Goal: Task Accomplishment & Management: Complete application form

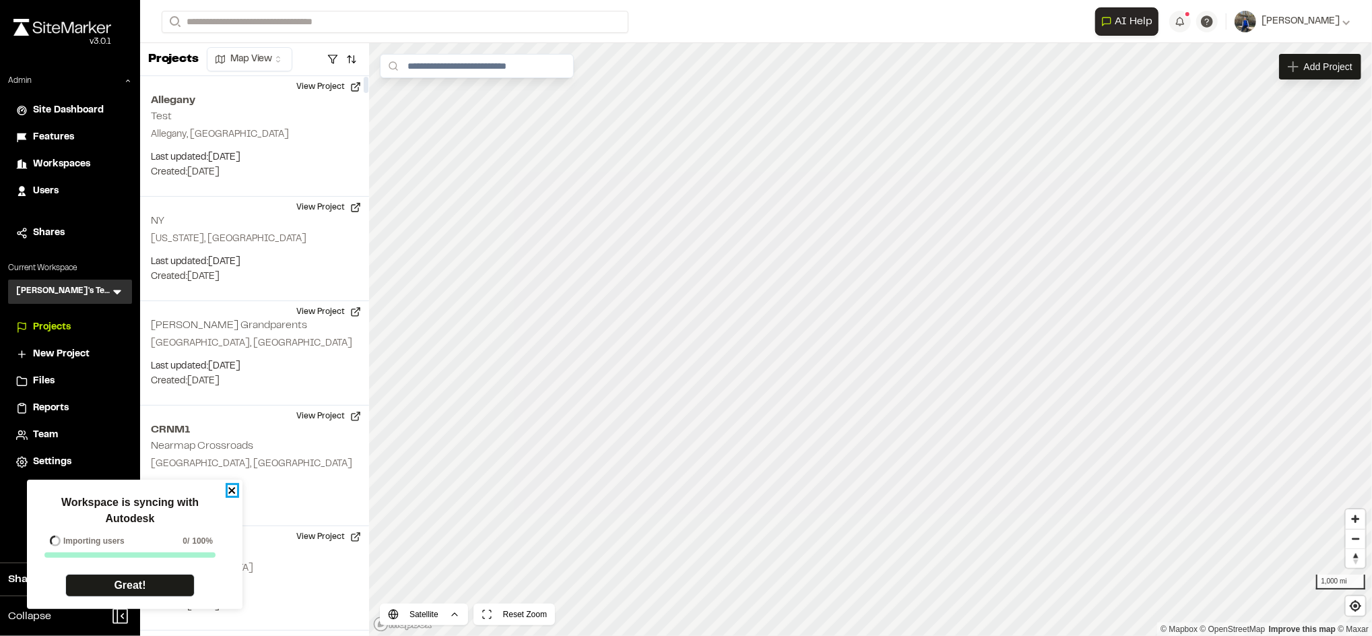
click at [232, 489] on icon "close" at bounding box center [232, 490] width 9 height 11
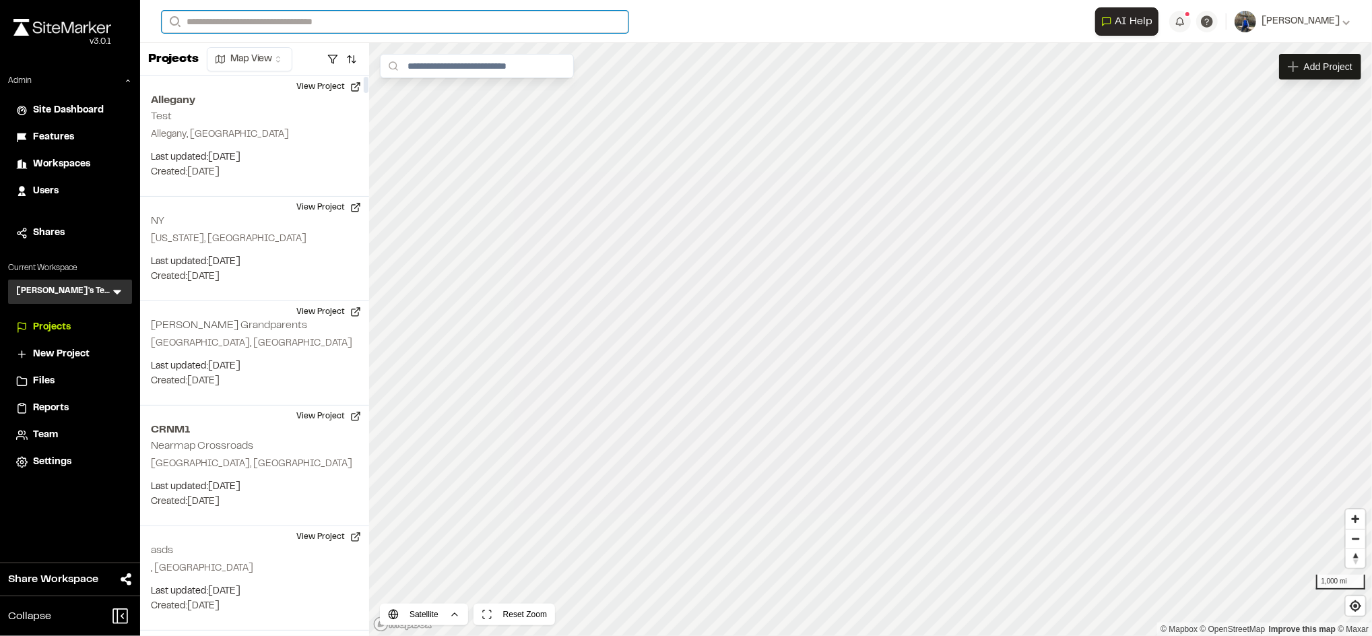
click at [352, 23] on input "Search" at bounding box center [395, 22] width 467 height 22
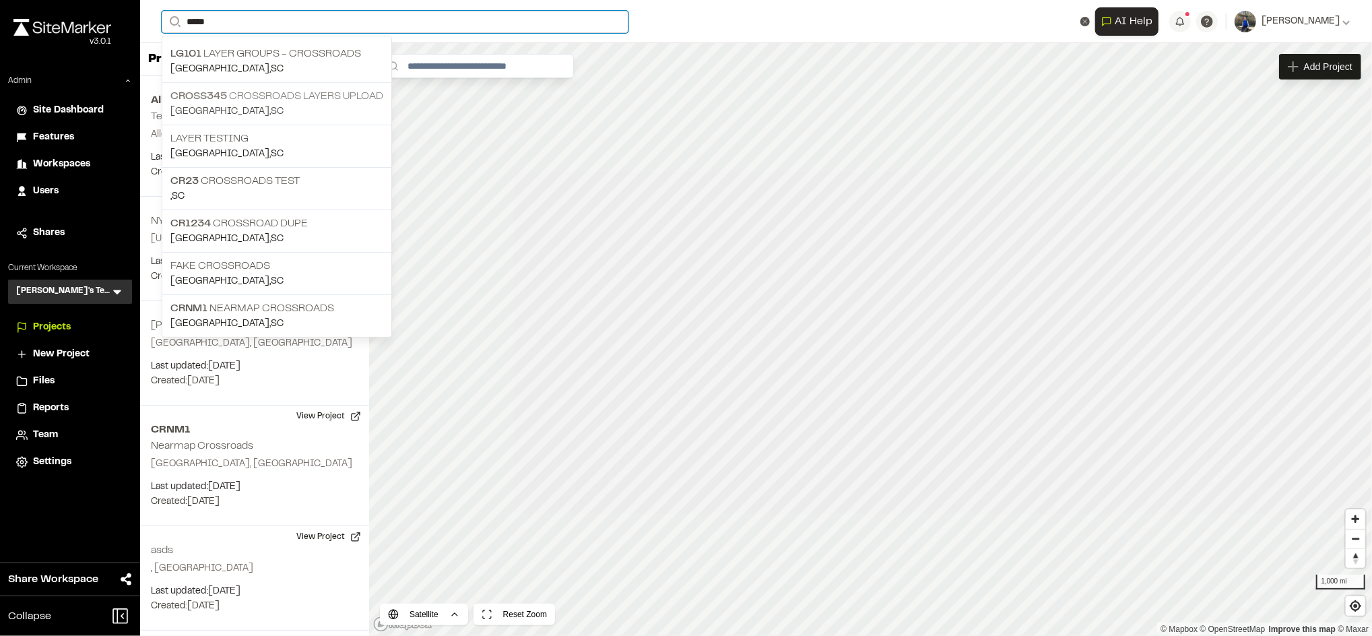
type input "*****"
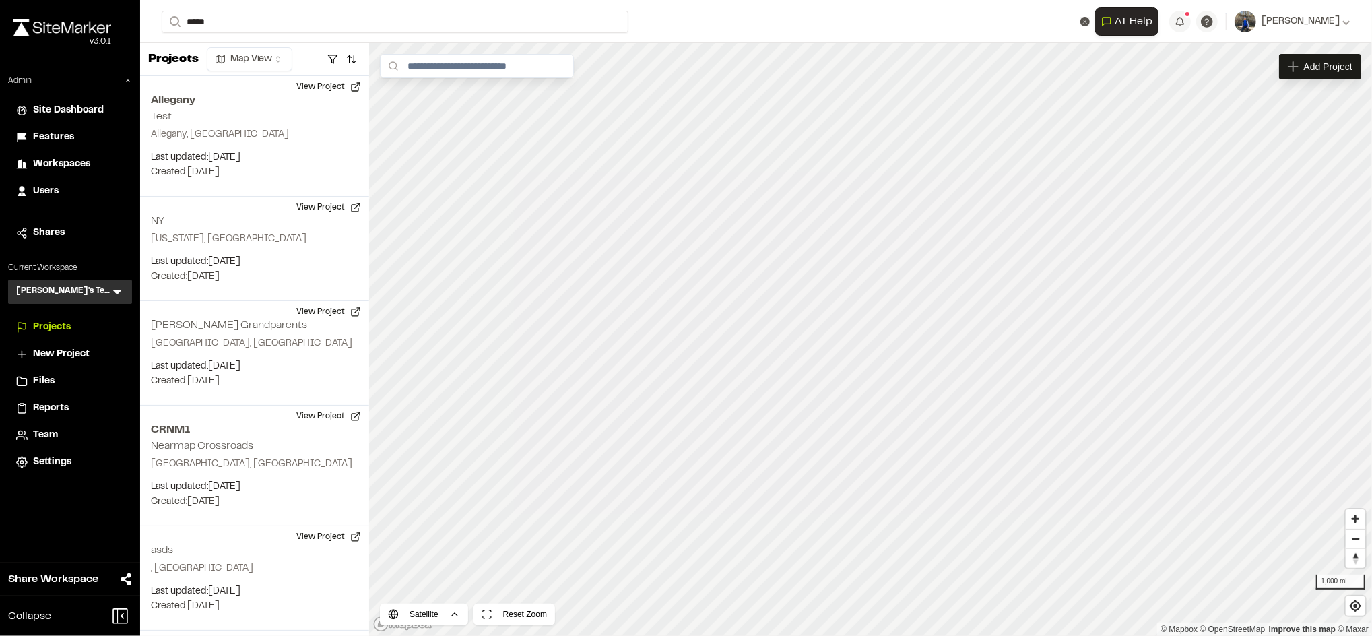
click at [263, 100] on p "CROSS345 Crossroads Layers upload" at bounding box center [276, 96] width 213 height 16
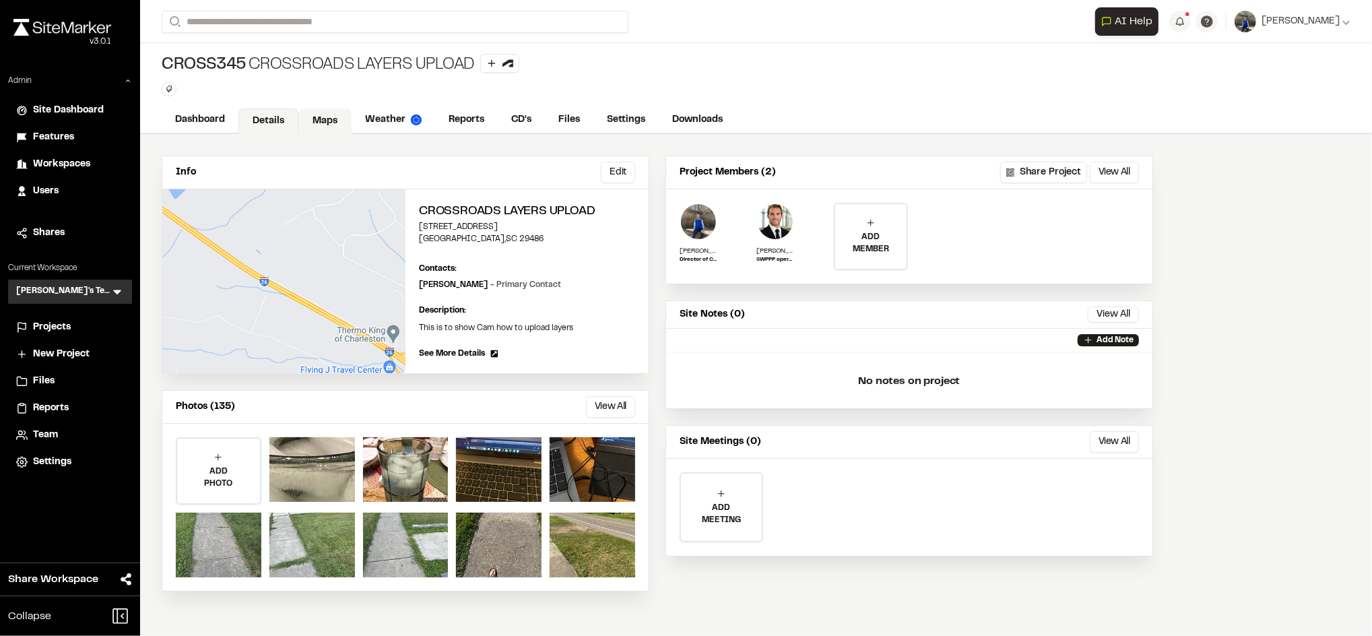
click at [329, 124] on link "Maps" at bounding box center [324, 121] width 53 height 26
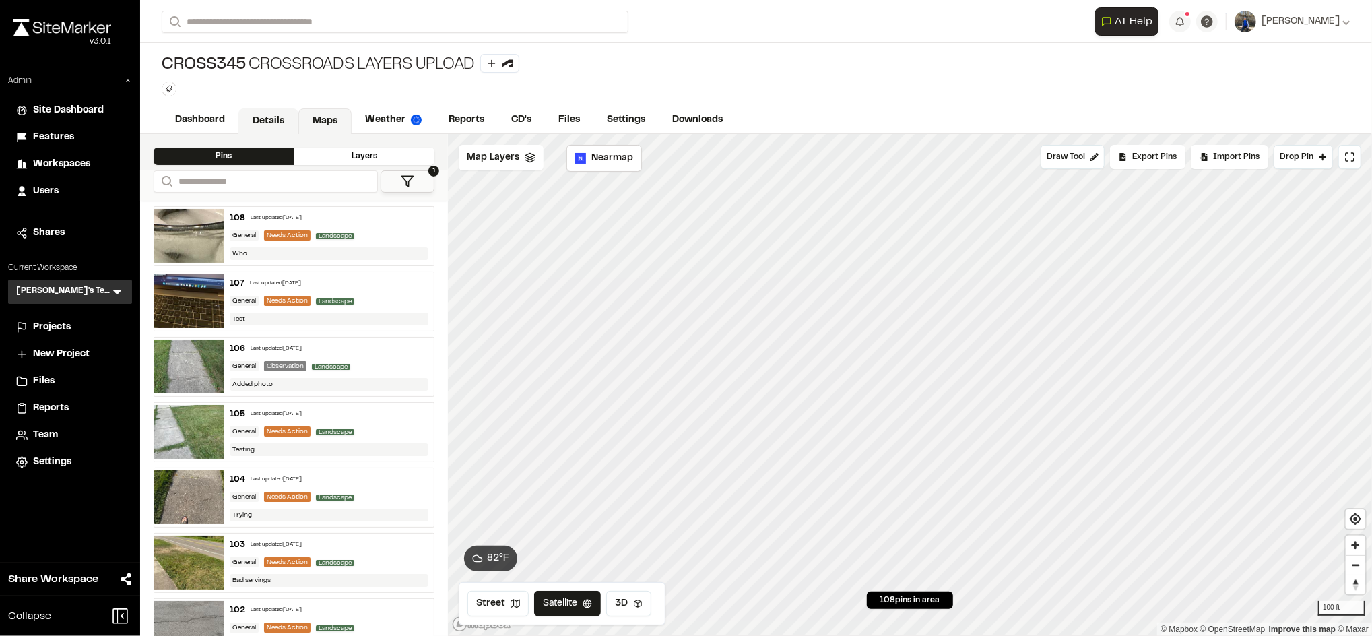
click at [261, 133] on link "Details" at bounding box center [268, 121] width 60 height 26
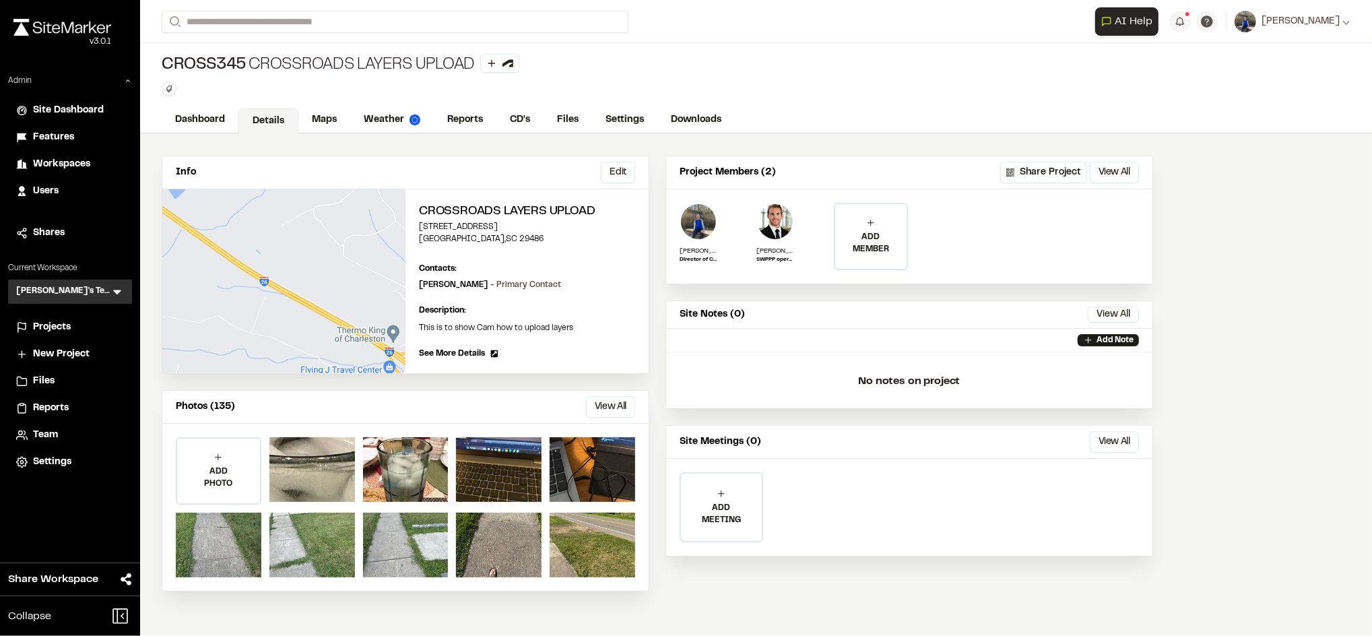
click at [113, 285] on icon at bounding box center [116, 291] width 13 height 13
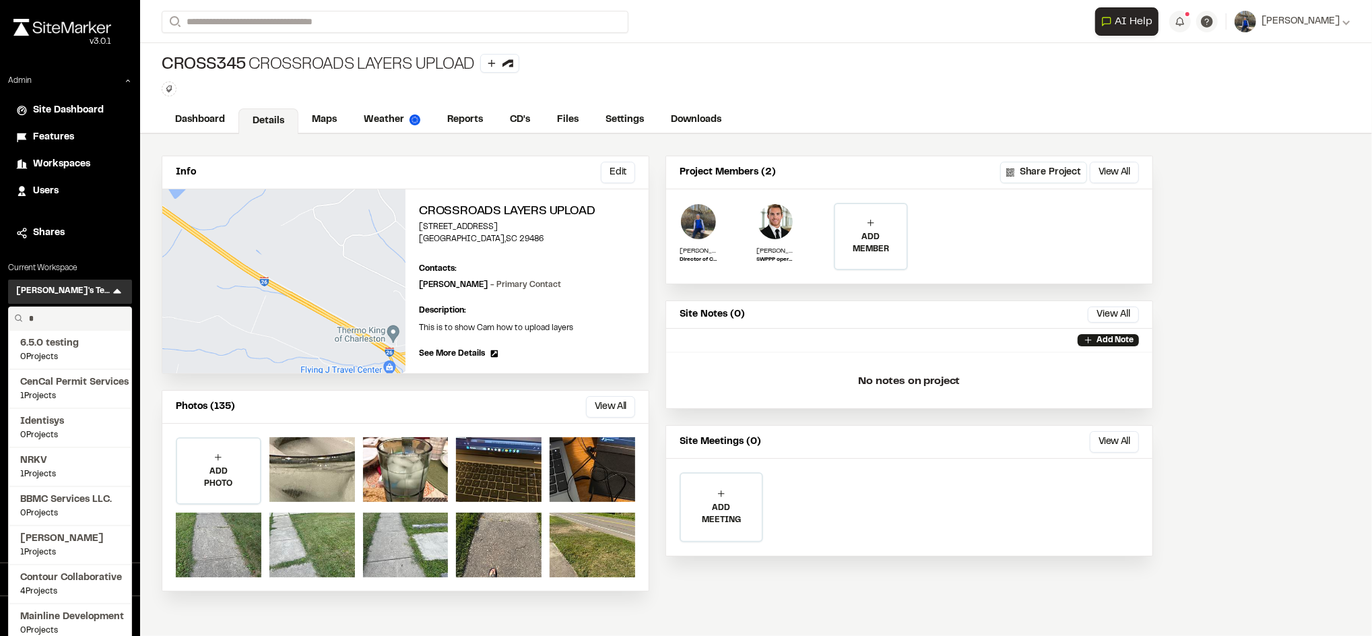
click at [96, 317] on input "*" at bounding box center [75, 318] width 102 height 23
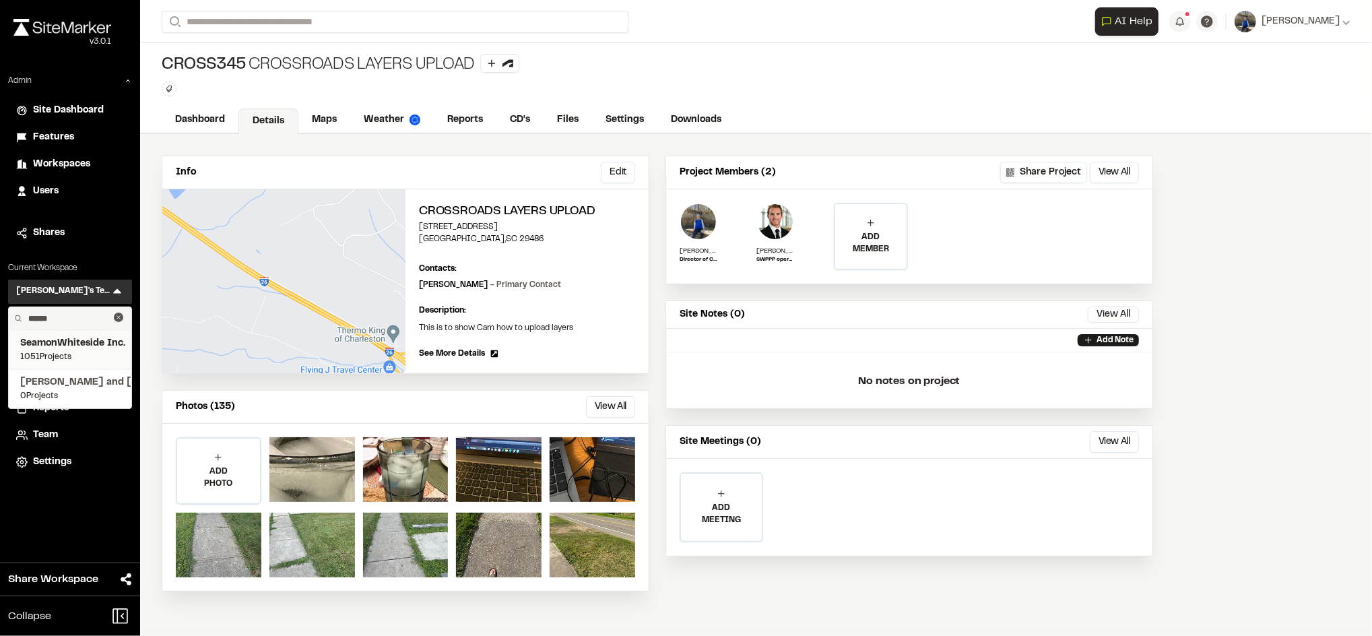
type input "******"
click at [79, 346] on span "SeamonWhiteside Inc." at bounding box center [70, 343] width 100 height 15
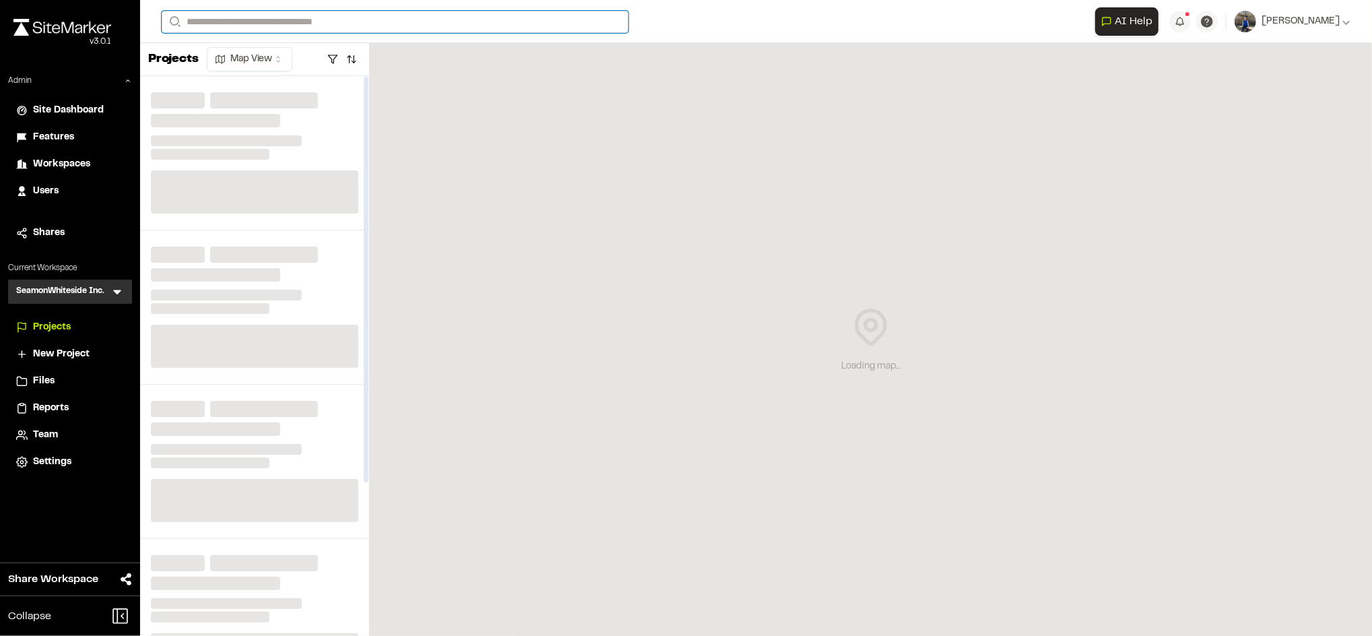
click at [402, 19] on input "Search" at bounding box center [395, 22] width 467 height 22
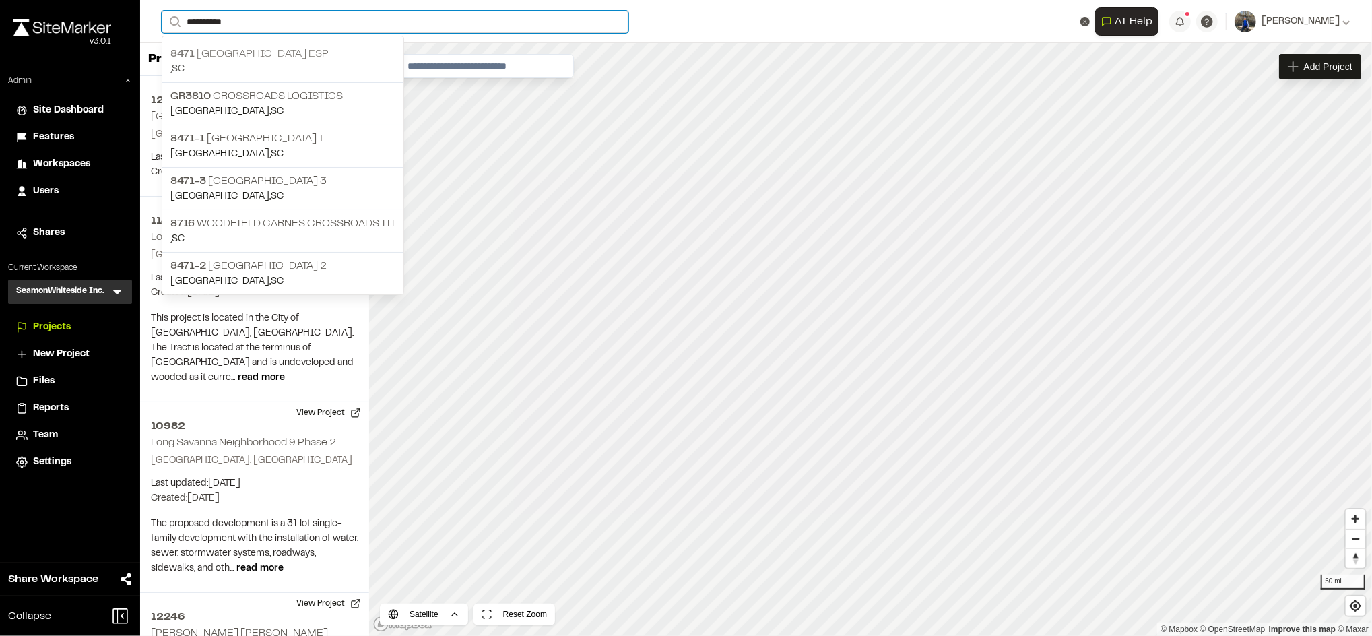
type input "**********"
click at [286, 55] on p "8471 Crossroads Industrial Park ESP" at bounding box center [282, 54] width 225 height 16
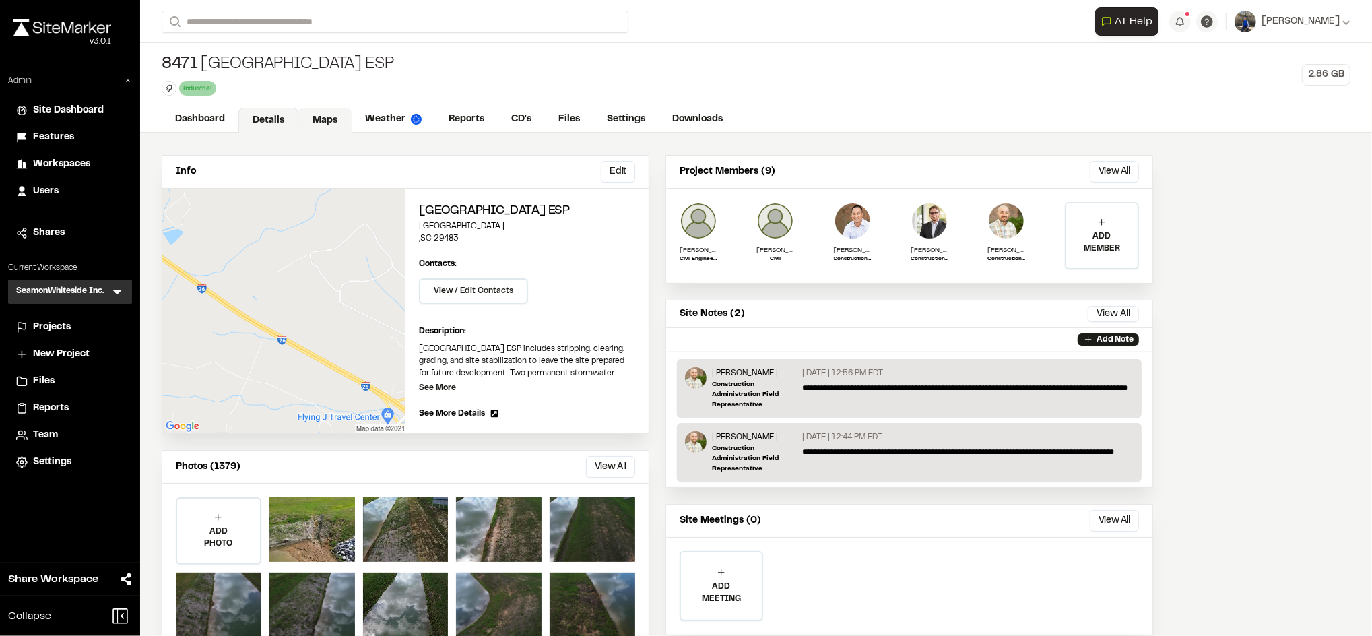
click at [333, 117] on link "Maps" at bounding box center [324, 121] width 53 height 26
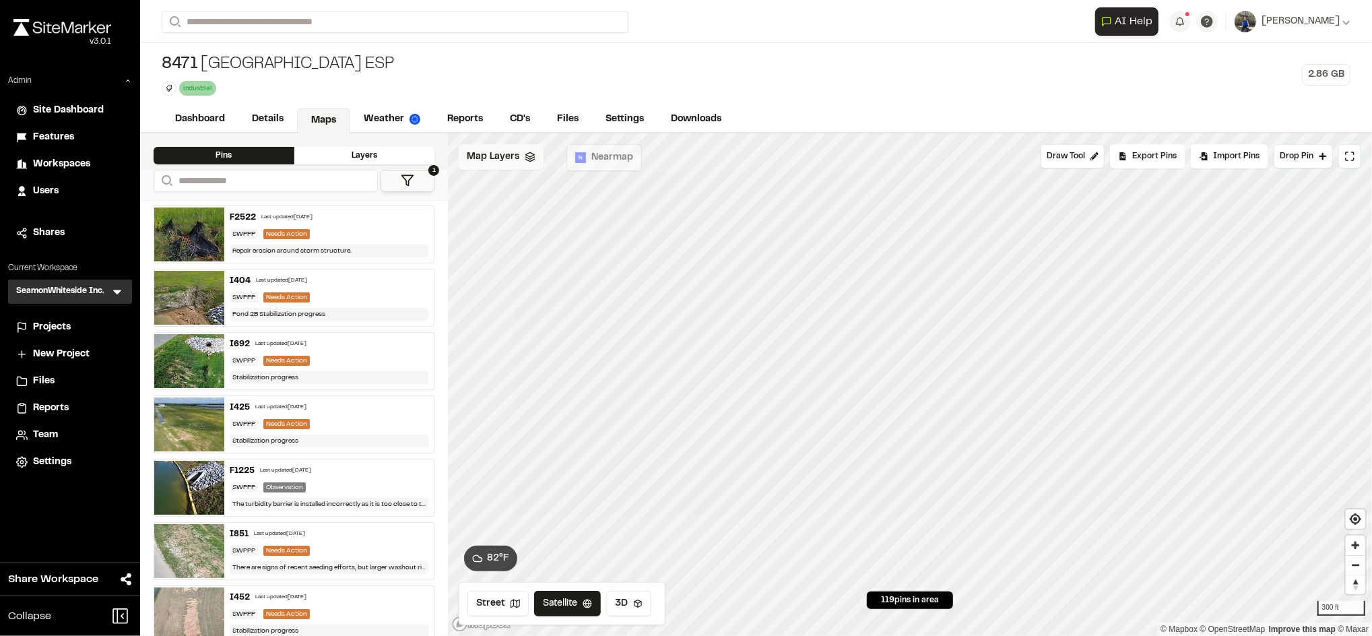
click at [527, 162] on icon at bounding box center [530, 157] width 11 height 11
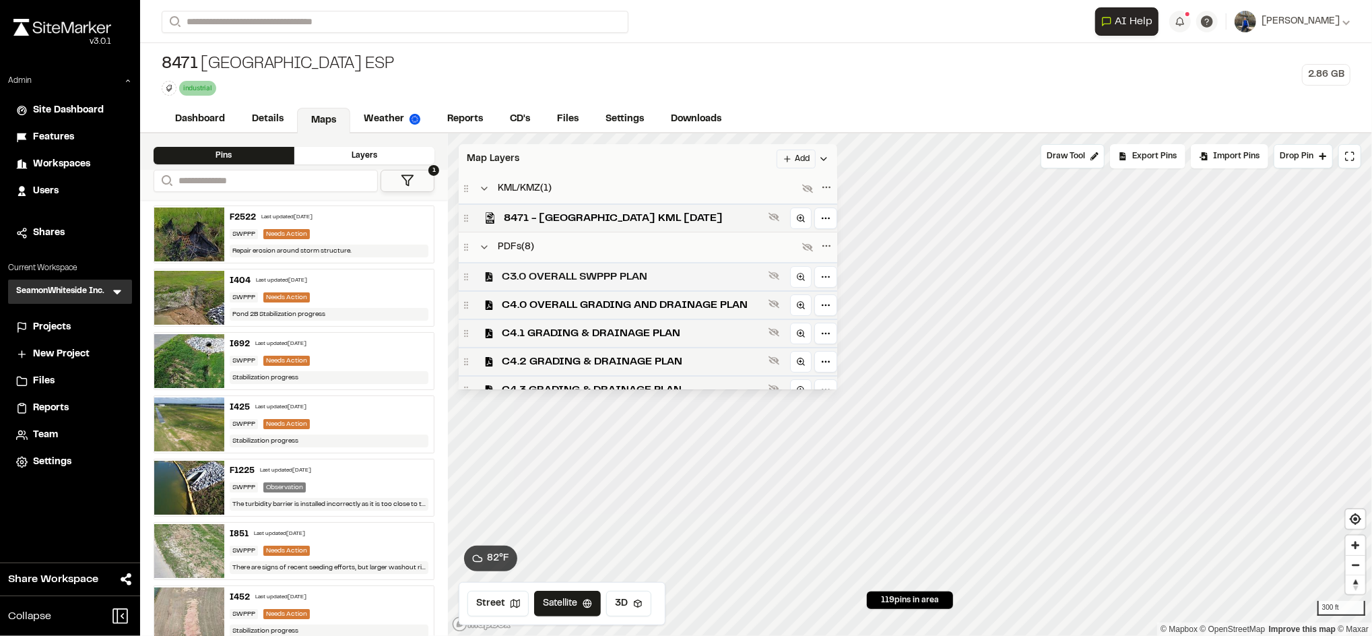
scroll to position [162, 0]
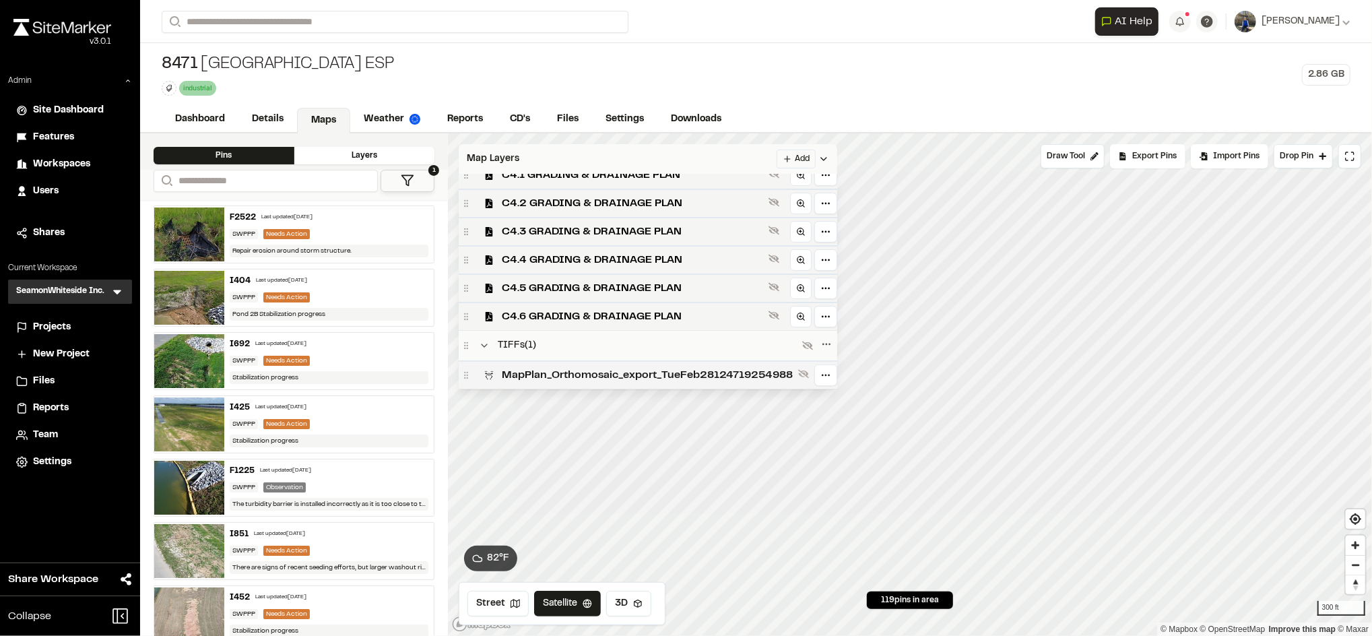
click at [633, 367] on span "MapPlan_Orthomosaic_export_TueFeb28124719254988" at bounding box center [647, 375] width 291 height 16
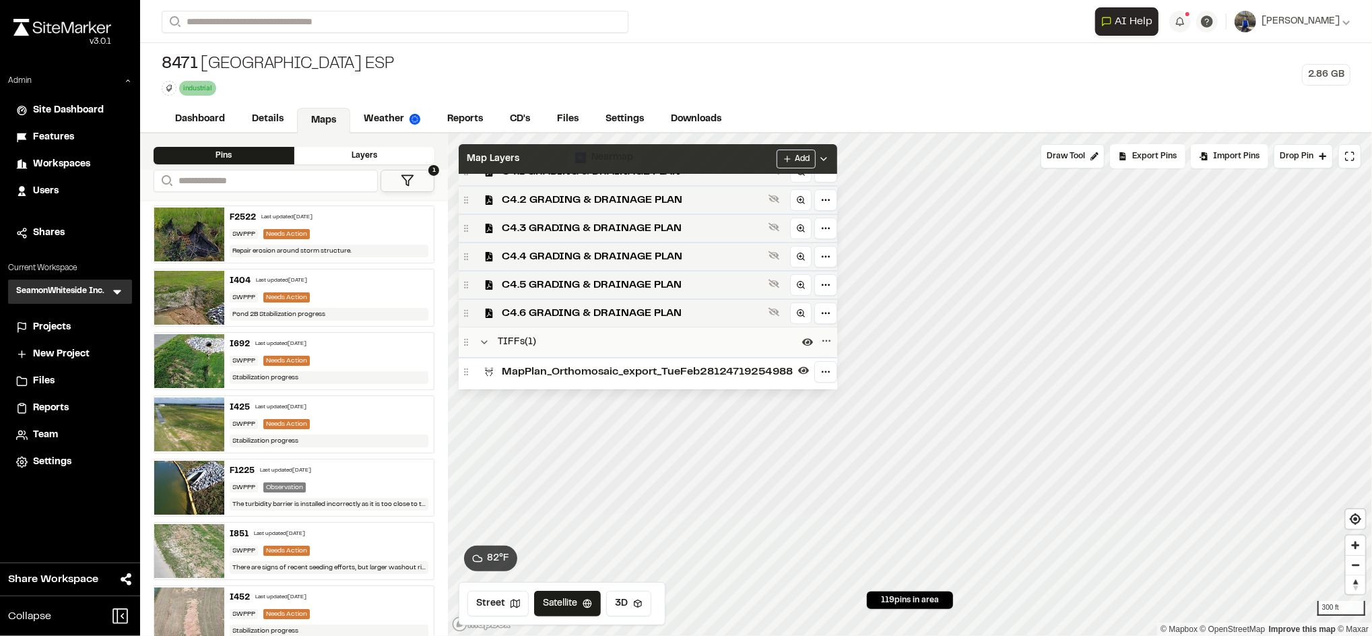
click at [705, 166] on div "Map Layers Add" at bounding box center [648, 159] width 379 height 30
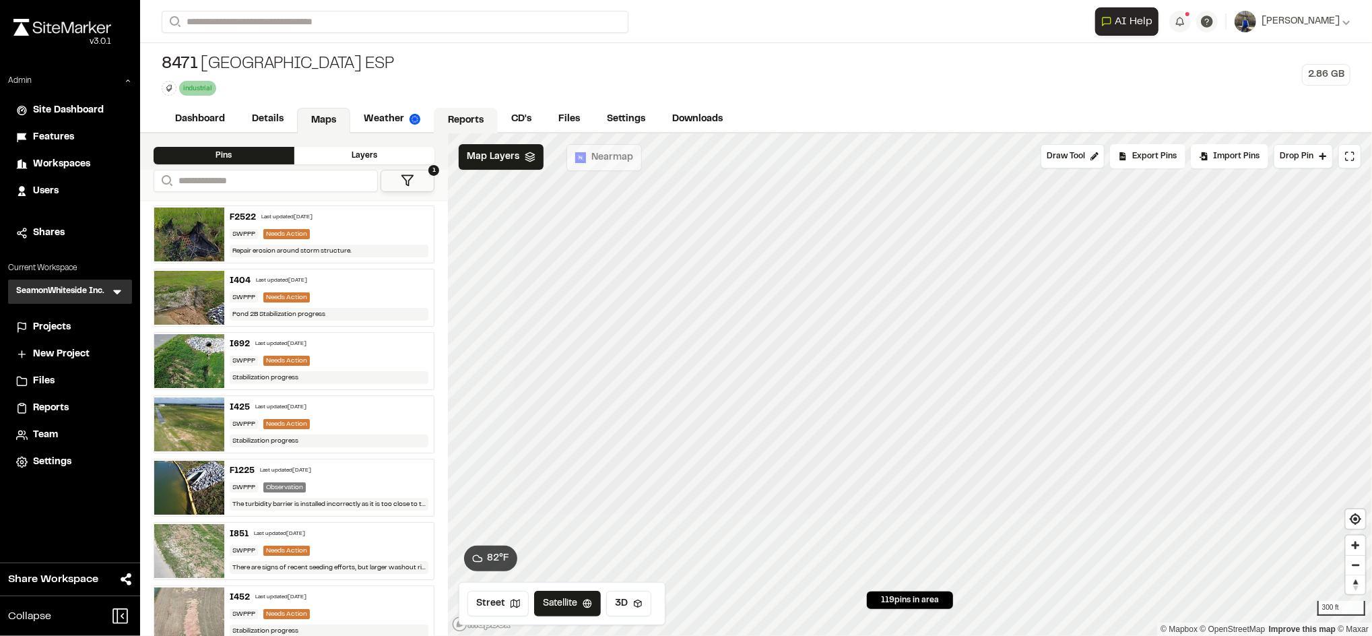
click at [455, 111] on link "Reports" at bounding box center [466, 121] width 64 height 26
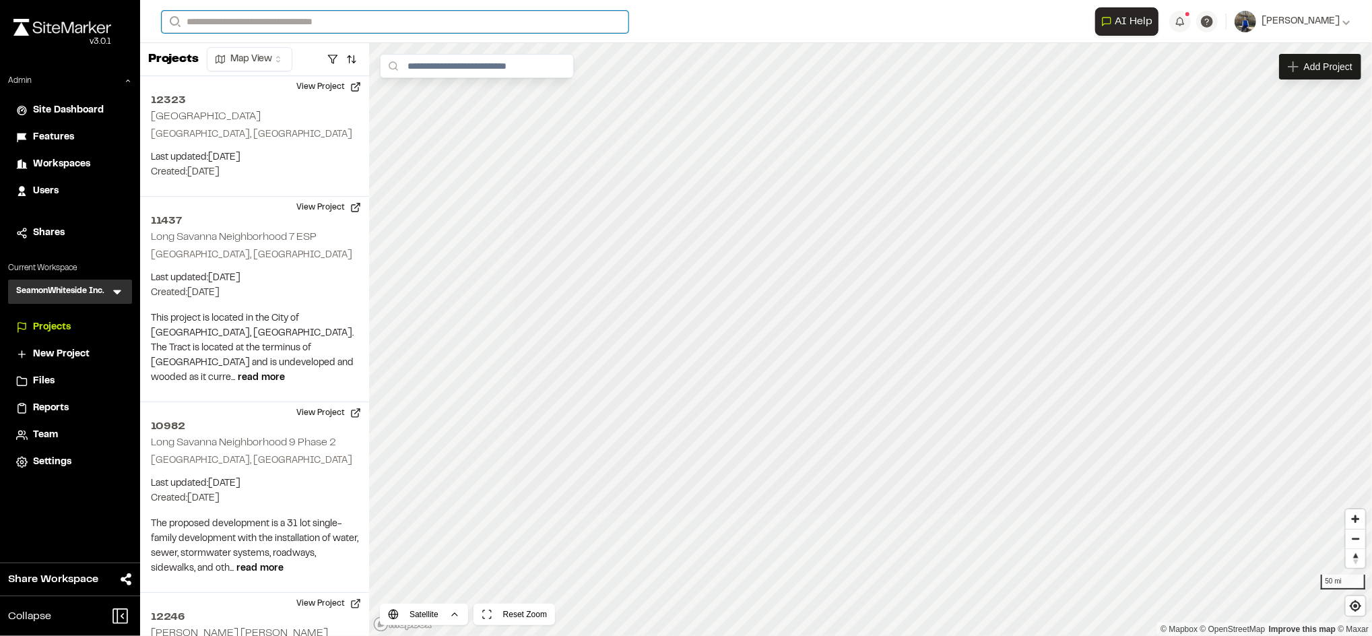
click at [417, 24] on input "Search" at bounding box center [395, 22] width 467 height 22
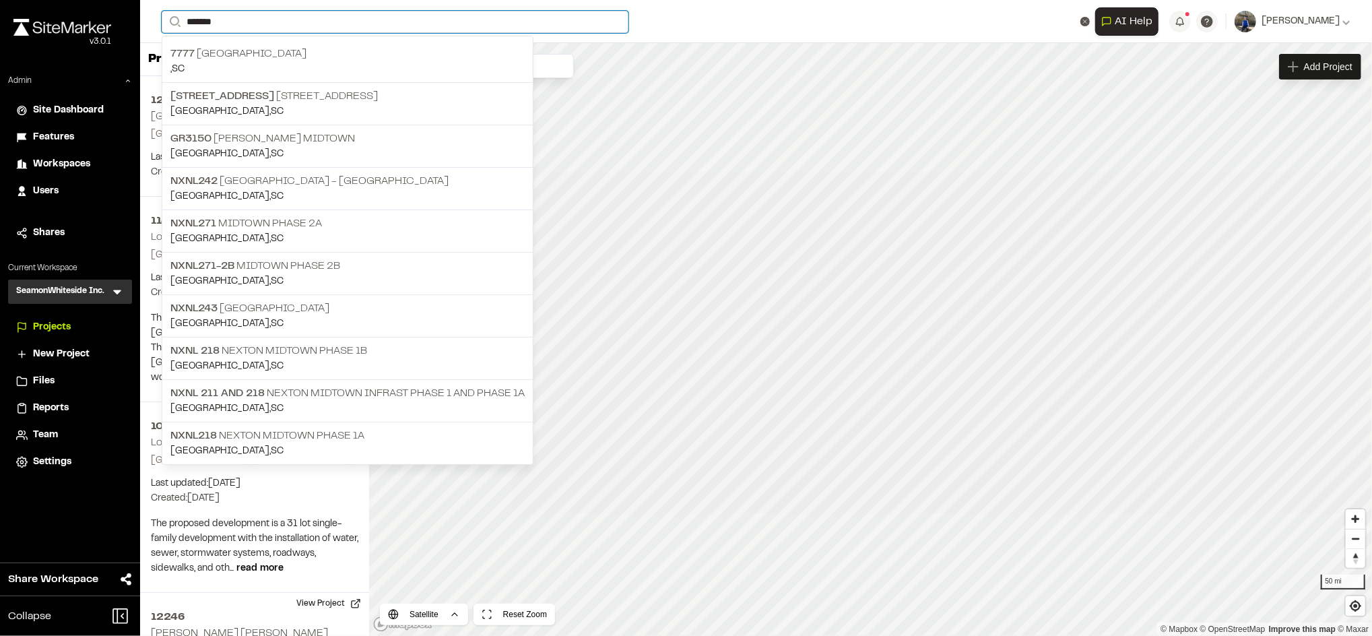
type input "*******"
click at [673, 24] on form "Search *******" at bounding box center [629, 22] width 934 height 22
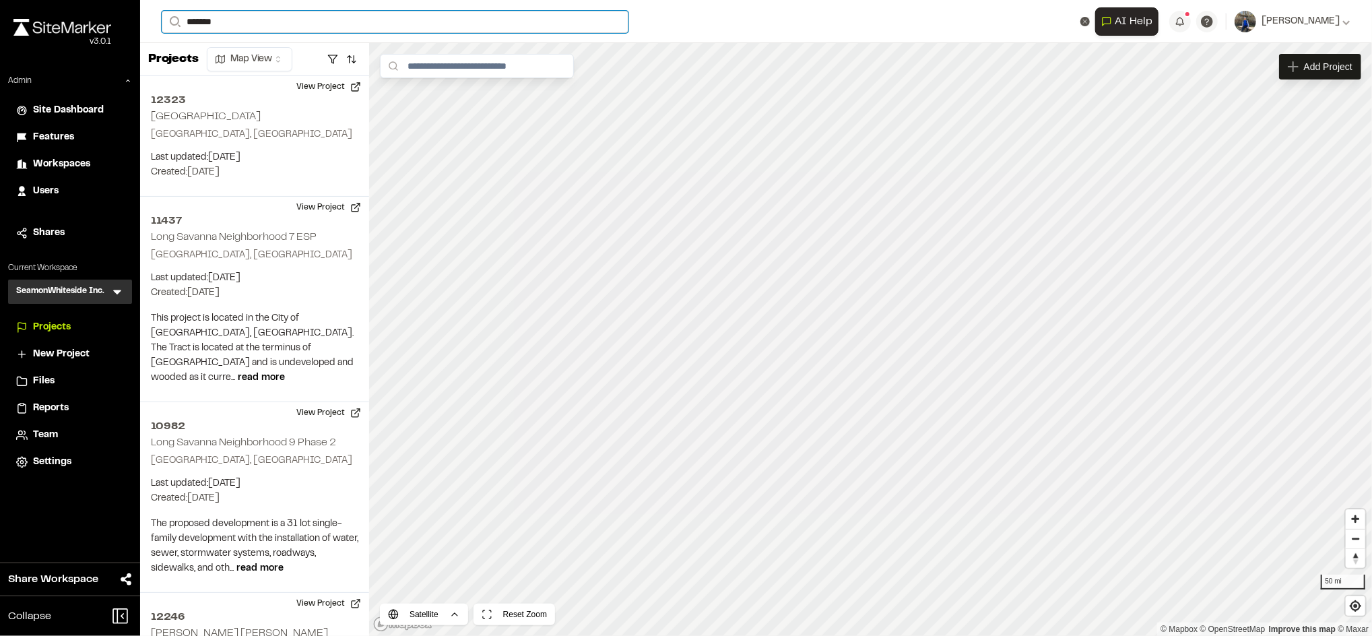
click at [466, 19] on input "*******" at bounding box center [395, 22] width 467 height 22
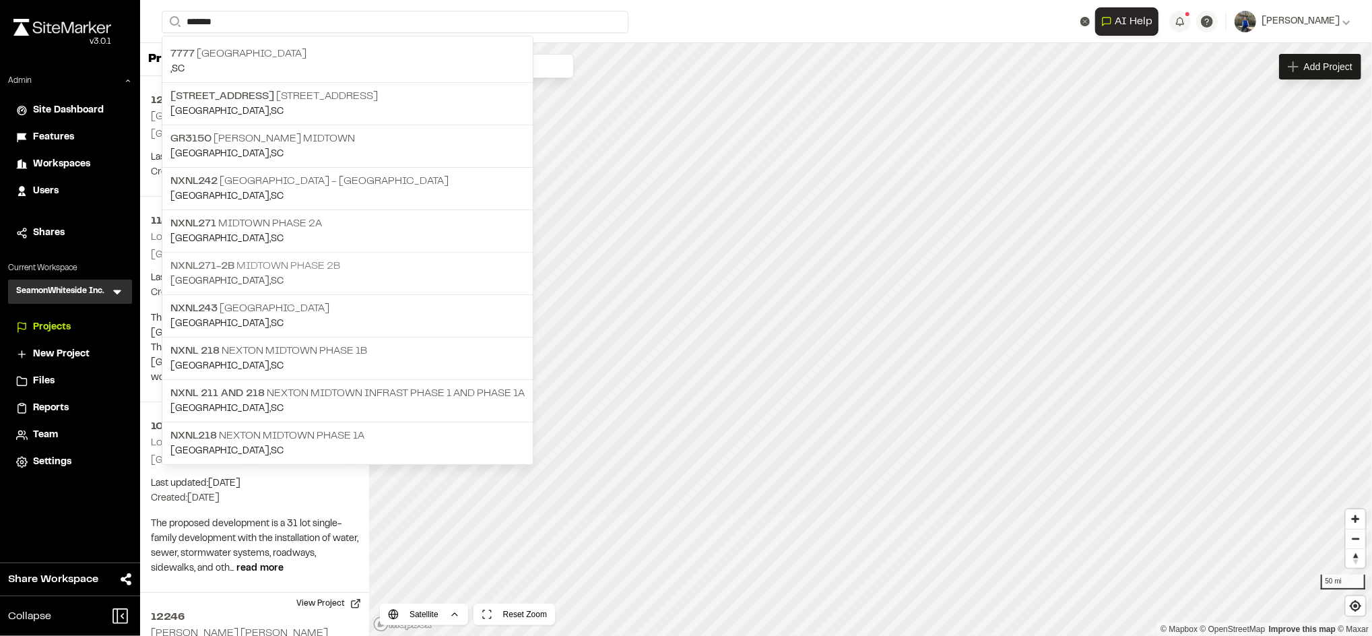
click at [379, 276] on p "Goose Creek , SC" at bounding box center [347, 281] width 354 height 15
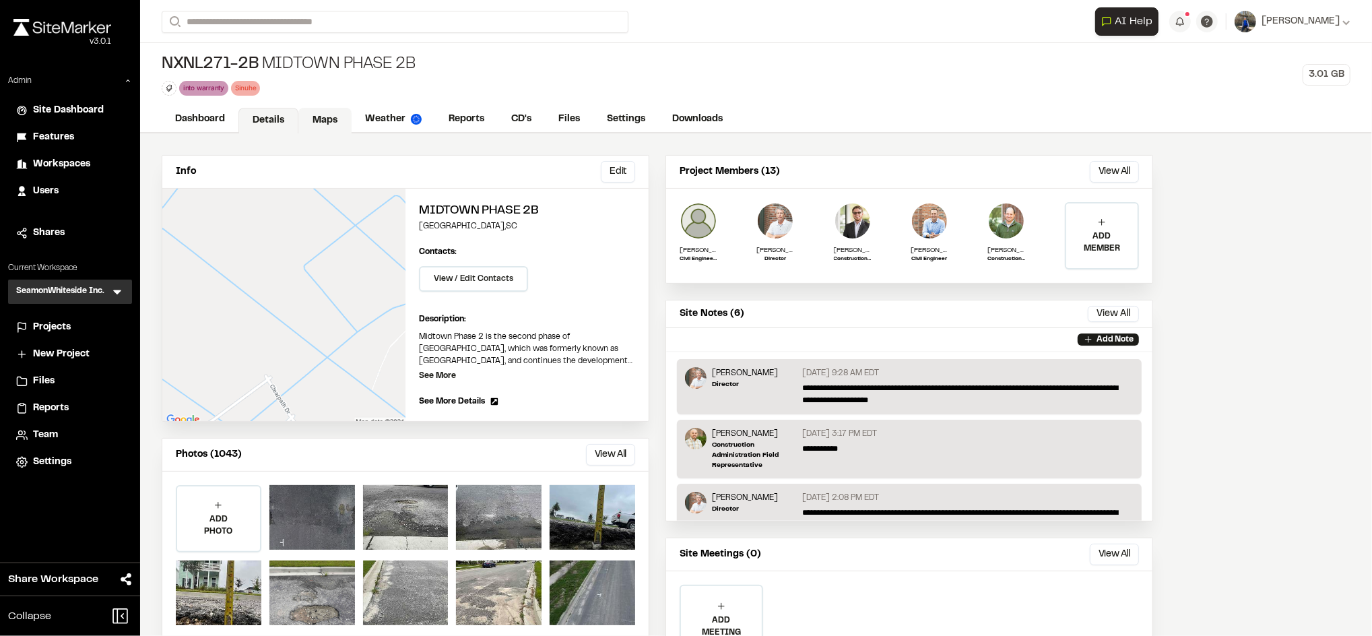
click at [329, 123] on link "Maps" at bounding box center [324, 121] width 53 height 26
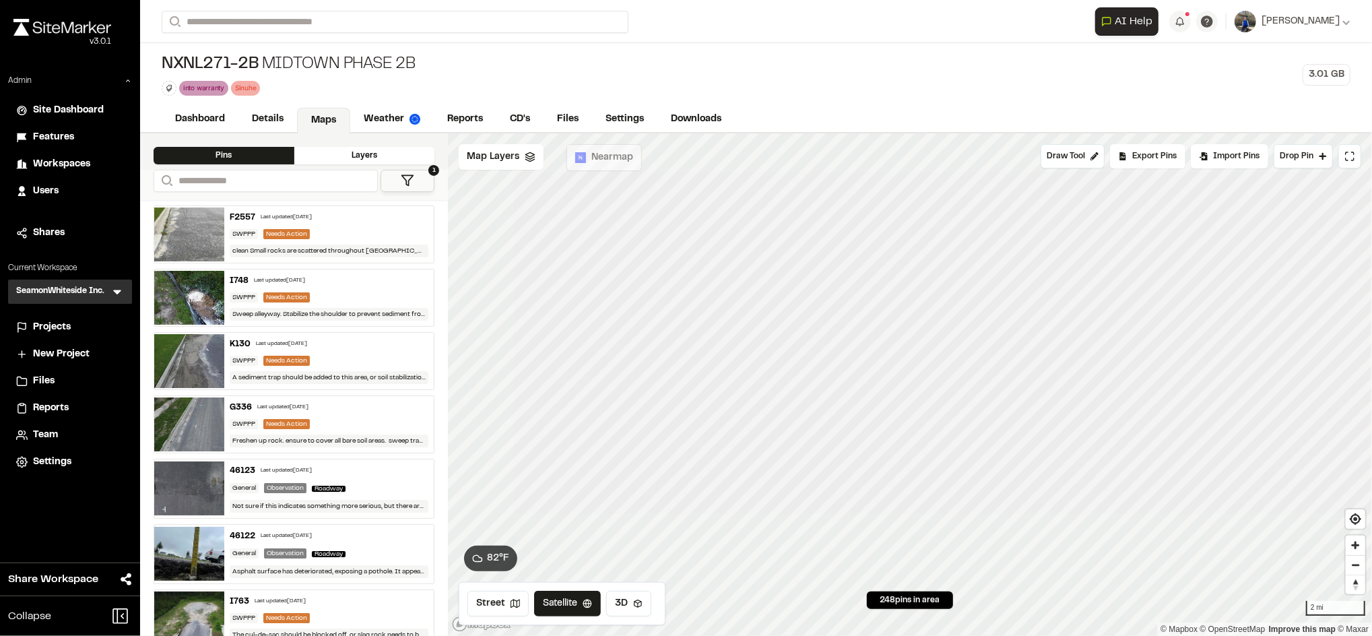
click at [53, 329] on span "Projects" at bounding box center [52, 327] width 38 height 15
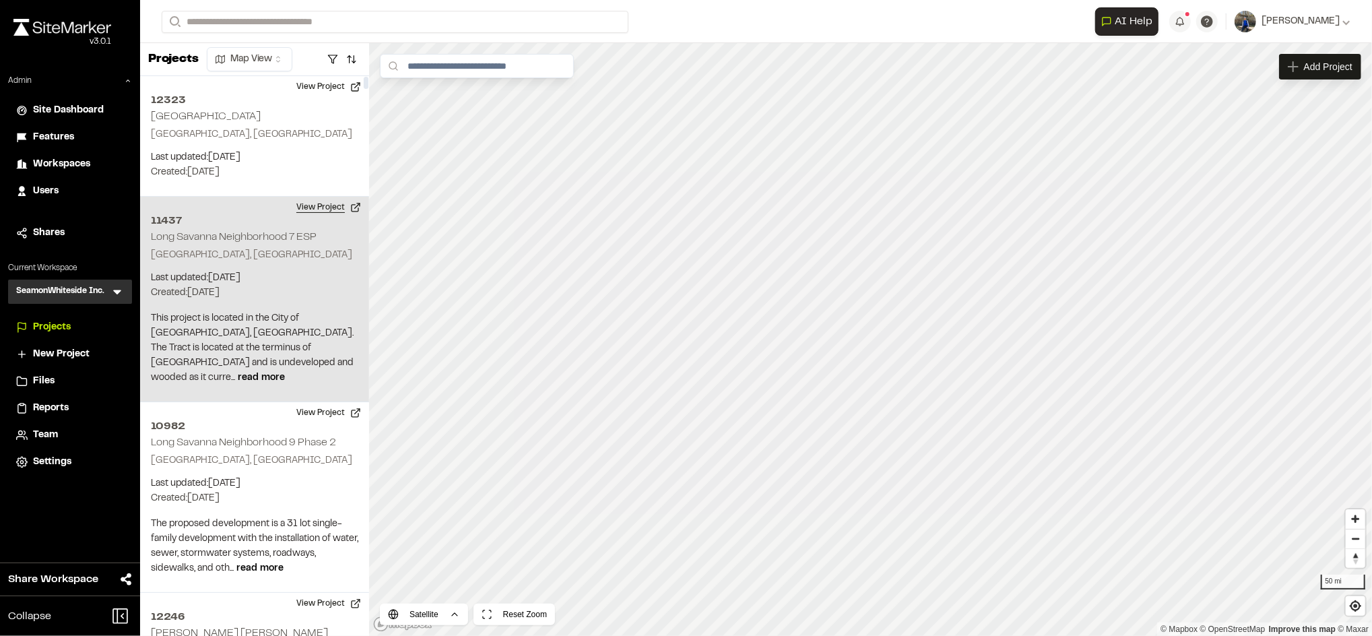
click at [339, 203] on button "View Project" at bounding box center [328, 208] width 81 height 22
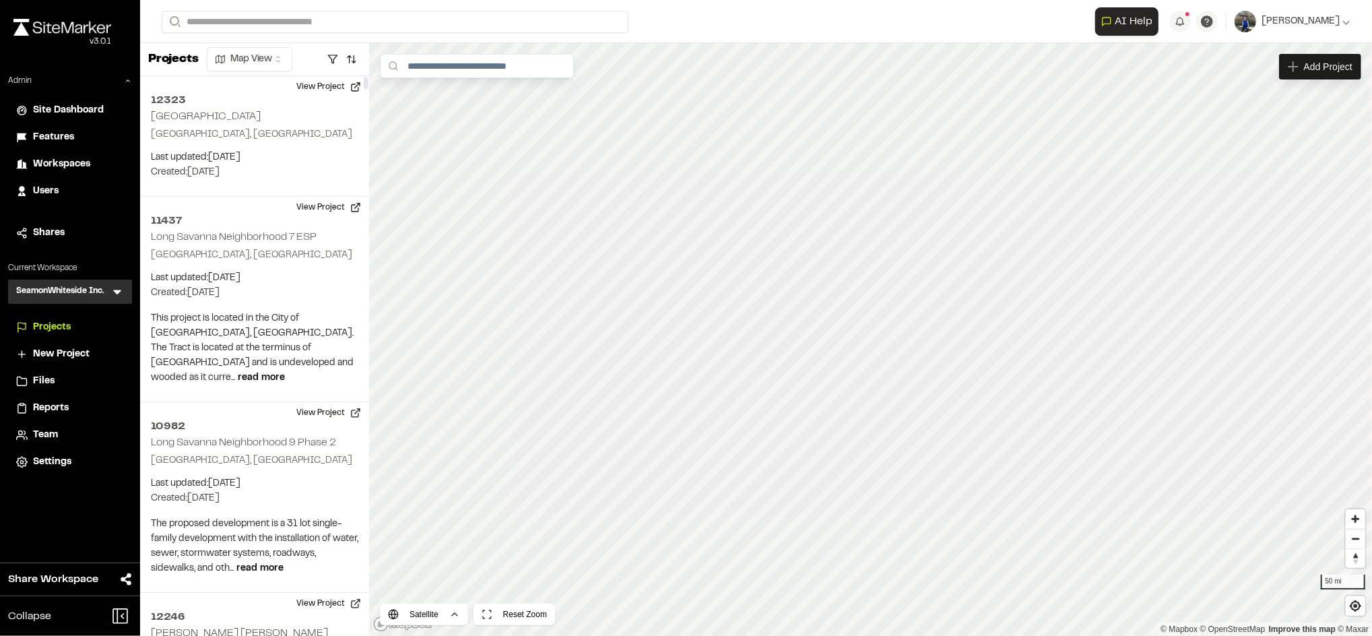
click at [113, 287] on icon at bounding box center [116, 291] width 13 height 13
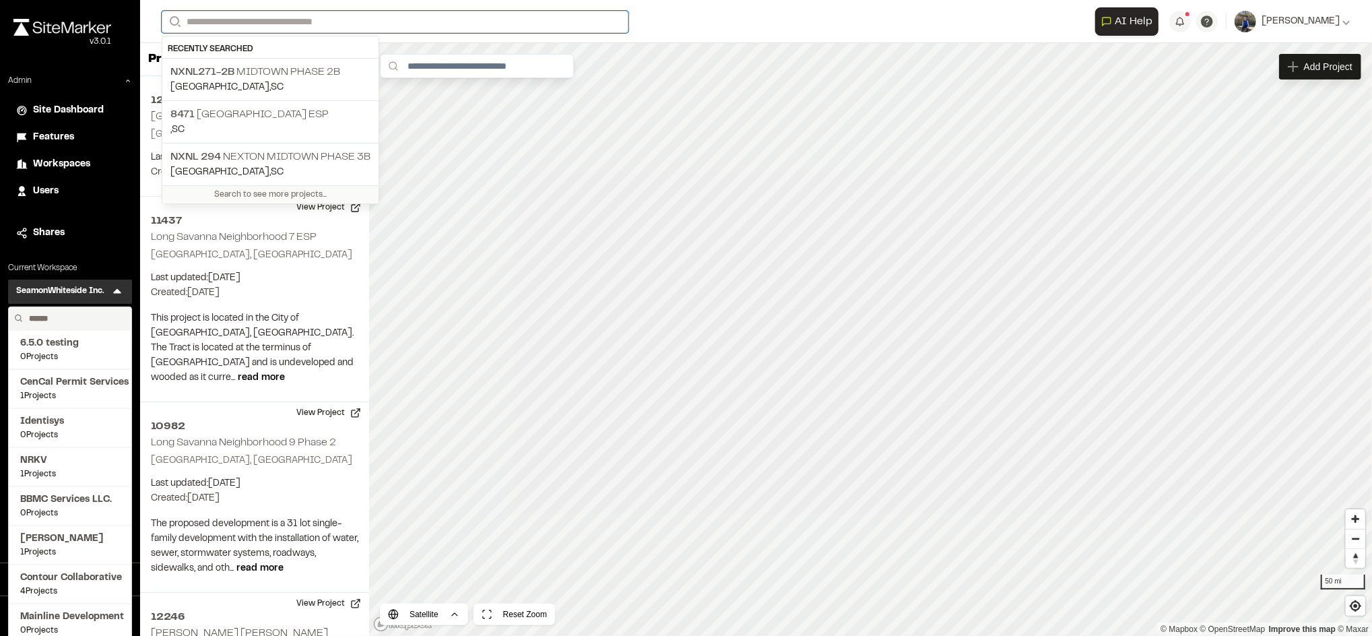
click at [302, 30] on input "Search" at bounding box center [395, 22] width 467 height 22
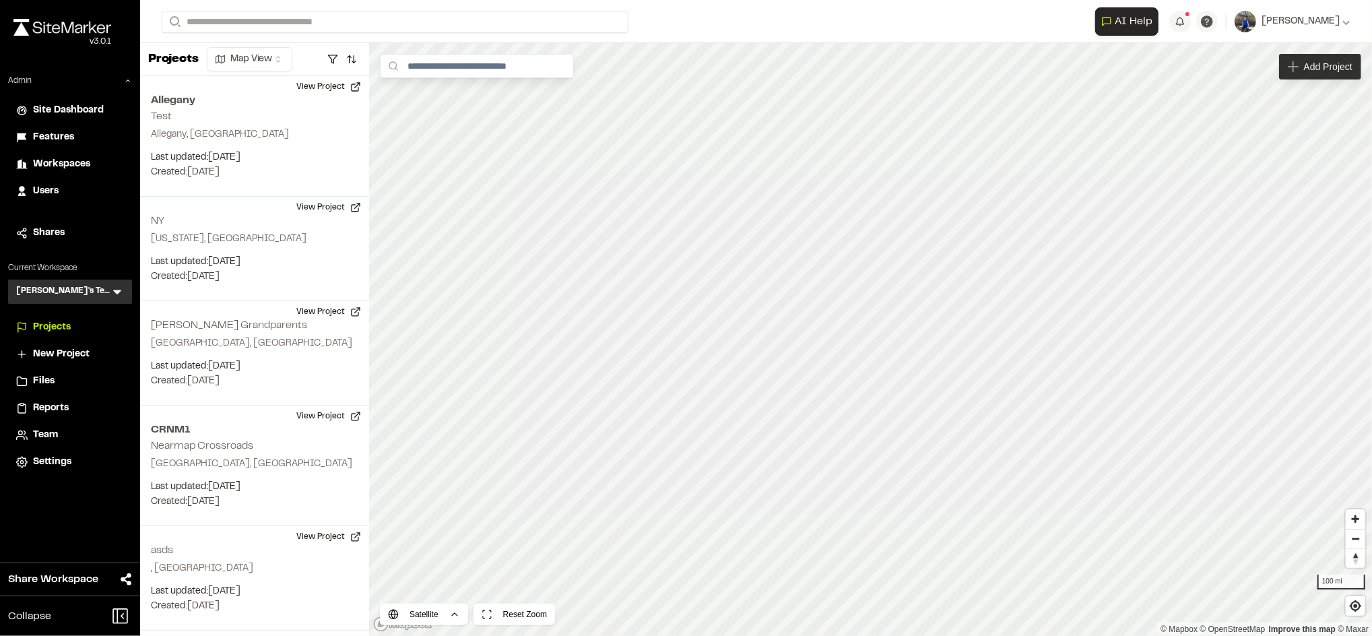
click at [1333, 65] on span "Add Project" at bounding box center [1328, 66] width 49 height 13
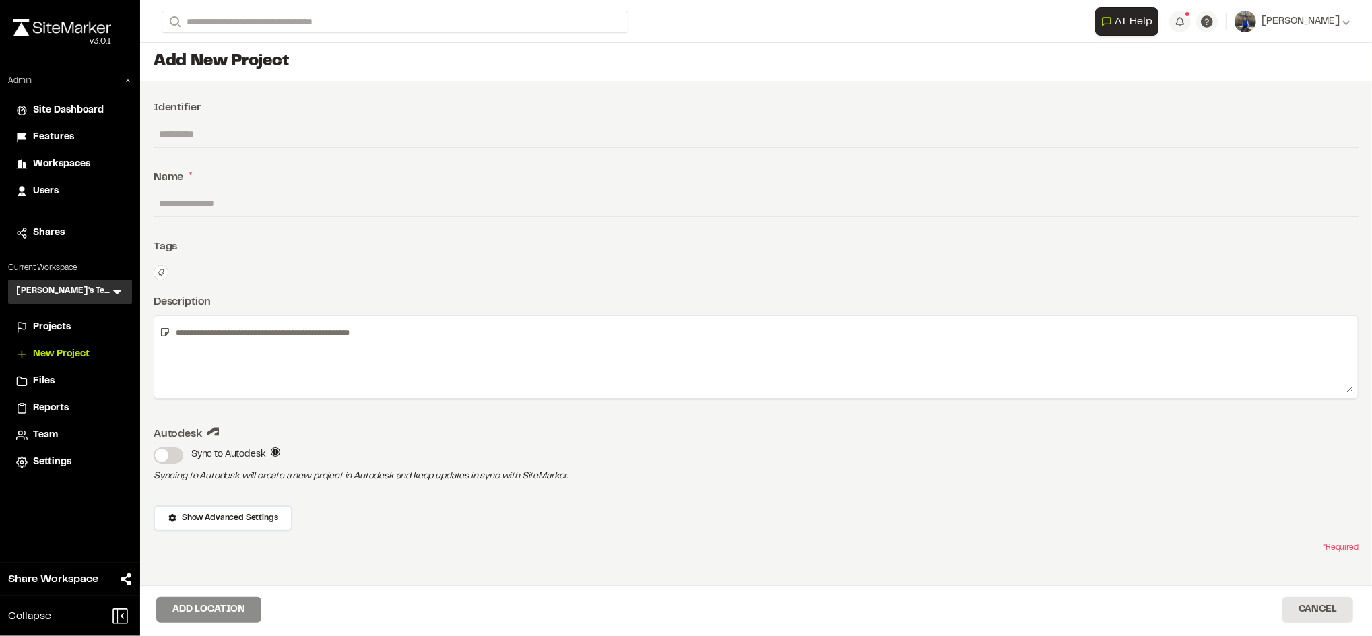
click at [222, 197] on input "text" at bounding box center [756, 204] width 1205 height 26
type input "**********"
click at [210, 608] on button "Add Location" at bounding box center [208, 610] width 105 height 26
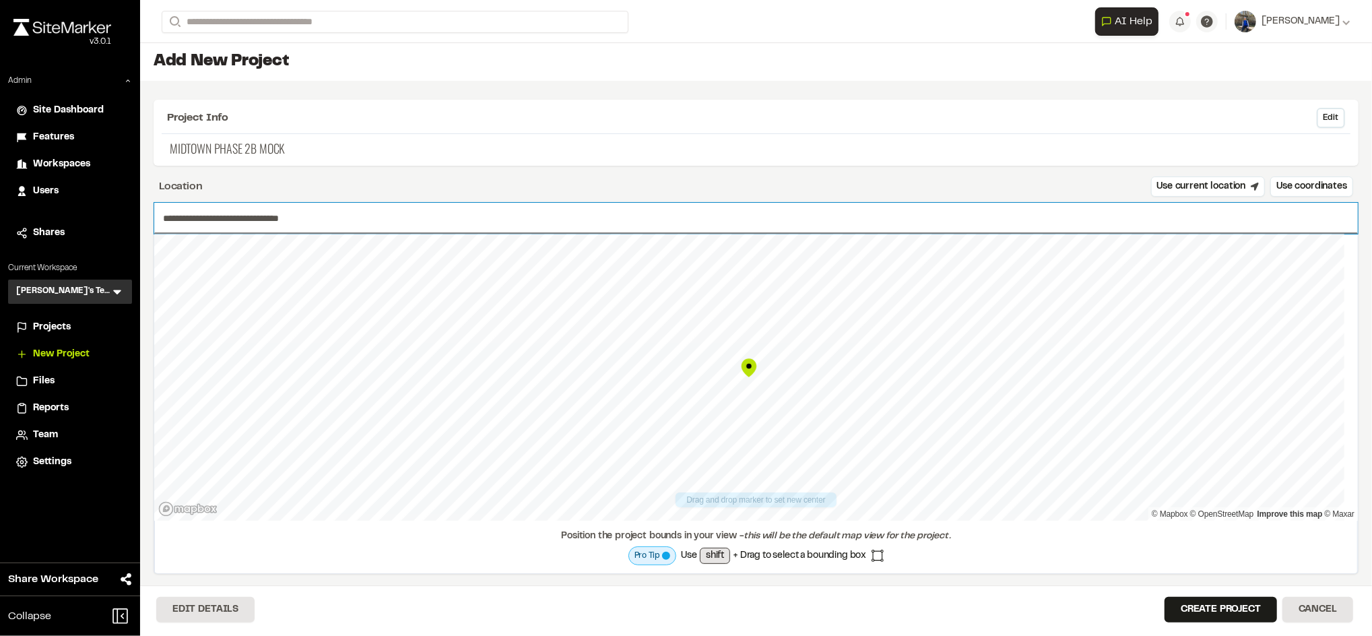
click at [571, 216] on input "**********" at bounding box center [756, 218] width 1204 height 31
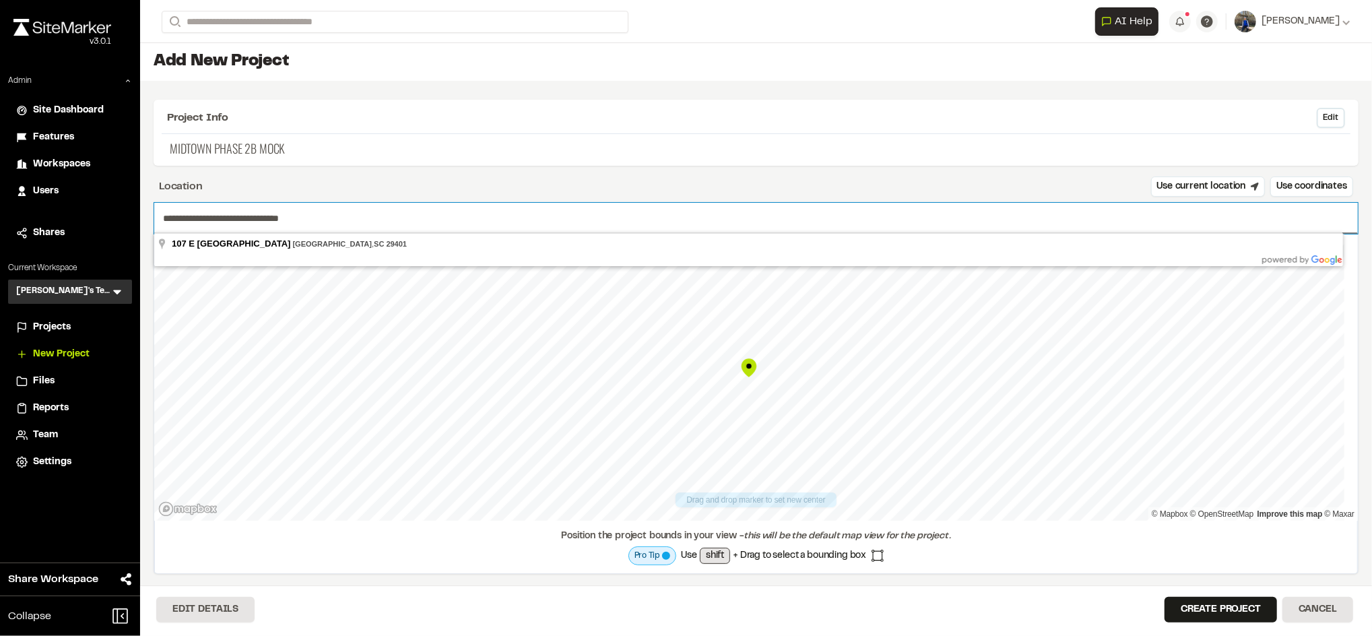
click at [571, 216] on input "**********" at bounding box center [756, 218] width 1204 height 31
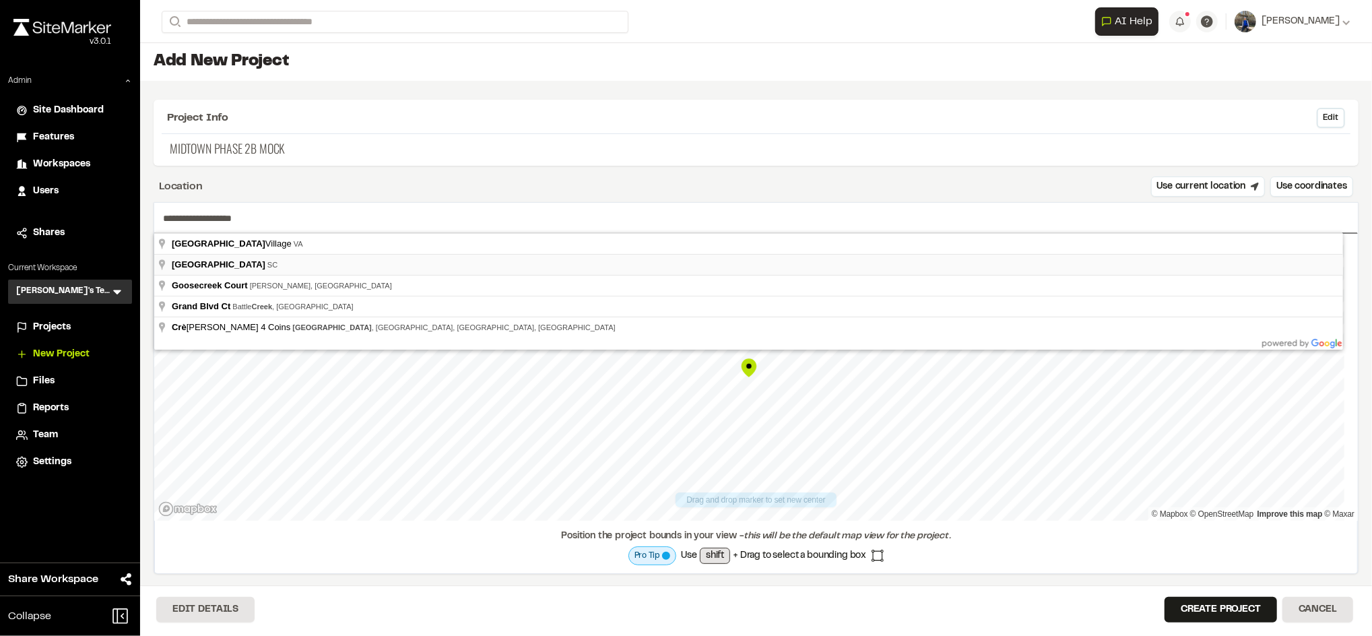
type input "**********"
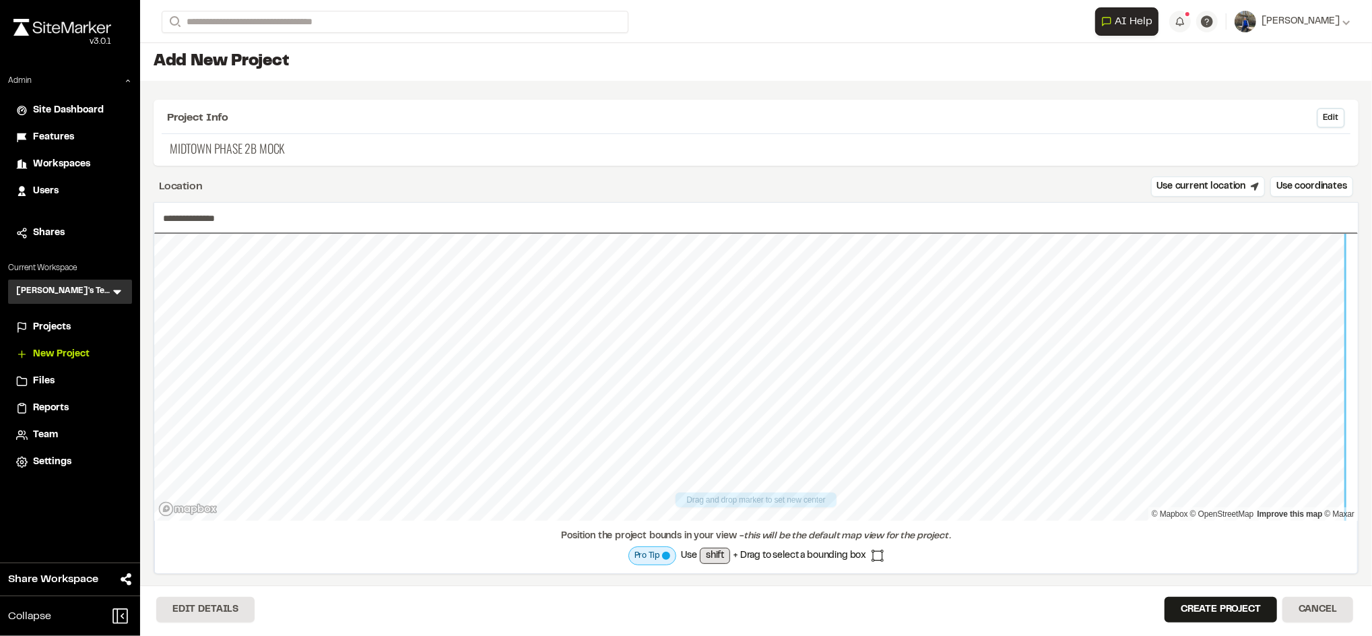
drag, startPoint x: 232, startPoint y: 269, endPoint x: 674, endPoint y: 593, distance: 548.5
click at [674, 593] on div "**********" at bounding box center [756, 339] width 1232 height 593
drag, startPoint x: 788, startPoint y: 356, endPoint x: 843, endPoint y: 333, distance: 59.2
click at [856, 338] on div "Map marker" at bounding box center [866, 348] width 20 height 20
click at [1198, 601] on button "Create Project" at bounding box center [1221, 610] width 113 height 26
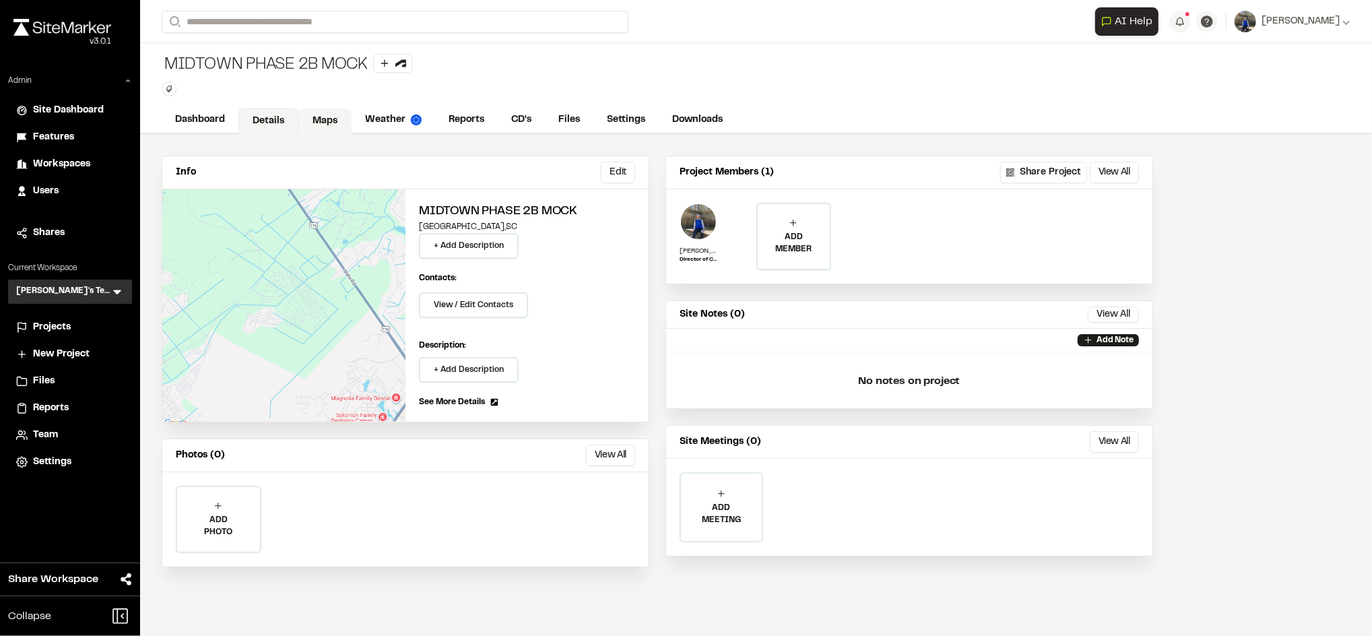
click at [311, 119] on link "Maps" at bounding box center [324, 121] width 53 height 26
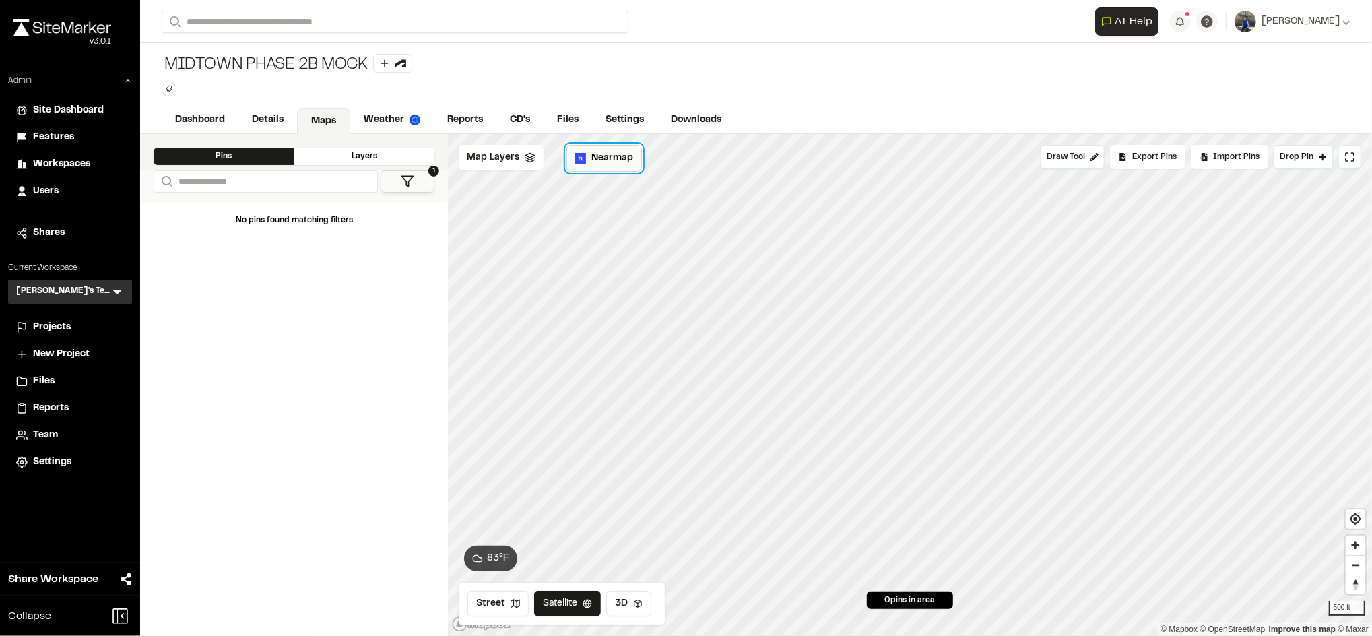
click at [626, 163] on span "Nearmap" at bounding box center [612, 158] width 42 height 15
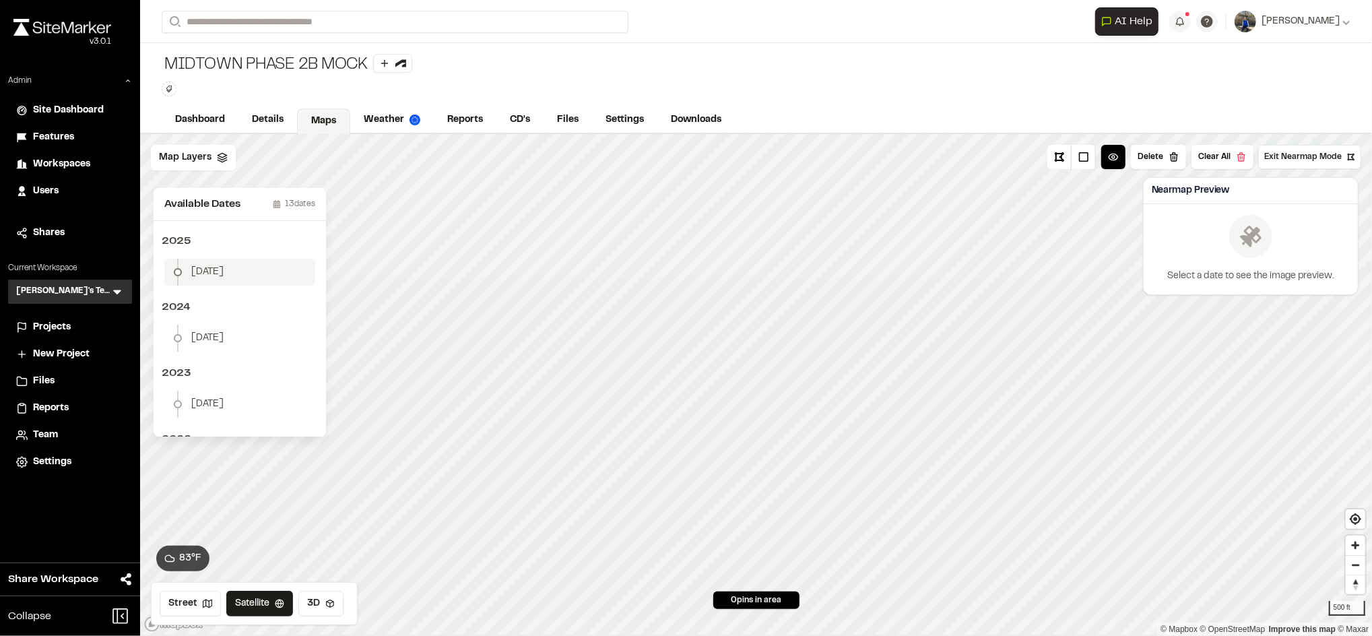
click at [240, 272] on li "January 2" at bounding box center [239, 272] width 151 height 27
click at [1300, 259] on button "Download Map Layer" at bounding box center [1294, 259] width 111 height 24
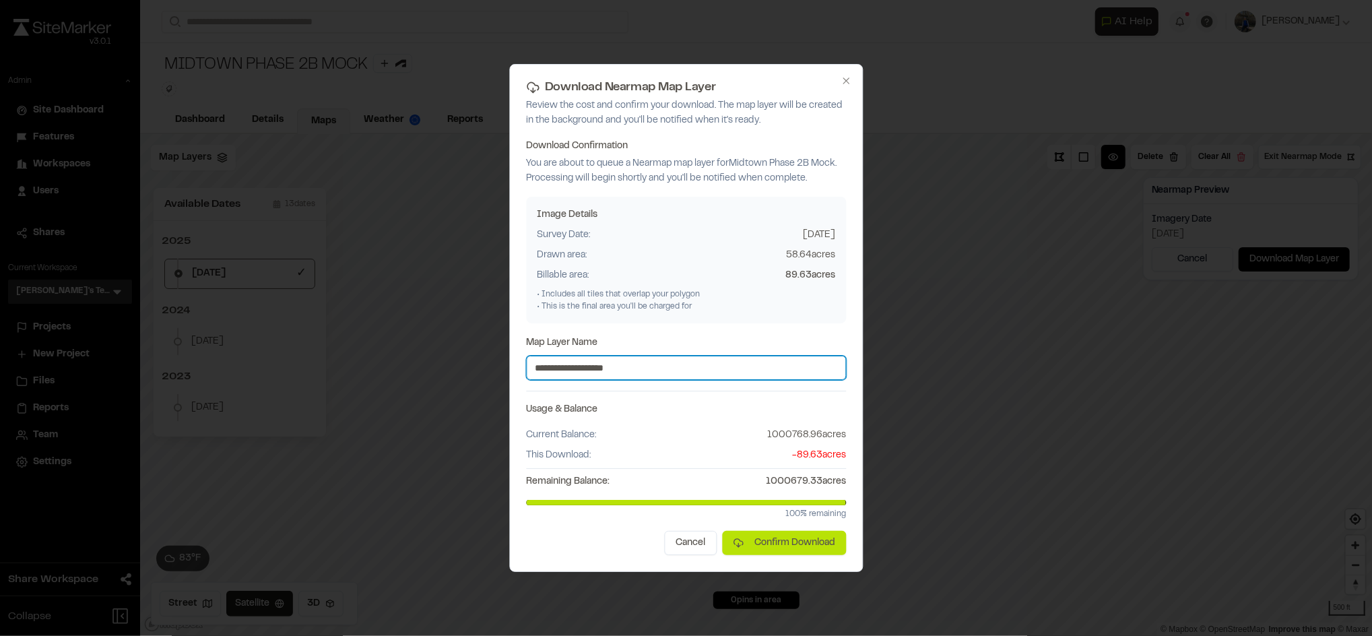
click at [672, 360] on input "**********" at bounding box center [686, 368] width 320 height 24
click at [580, 361] on input "**********" at bounding box center [686, 368] width 320 height 24
type input "**********"
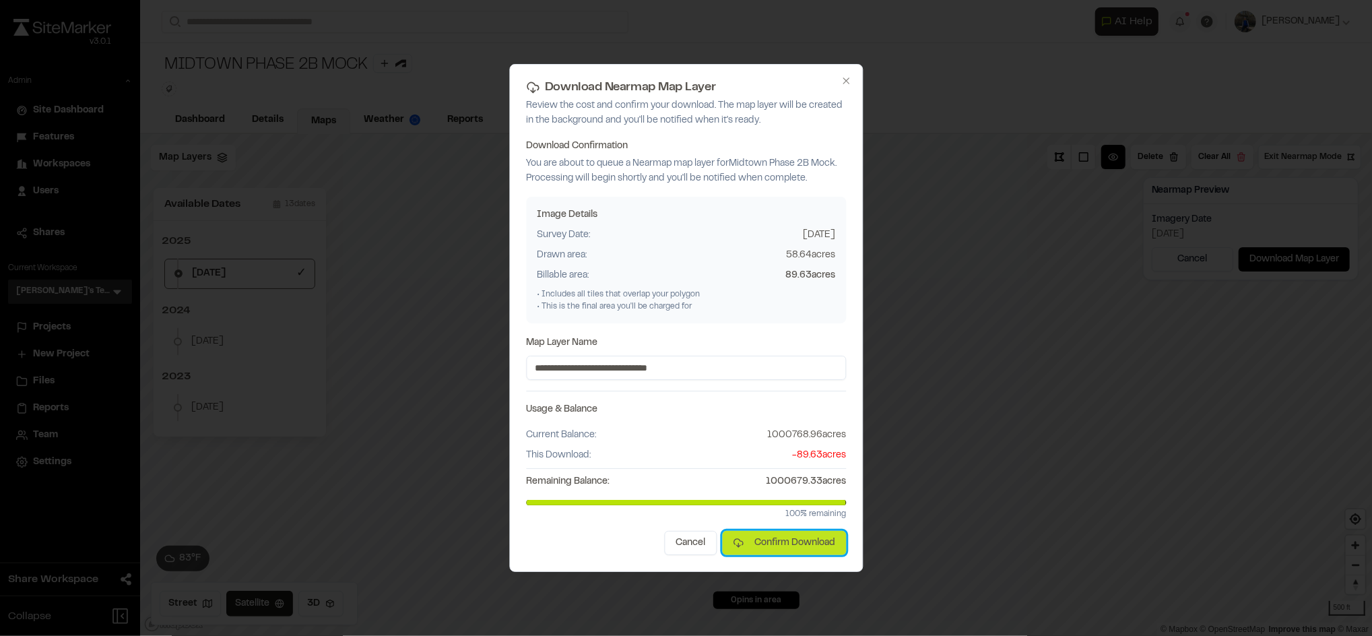
click at [782, 542] on button "Confirm Download" at bounding box center [784, 543] width 124 height 24
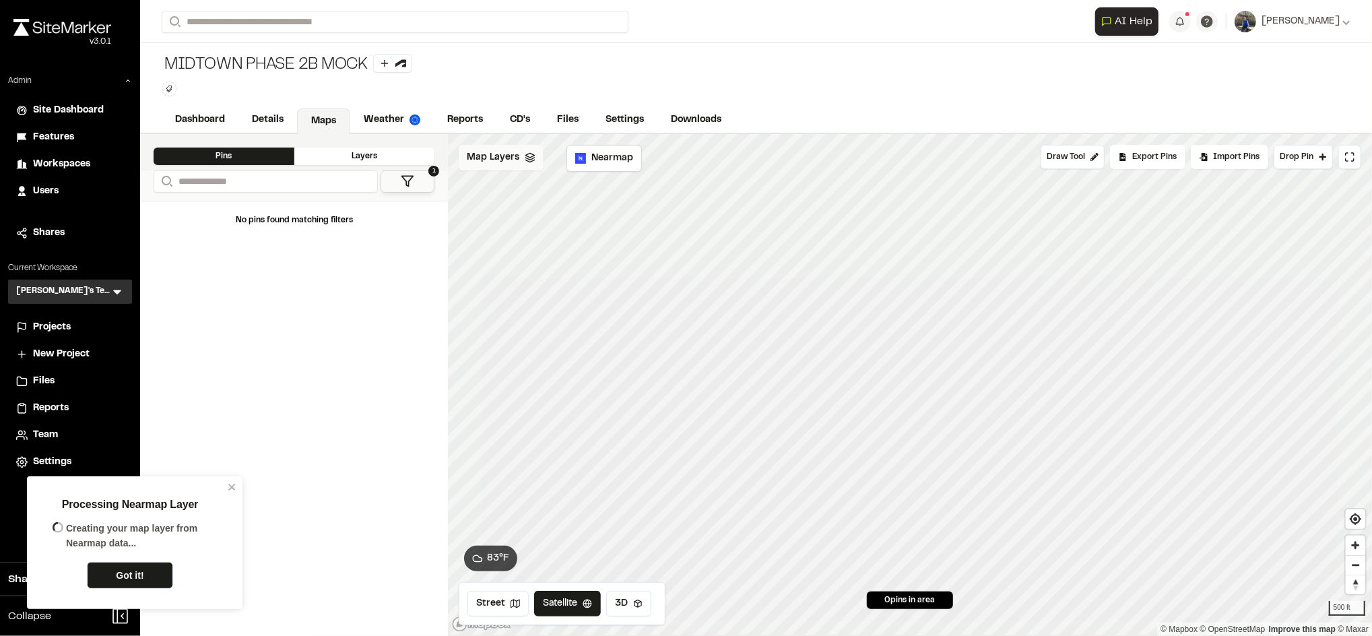
click at [530, 159] on icon at bounding box center [530, 157] width 11 height 11
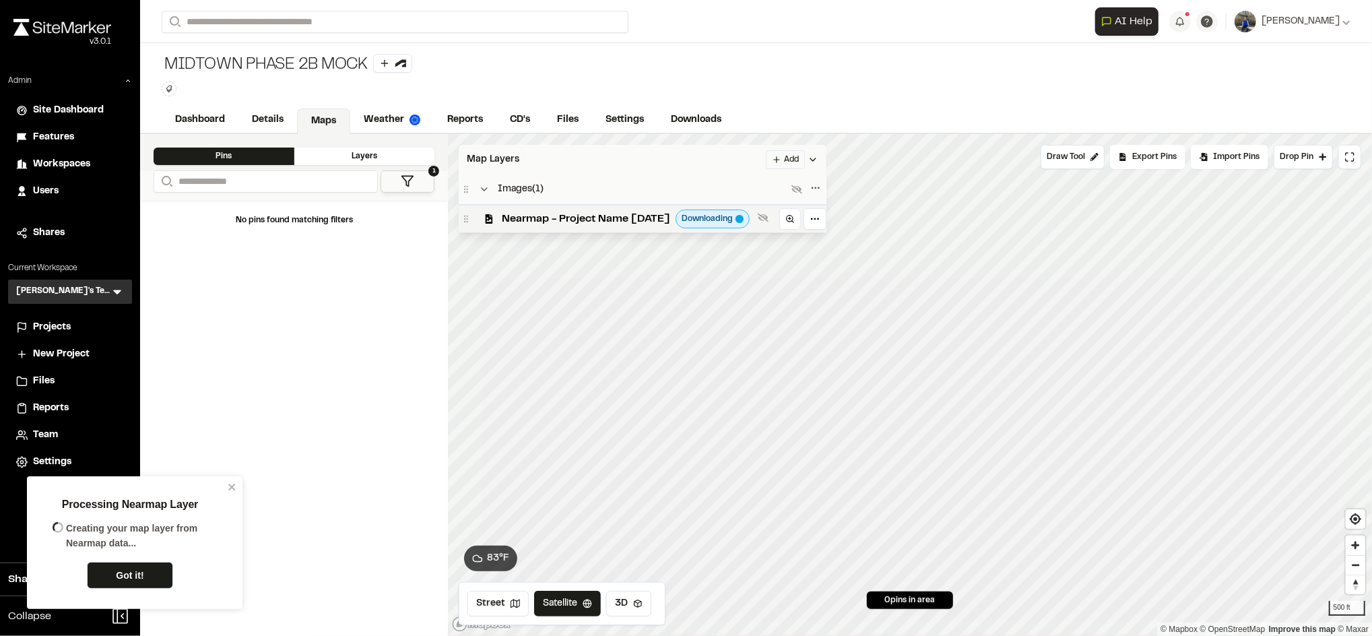
click at [597, 160] on div "Map Layers Add" at bounding box center [643, 160] width 368 height 30
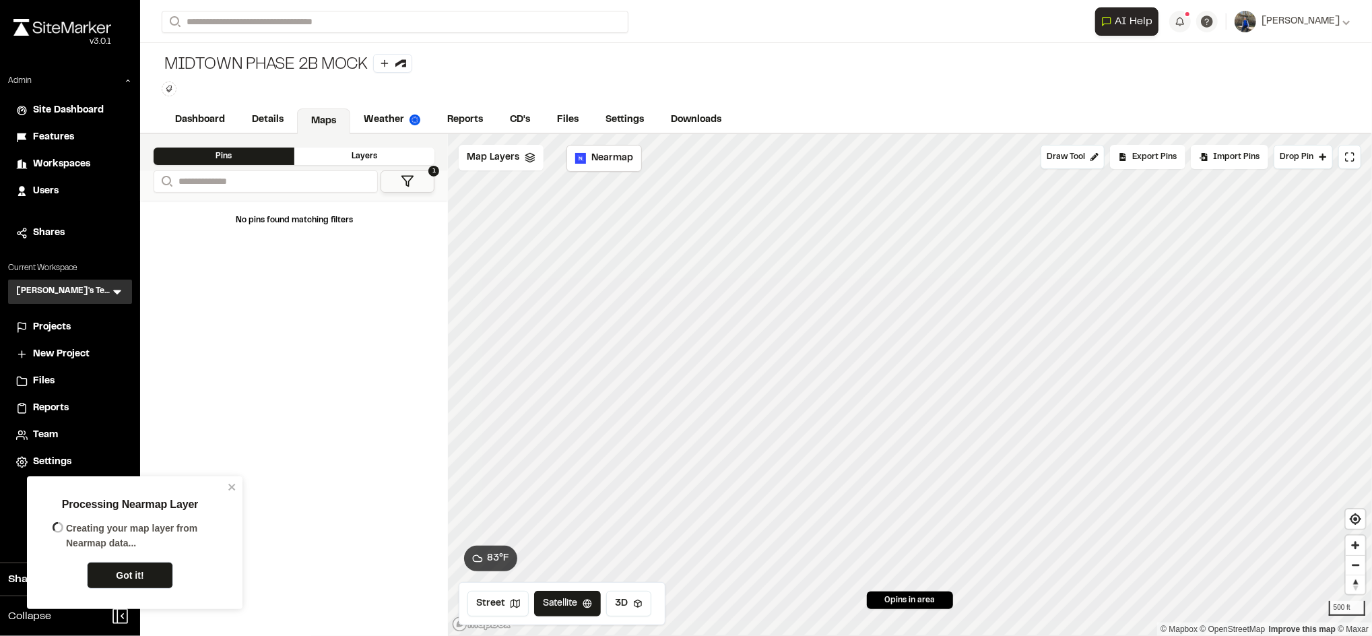
click at [525, 162] on icon at bounding box center [530, 157] width 11 height 11
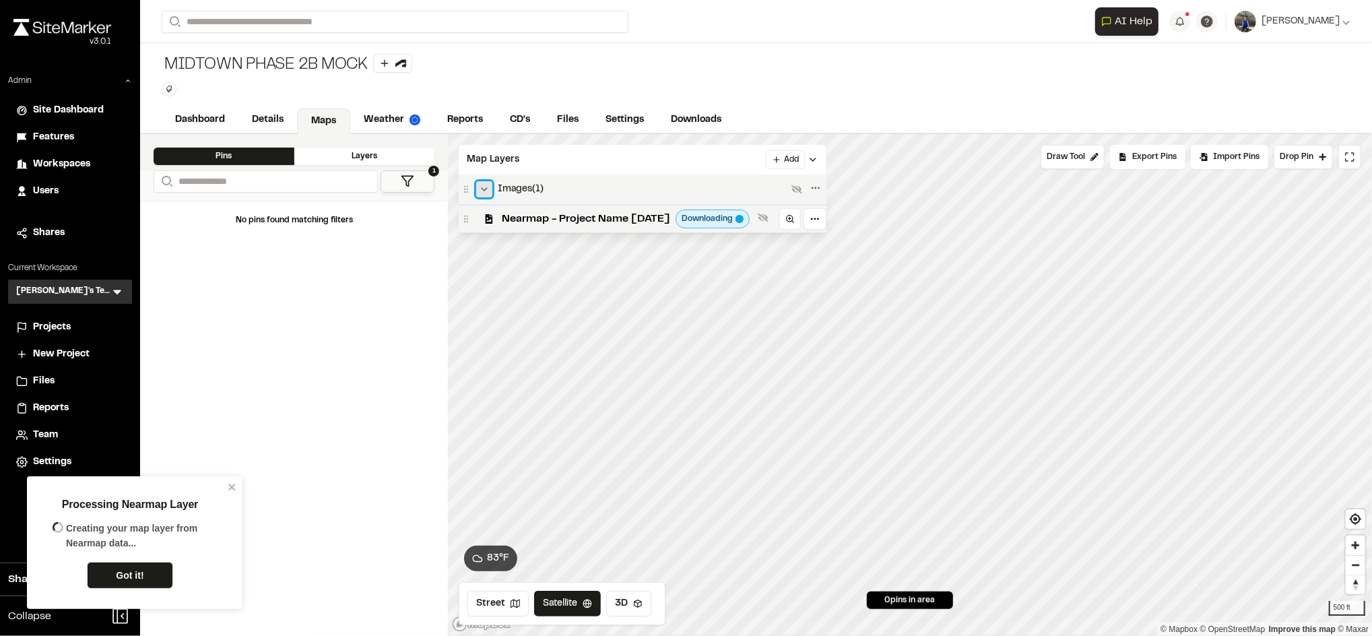
click at [486, 191] on icon at bounding box center [484, 189] width 11 height 11
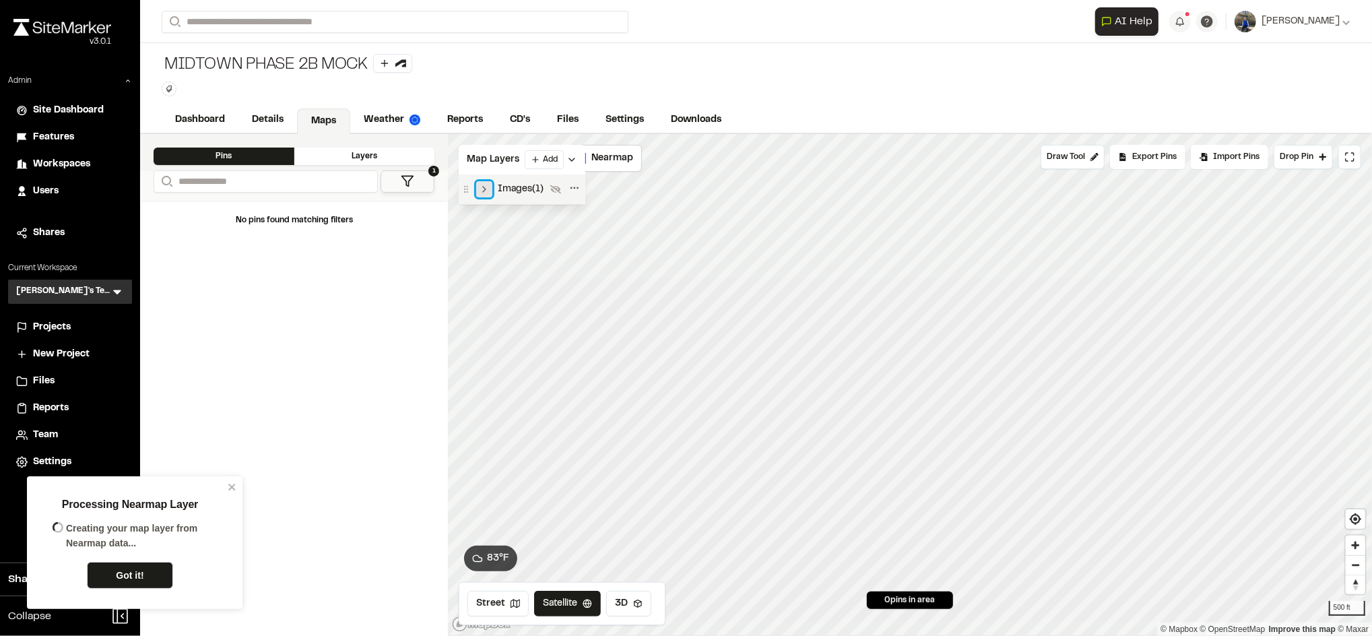
click at [486, 191] on icon at bounding box center [484, 189] width 11 height 11
click at [558, 169] on div "Map Layers Add" at bounding box center [643, 160] width 368 height 30
click at [233, 485] on icon "close" at bounding box center [231, 487] width 7 height 7
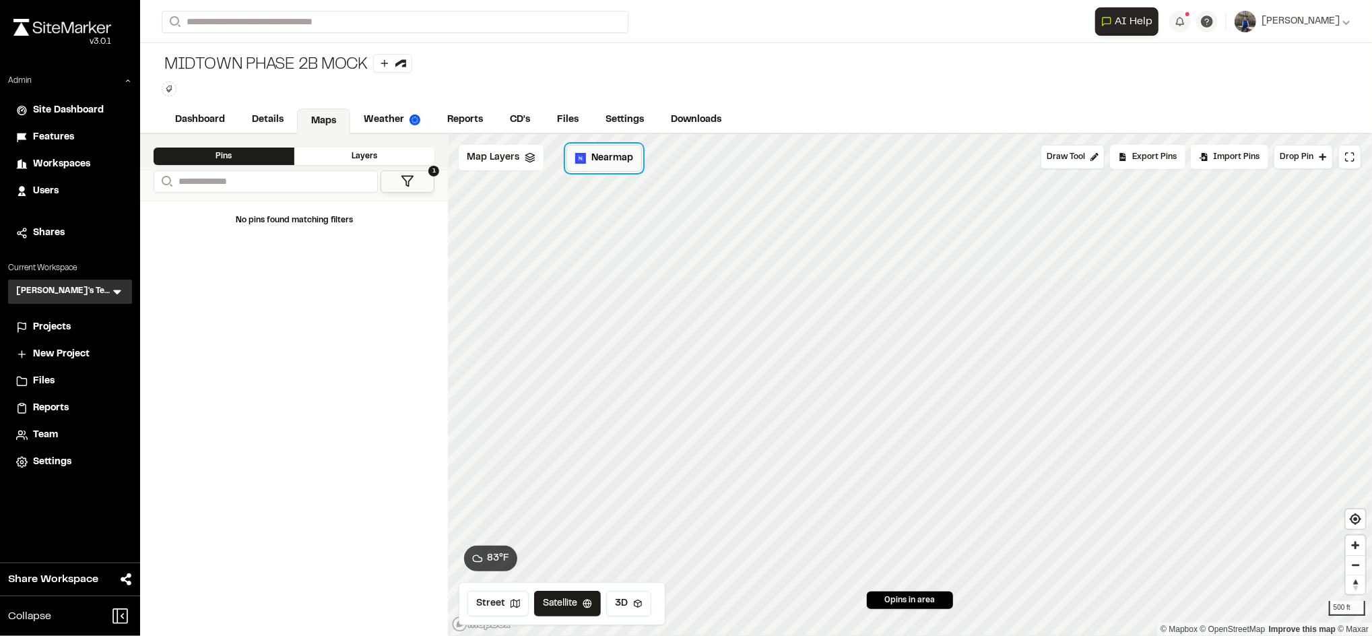
click at [613, 148] on button "Nearmap" at bounding box center [604, 158] width 75 height 27
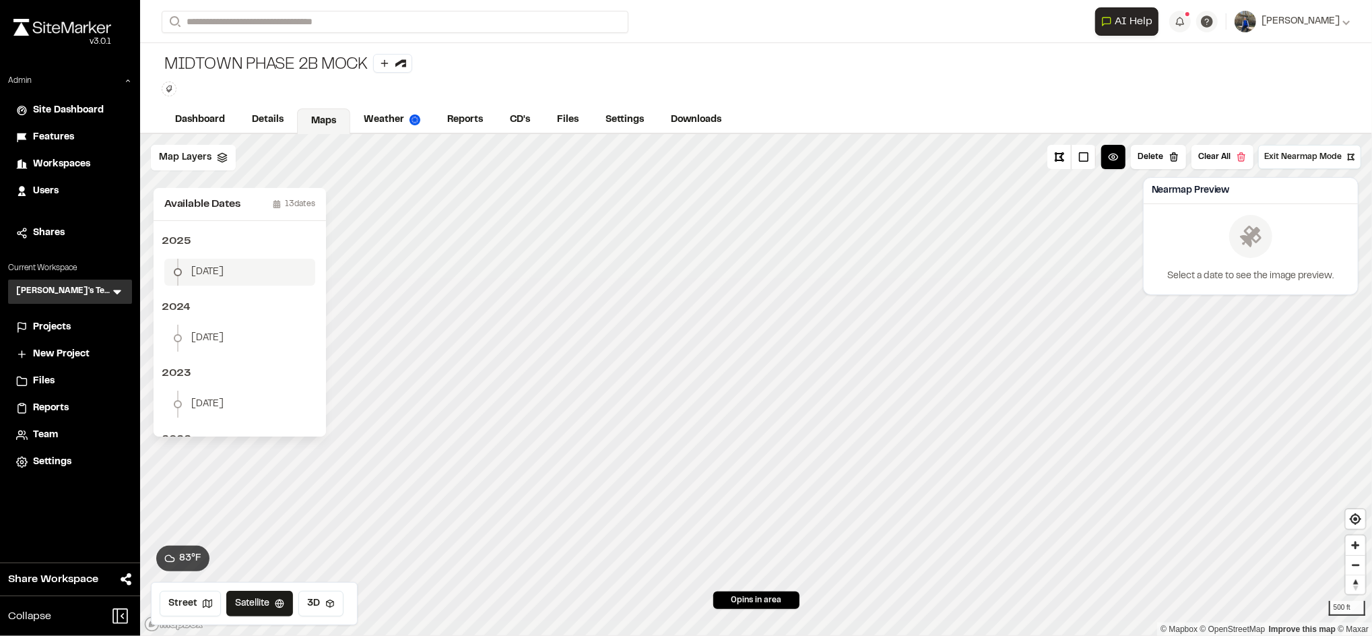
click at [243, 271] on li "January 2" at bounding box center [239, 272] width 151 height 27
click at [209, 158] on span "Map Layers" at bounding box center [185, 157] width 53 height 15
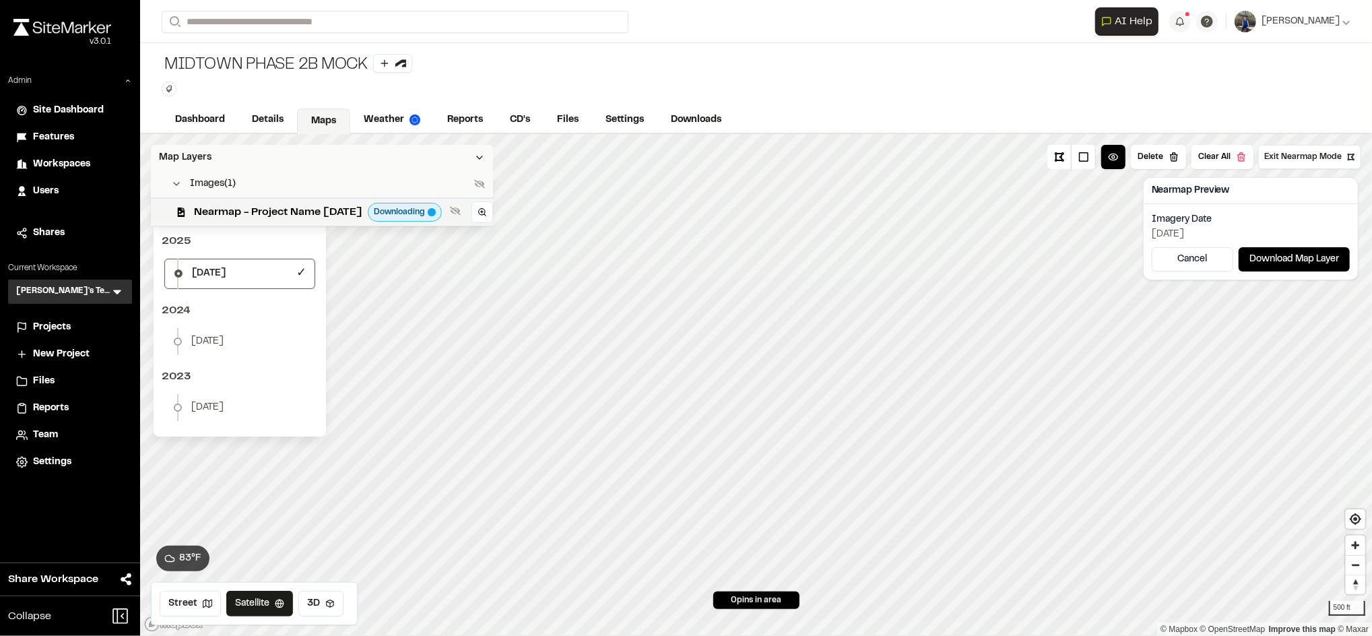
click at [391, 158] on div "Map Layers" at bounding box center [322, 158] width 342 height 26
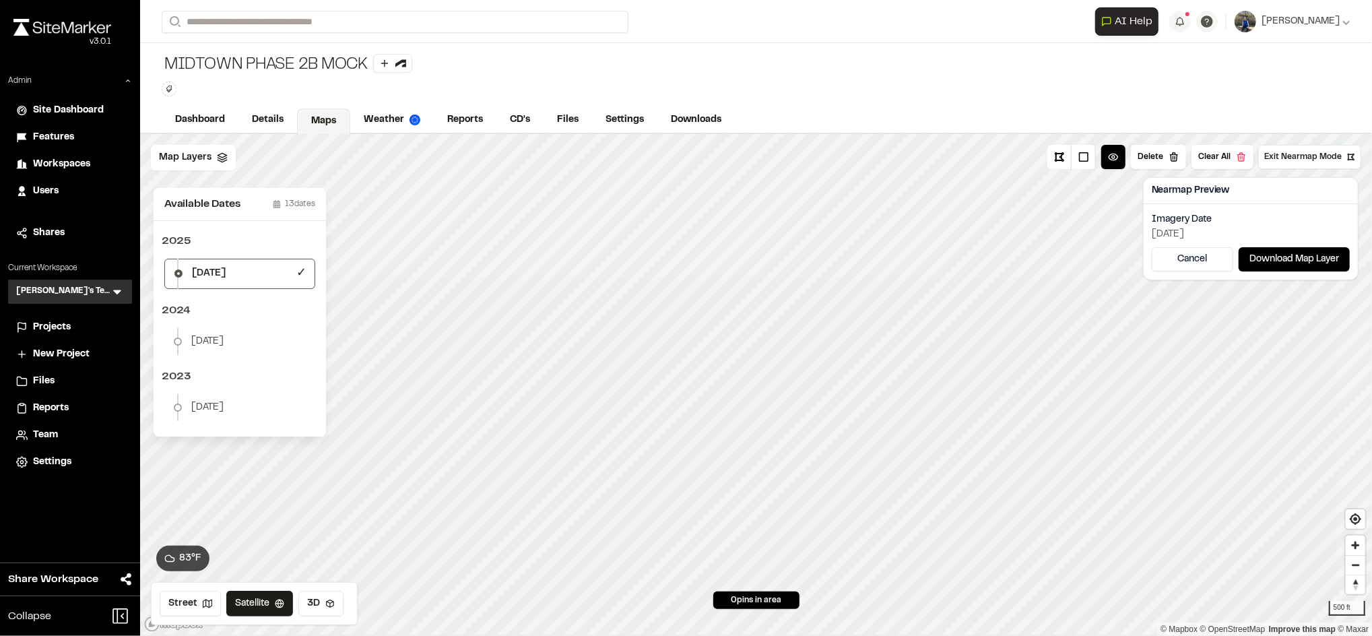
click at [315, 123] on link "Maps" at bounding box center [323, 121] width 53 height 26
click at [1323, 154] on span "Exit Nearmap Mode" at bounding box center [1302, 157] width 77 height 12
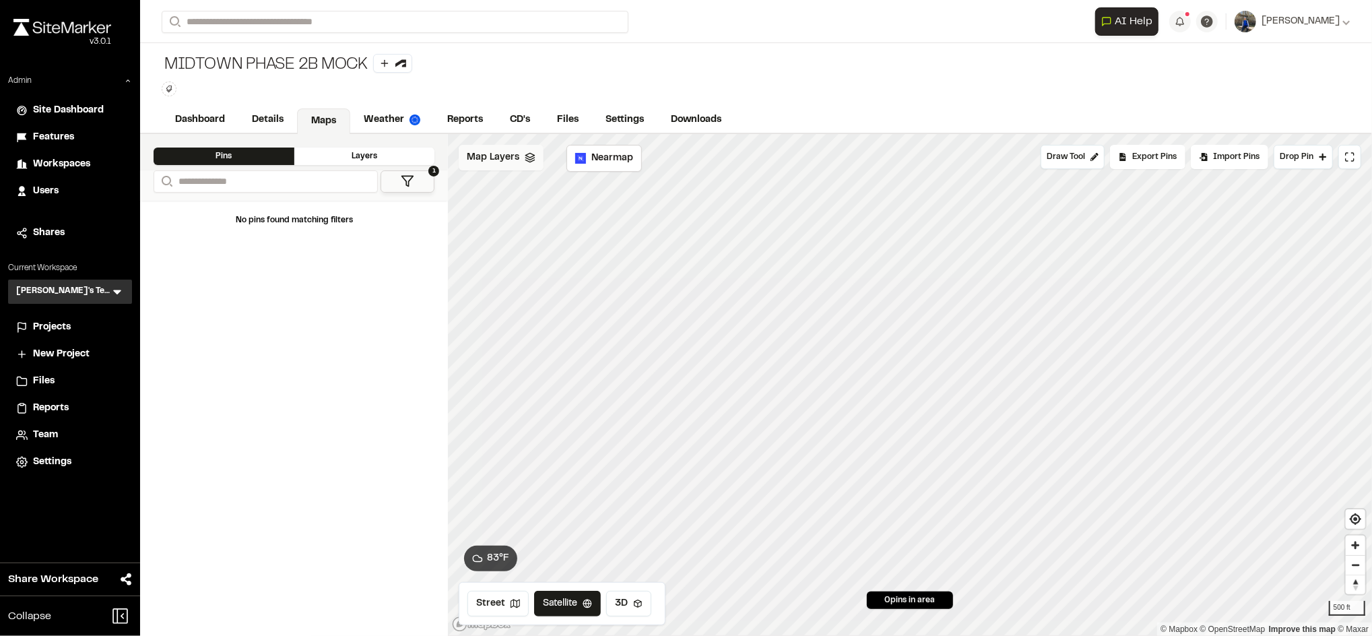
click at [524, 147] on div "Map Layers" at bounding box center [501, 158] width 85 height 26
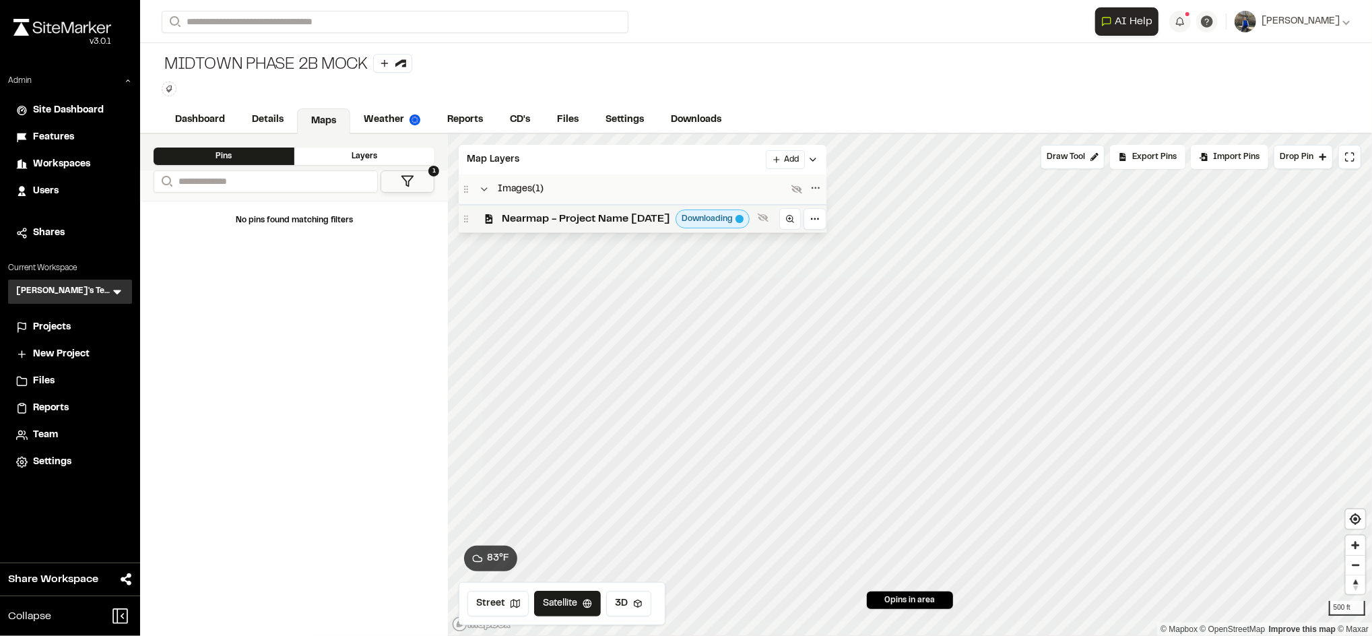
click at [548, 227] on span "Nearmap - Project Name [DATE]" at bounding box center [586, 219] width 168 height 16
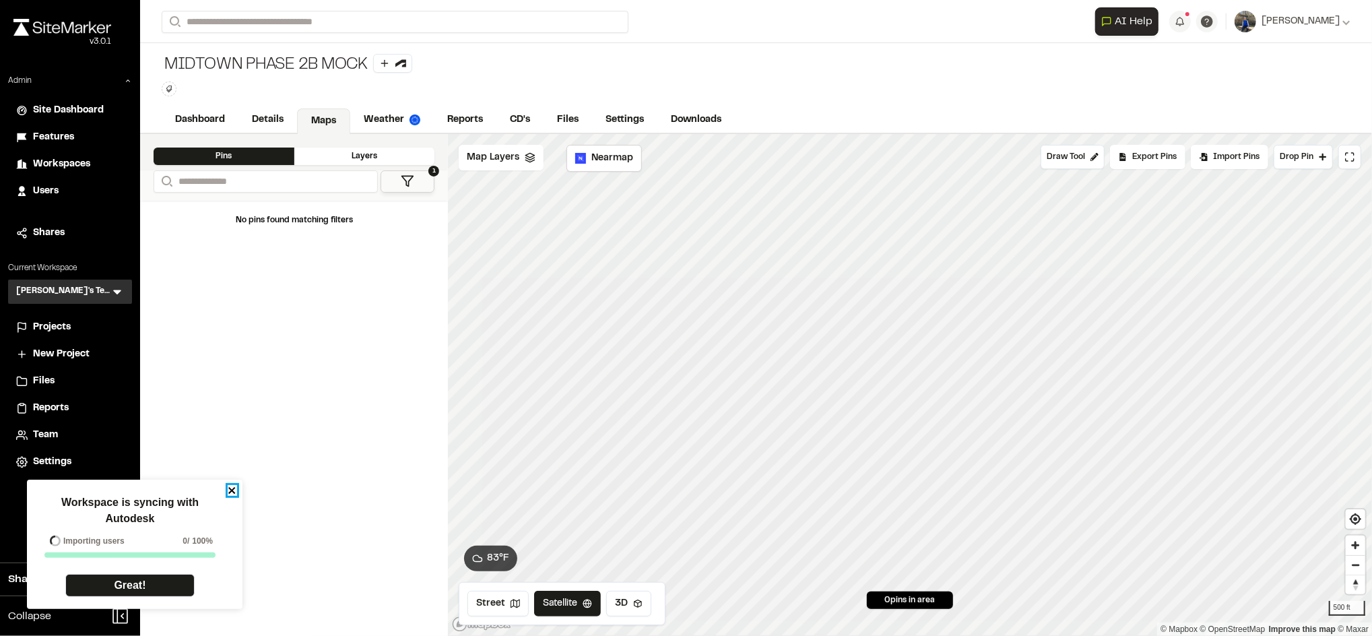
click at [230, 491] on icon "close" at bounding box center [232, 490] width 9 height 11
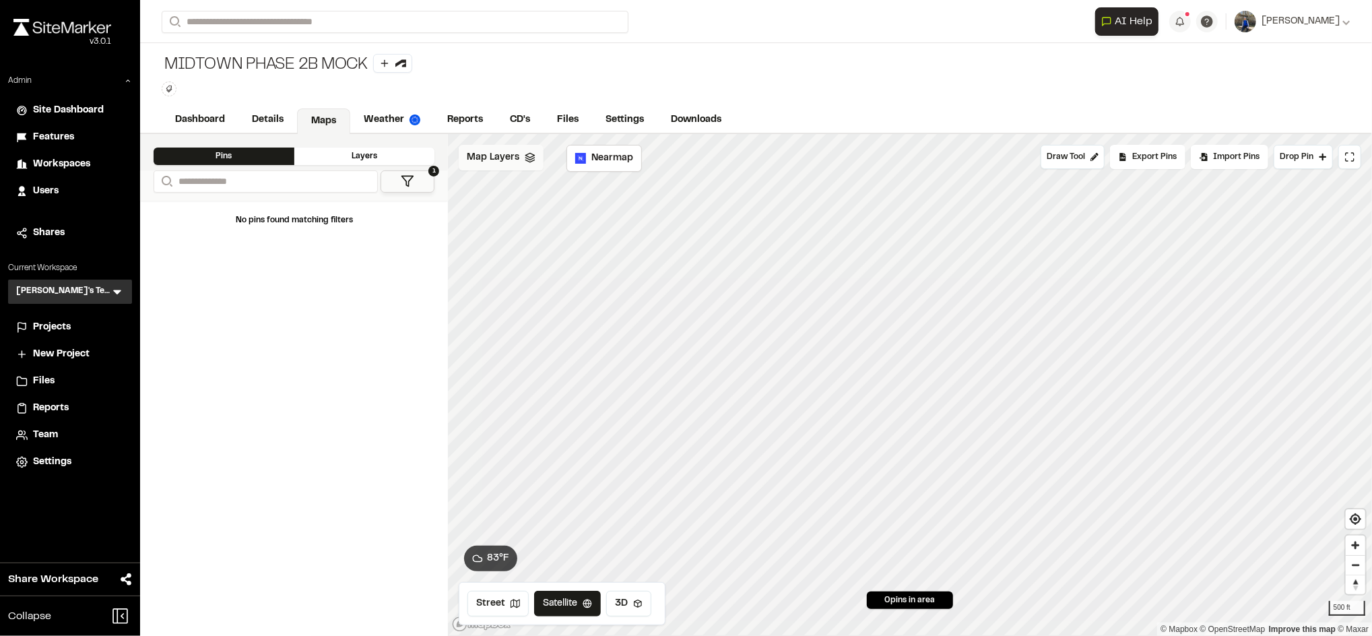
click at [507, 167] on div "Map Layers" at bounding box center [501, 158] width 85 height 26
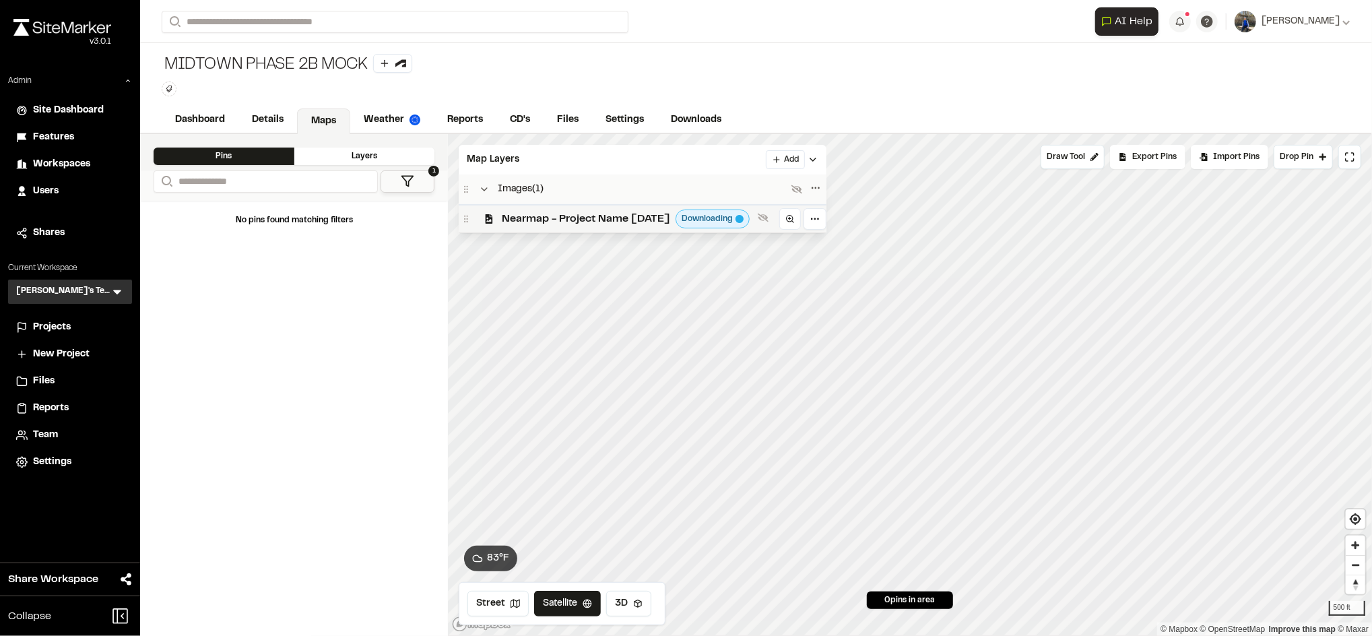
click at [577, 225] on span "Nearmap - Project Name 2025-01-02" at bounding box center [586, 219] width 168 height 16
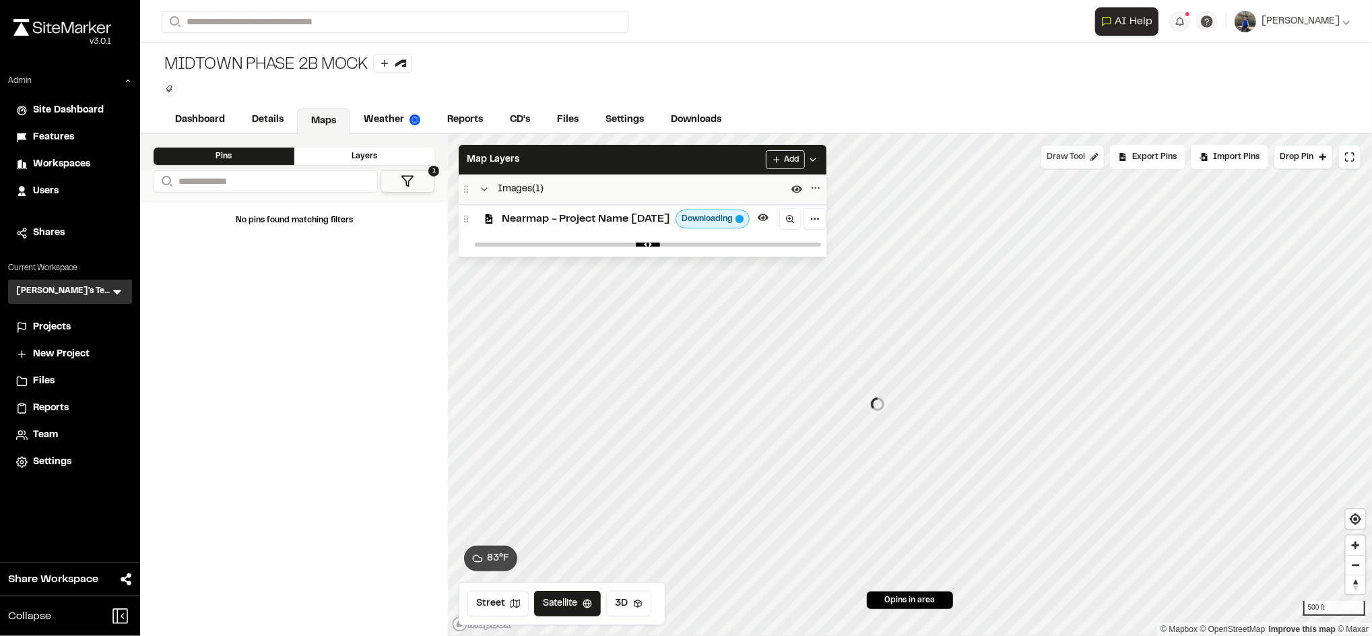
click at [1067, 155] on span "Draw Tool" at bounding box center [1066, 157] width 38 height 12
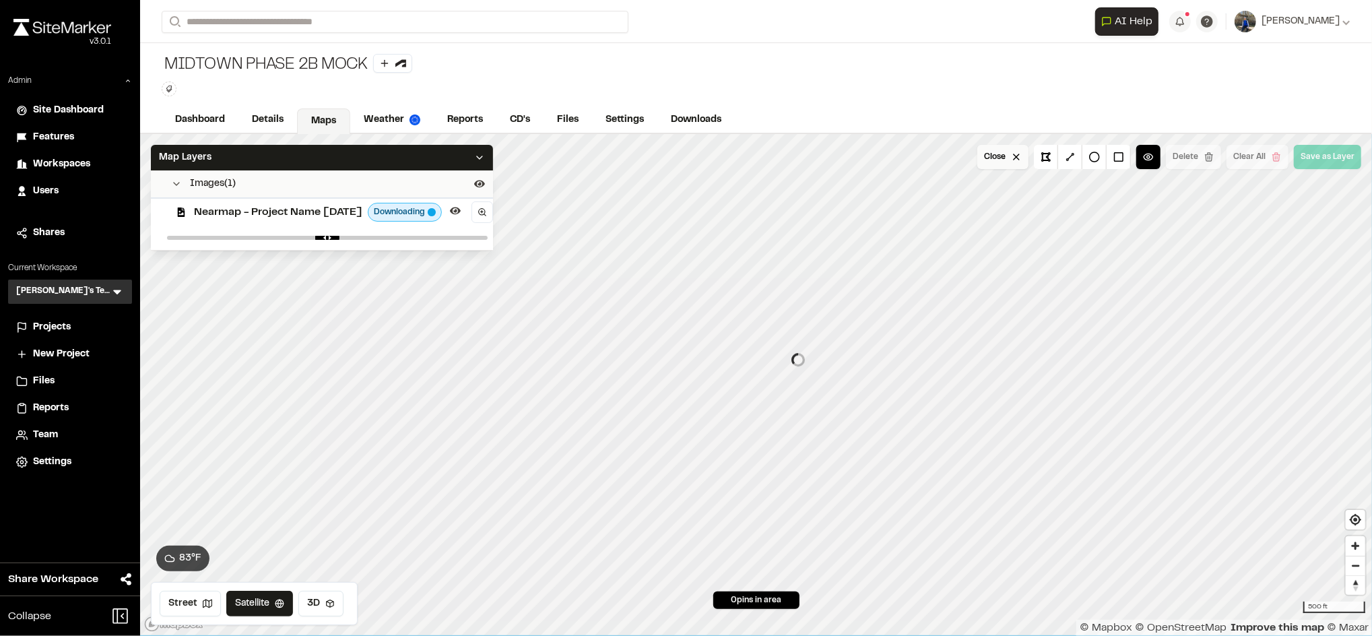
click at [1011, 148] on div "Click to Drop Pin 0 pins in area 83 ° F Close Delete Clear All Save as Layer Ma…" at bounding box center [756, 385] width 1232 height 502
click at [1011, 148] on button "Close" at bounding box center [1002, 157] width 51 height 24
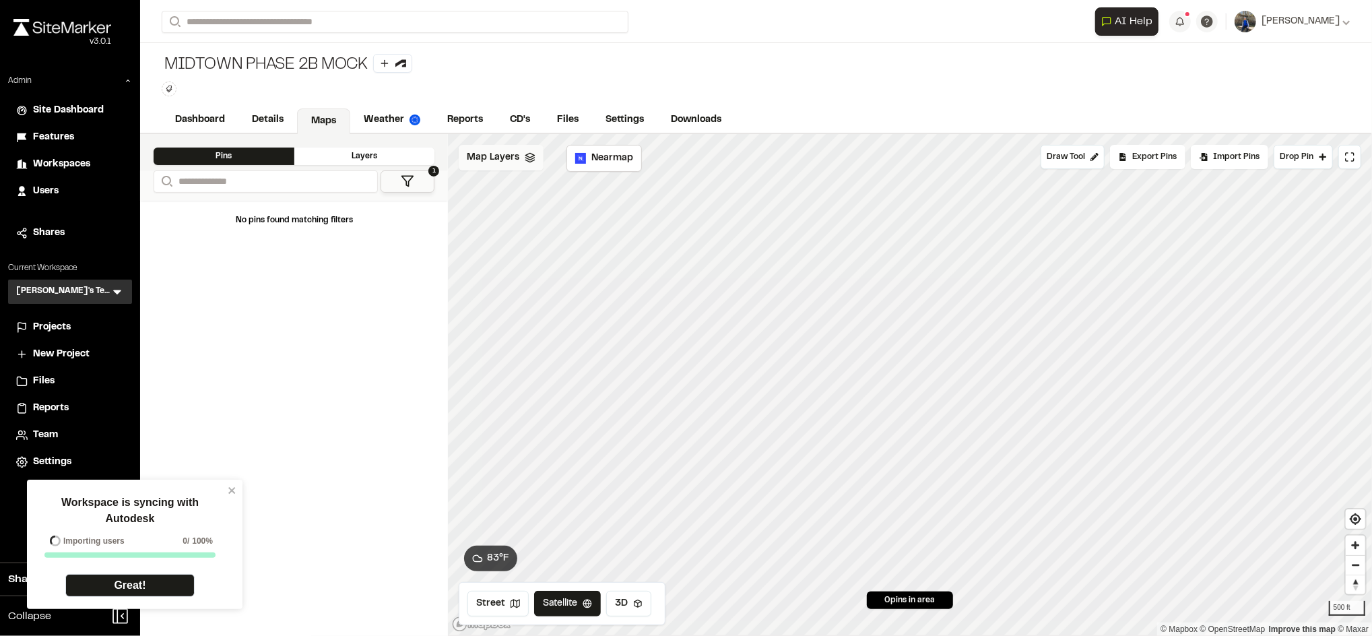
click at [468, 163] on span "Map Layers" at bounding box center [493, 157] width 53 height 15
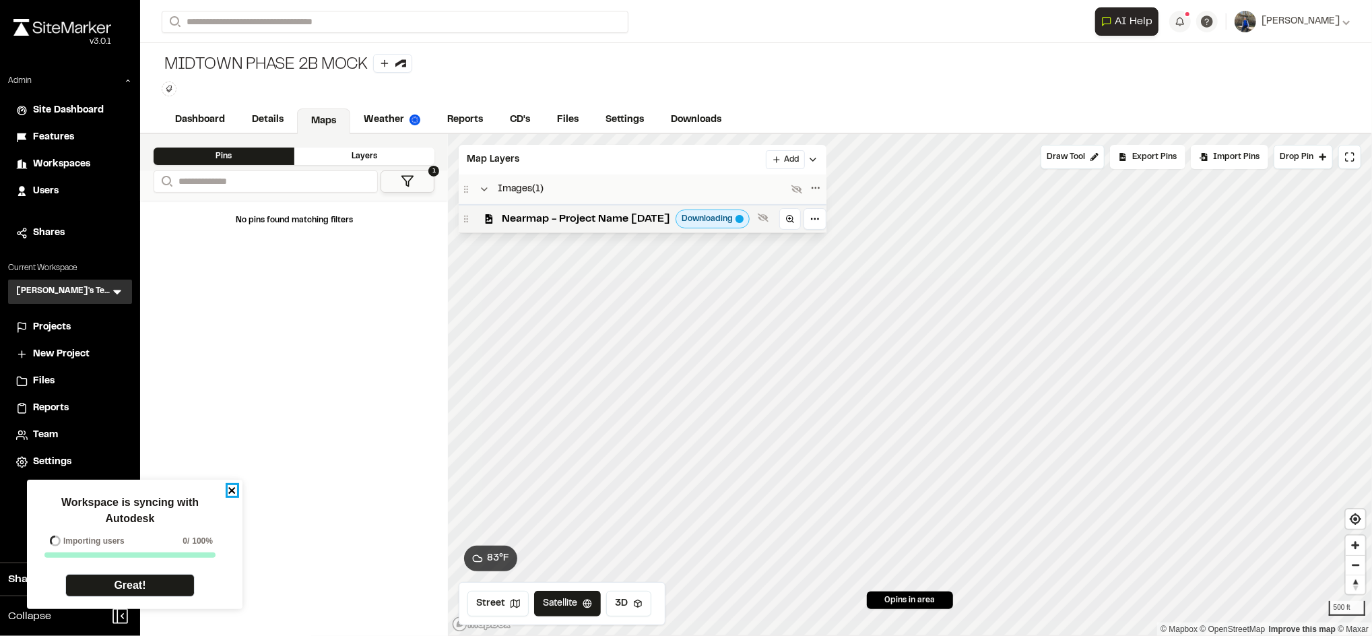
click at [228, 488] on icon "close" at bounding box center [232, 490] width 9 height 11
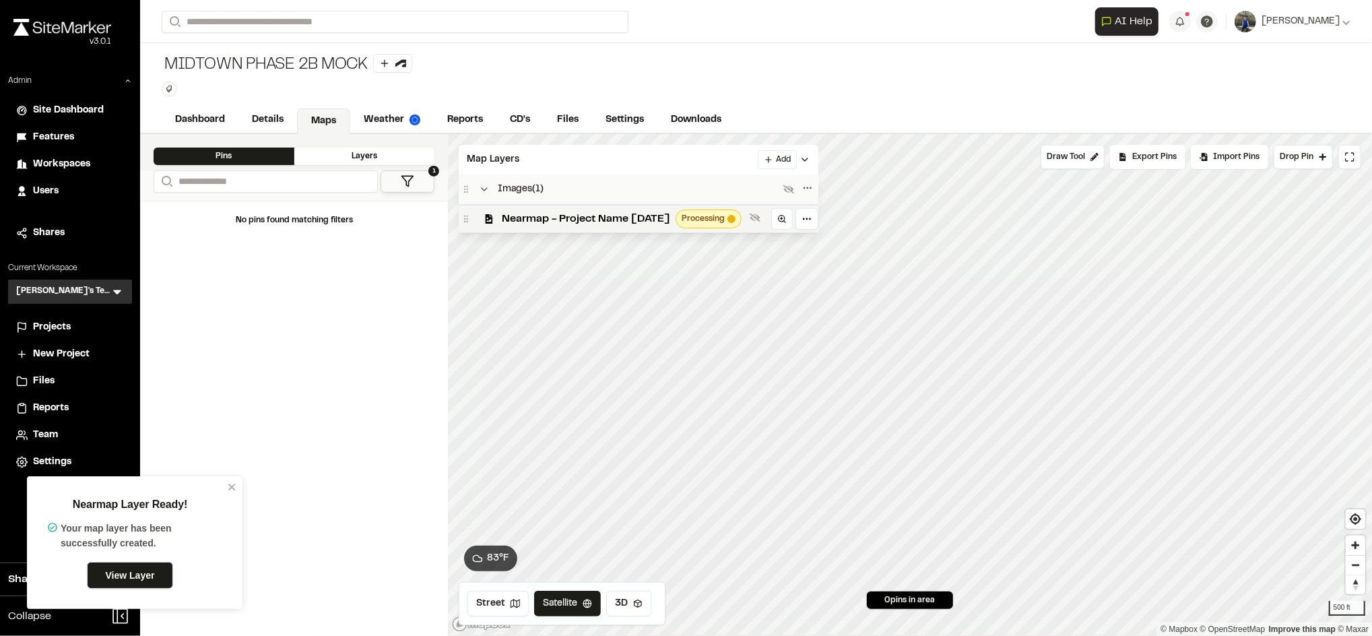
click at [143, 572] on link "View Layer" at bounding box center [130, 575] width 86 height 27
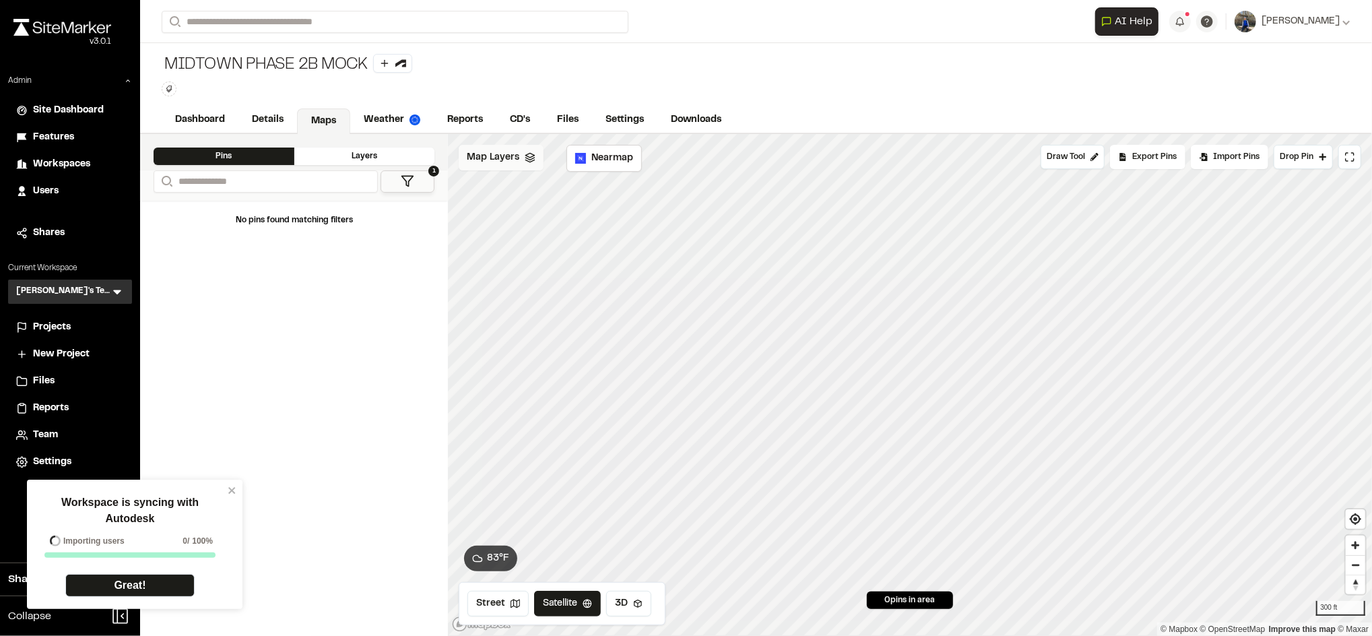
click at [507, 164] on span "Map Layers" at bounding box center [493, 157] width 53 height 15
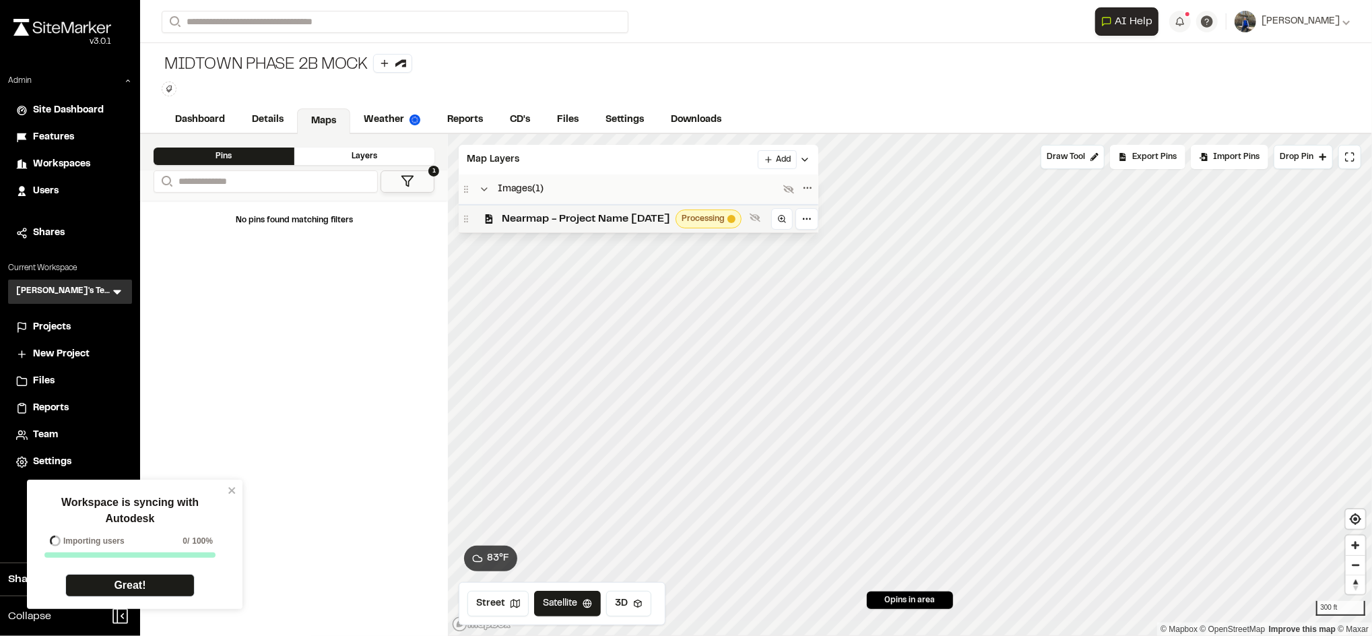
click at [558, 218] on span "Nearmap - Project Name [DATE]" at bounding box center [586, 219] width 168 height 16
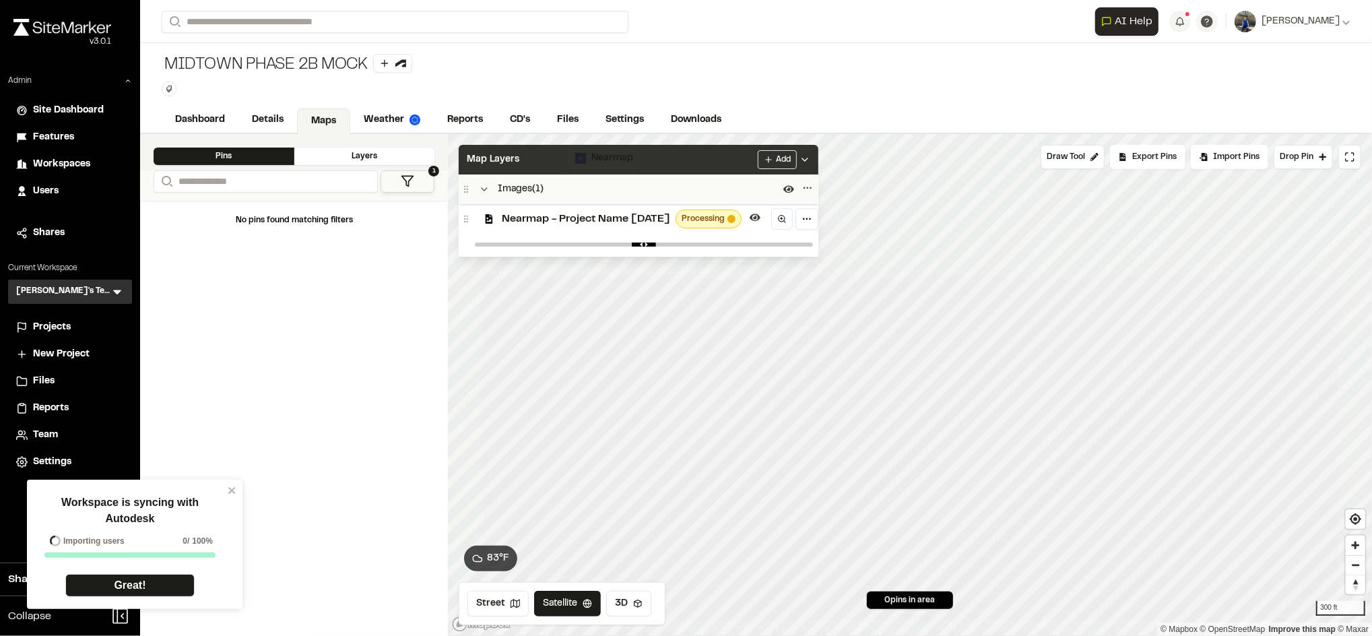
click at [631, 168] on div "Map Layers Add" at bounding box center [639, 160] width 360 height 30
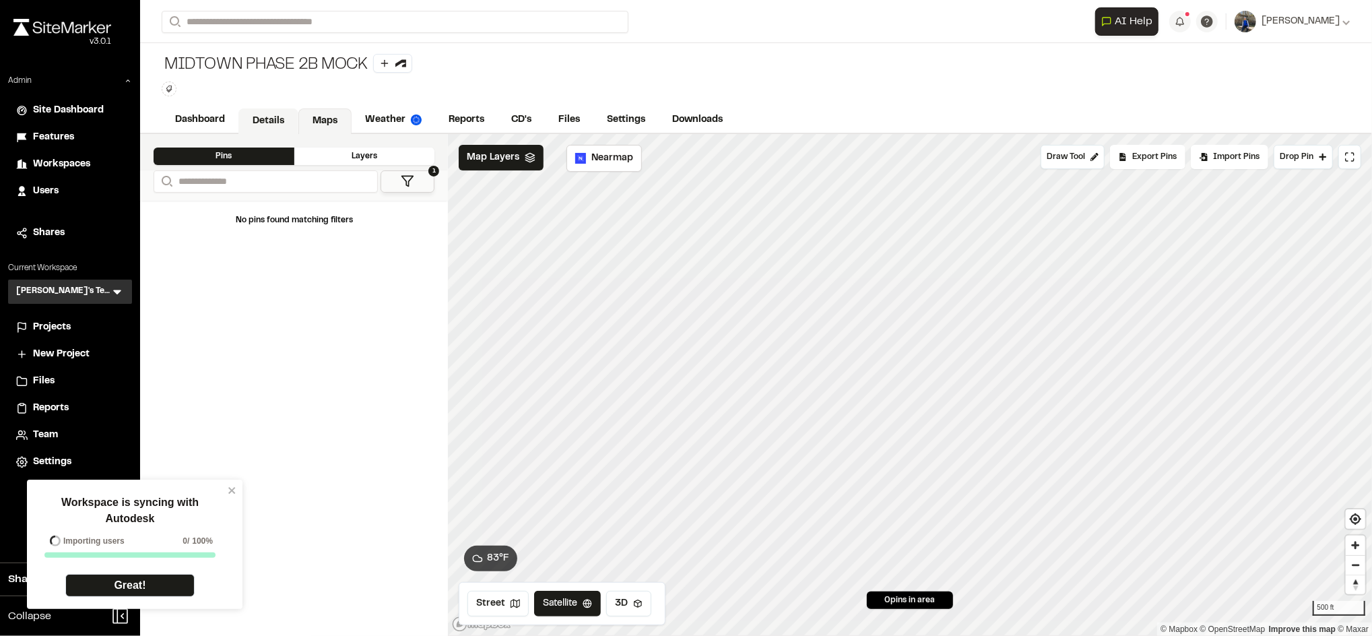
click at [263, 124] on link "Details" at bounding box center [268, 121] width 60 height 26
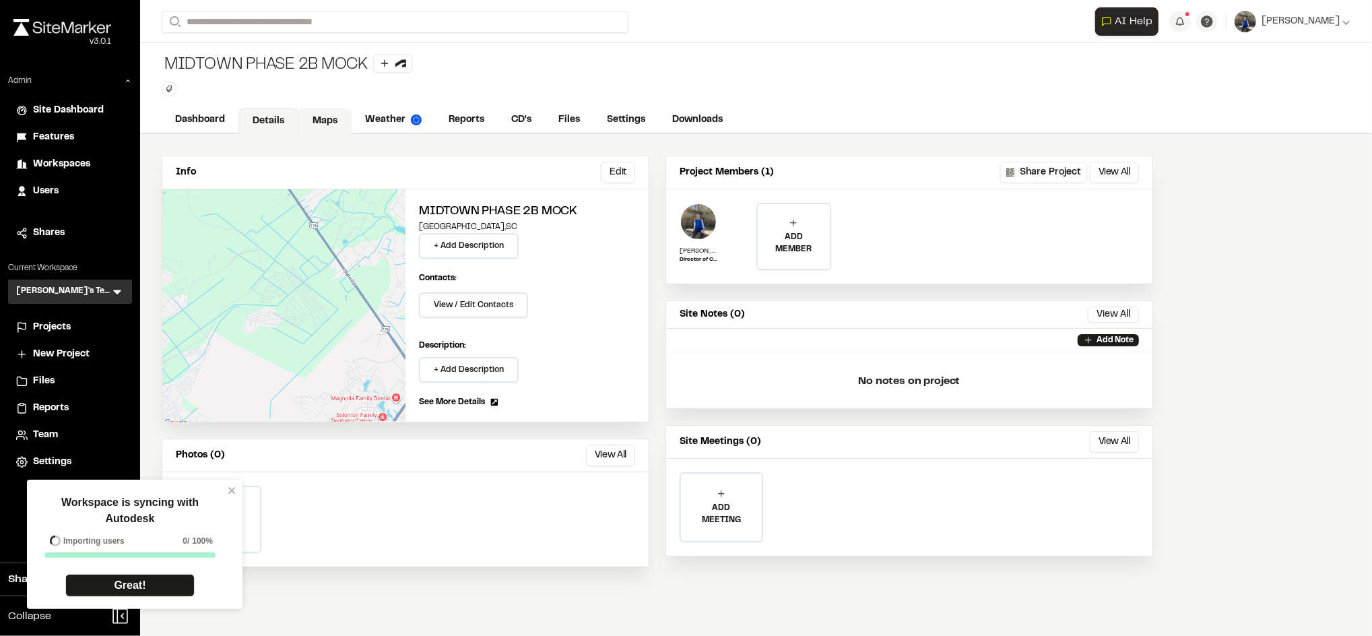
click at [316, 119] on link "Maps" at bounding box center [324, 121] width 53 height 26
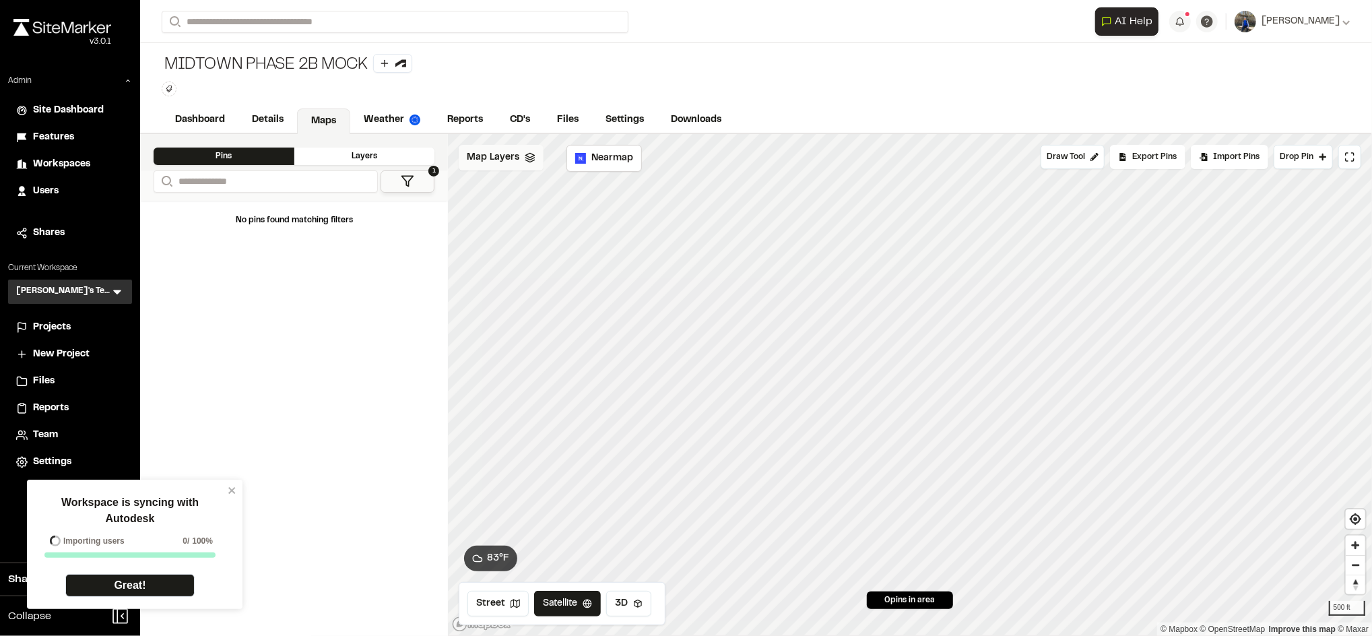
click at [513, 148] on div "Map Layers" at bounding box center [501, 158] width 85 height 26
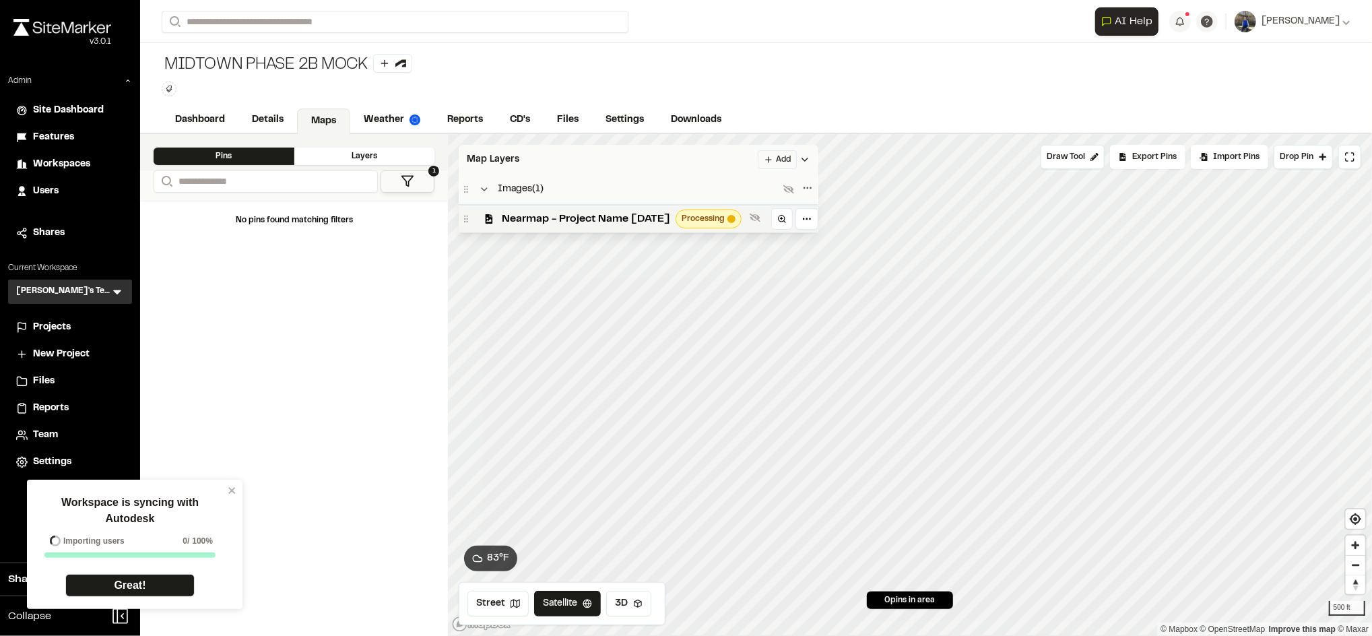
click at [712, 148] on div "Map Layers Add" at bounding box center [639, 160] width 360 height 30
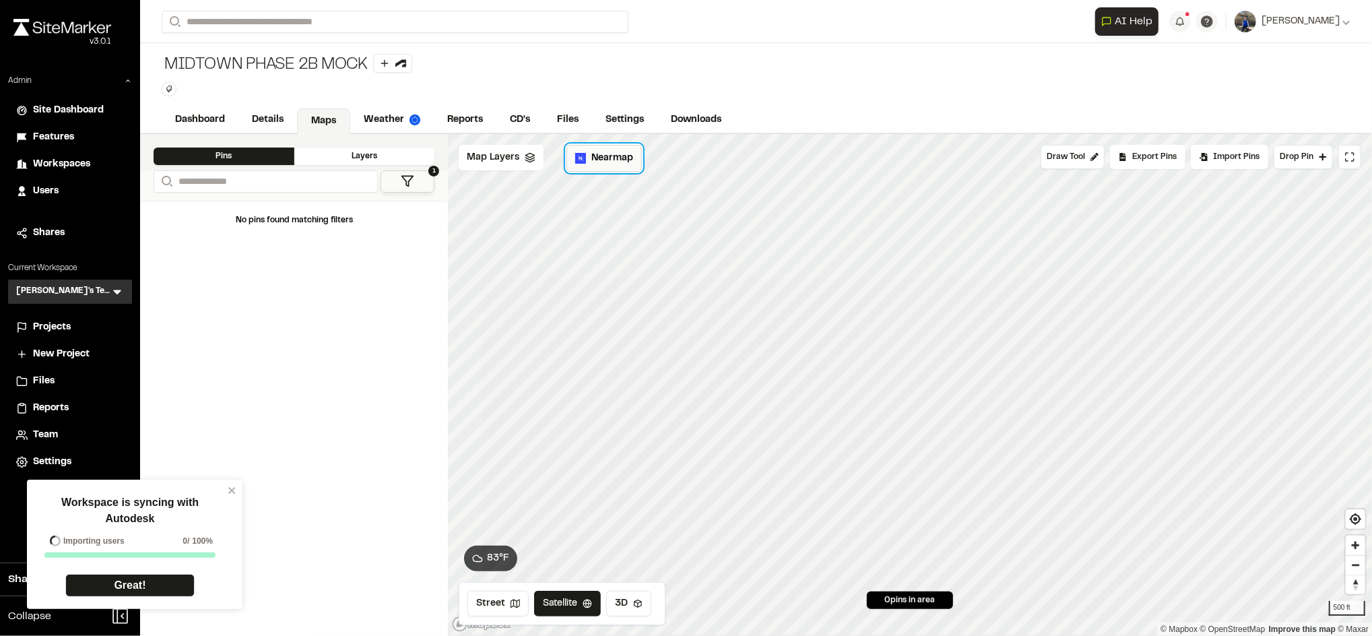
click at [595, 164] on span "Nearmap" at bounding box center [612, 158] width 42 height 15
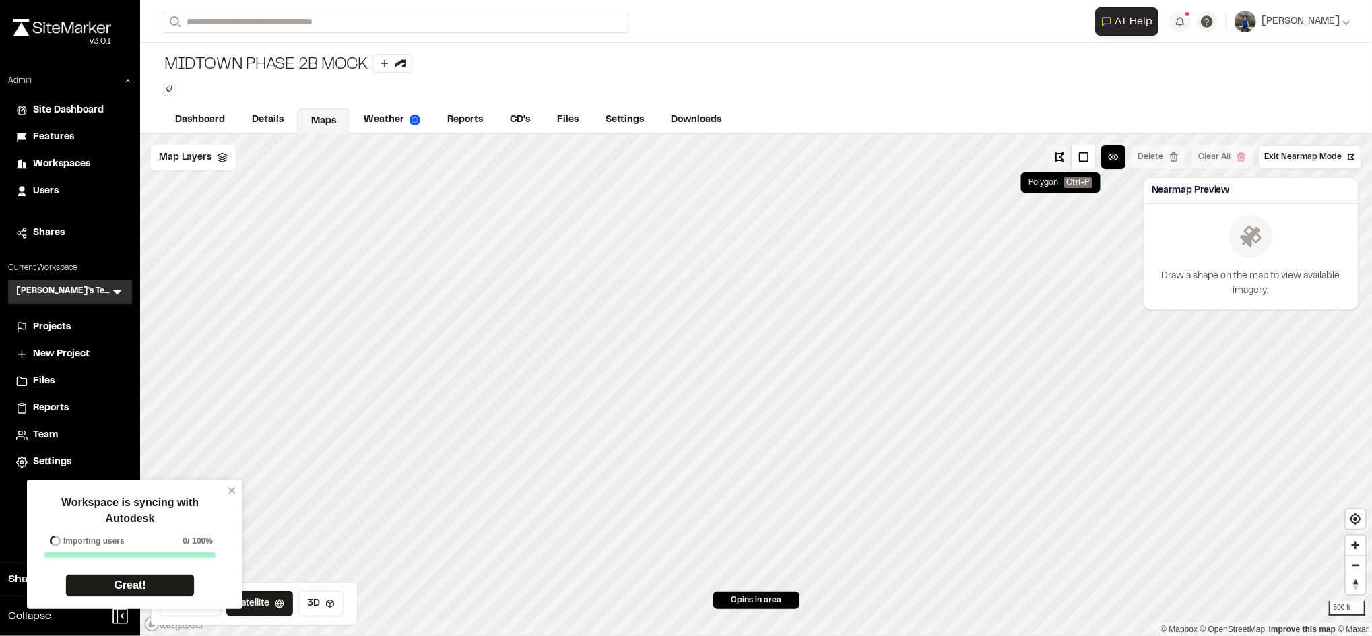
click at [1051, 156] on button at bounding box center [1060, 157] width 24 height 24
click at [1053, 148] on button at bounding box center [1060, 157] width 24 height 24
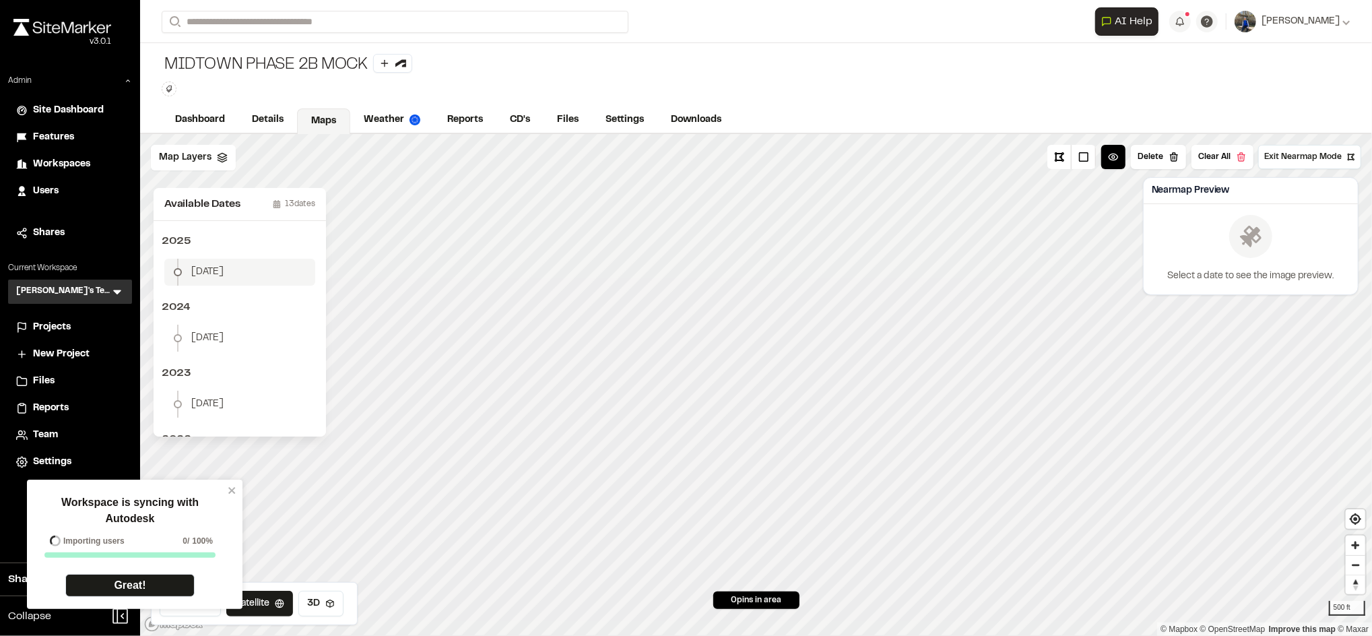
click at [220, 278] on span "January 2" at bounding box center [207, 272] width 32 height 15
click at [1297, 263] on button "Download Map Layer" at bounding box center [1294, 259] width 111 height 24
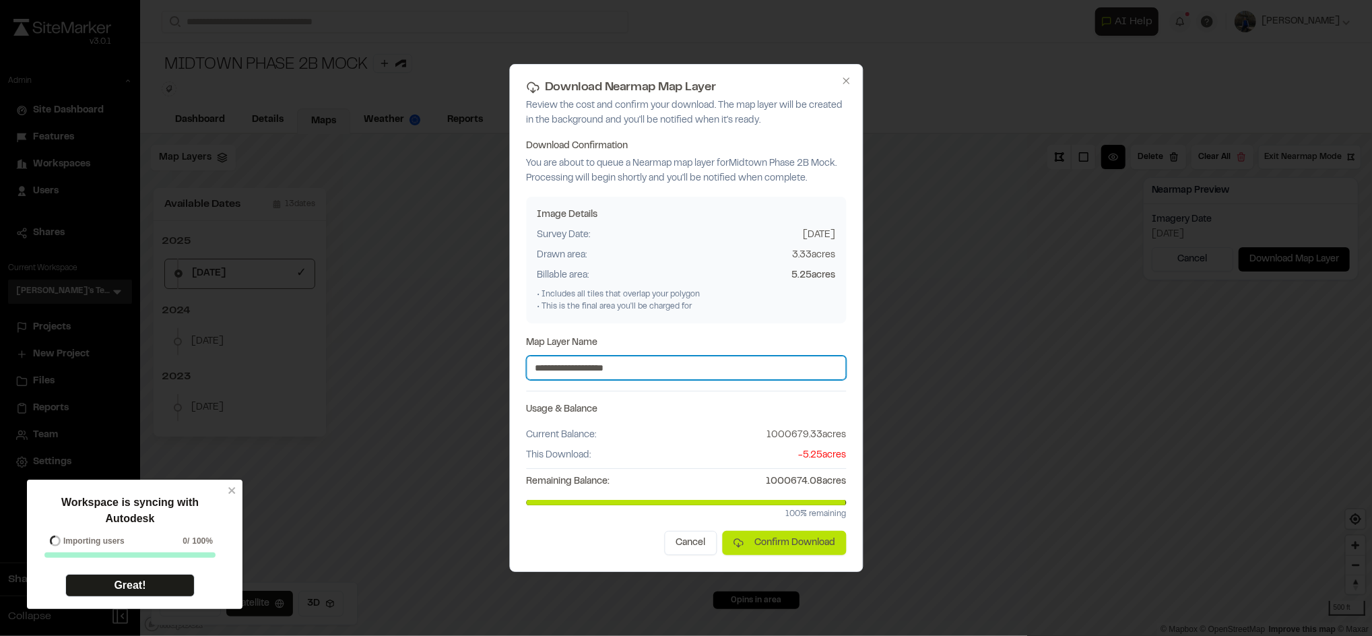
click at [660, 367] on input "**********" at bounding box center [686, 368] width 320 height 24
type input "**********"
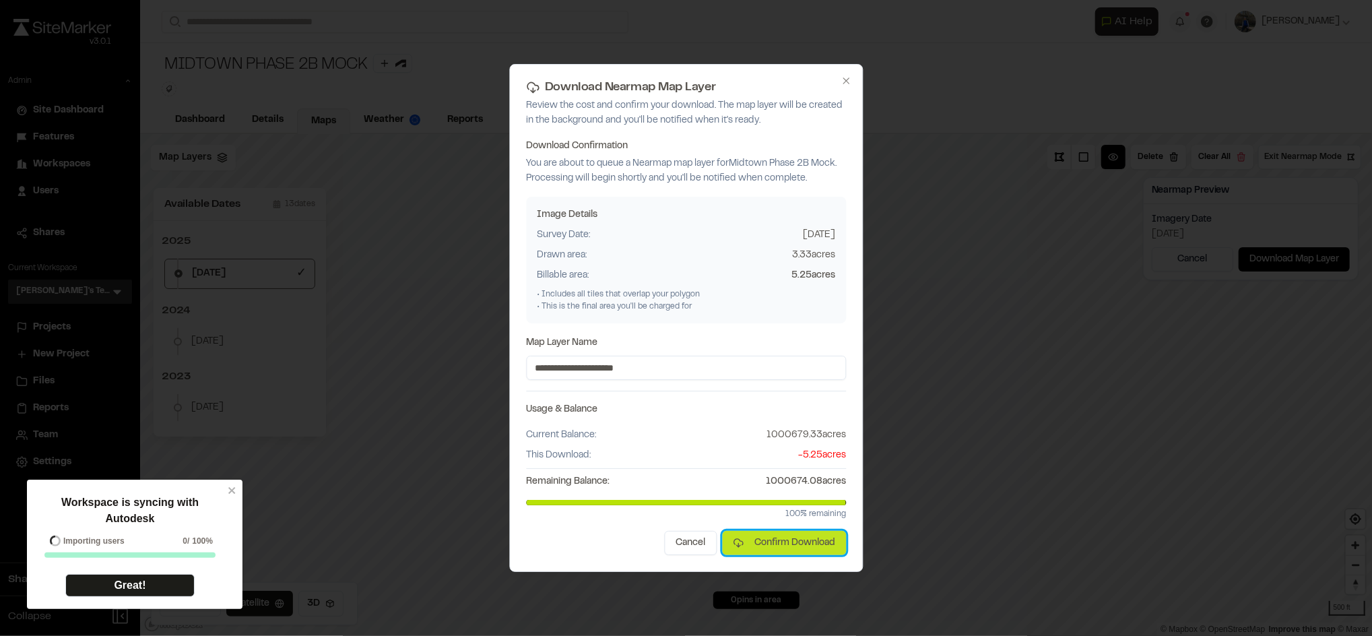
click at [777, 554] on button "Confirm Download" at bounding box center [784, 543] width 124 height 24
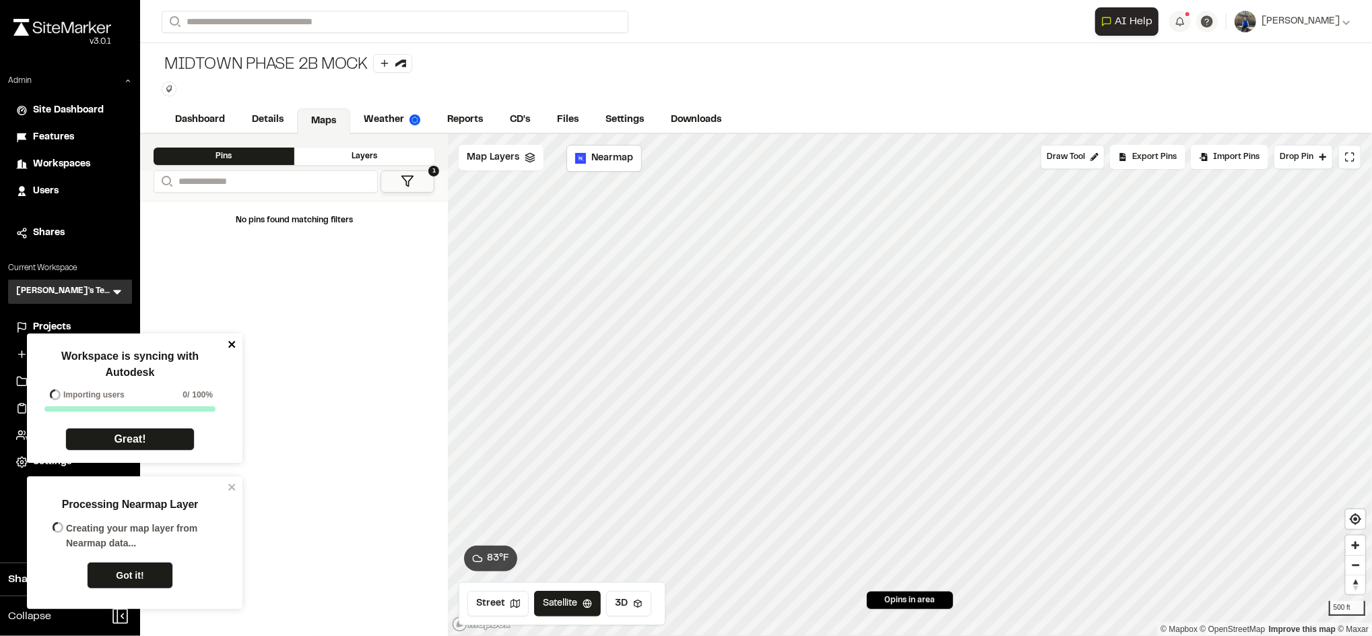
click at [230, 339] on icon "close" at bounding box center [232, 344] width 9 height 11
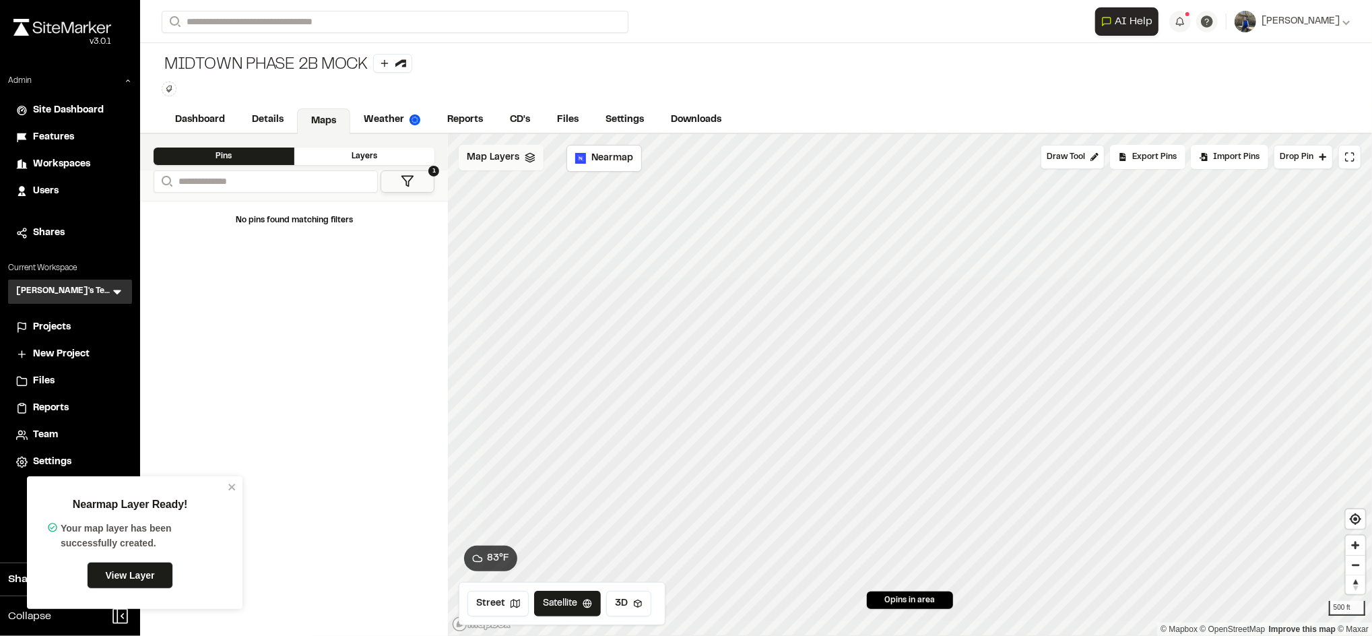
click at [522, 170] on div "Map Layers" at bounding box center [501, 158] width 85 height 26
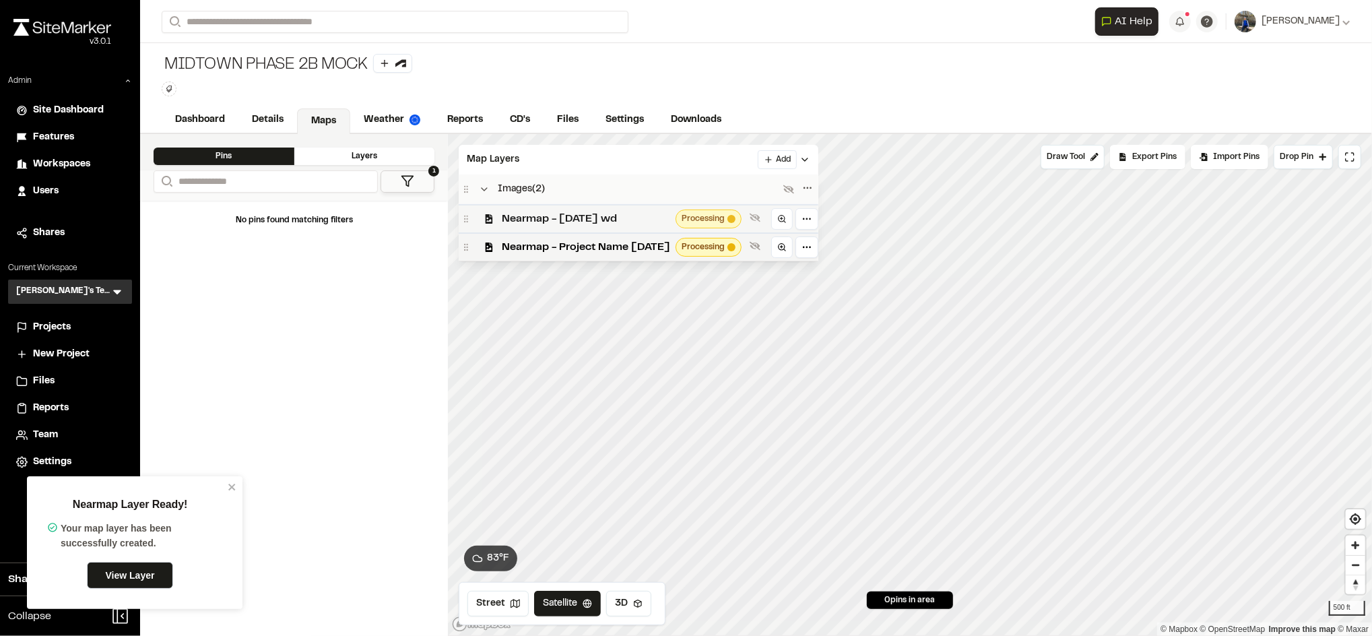
click at [600, 218] on span "Nearmap - [DATE] wd" at bounding box center [586, 219] width 168 height 16
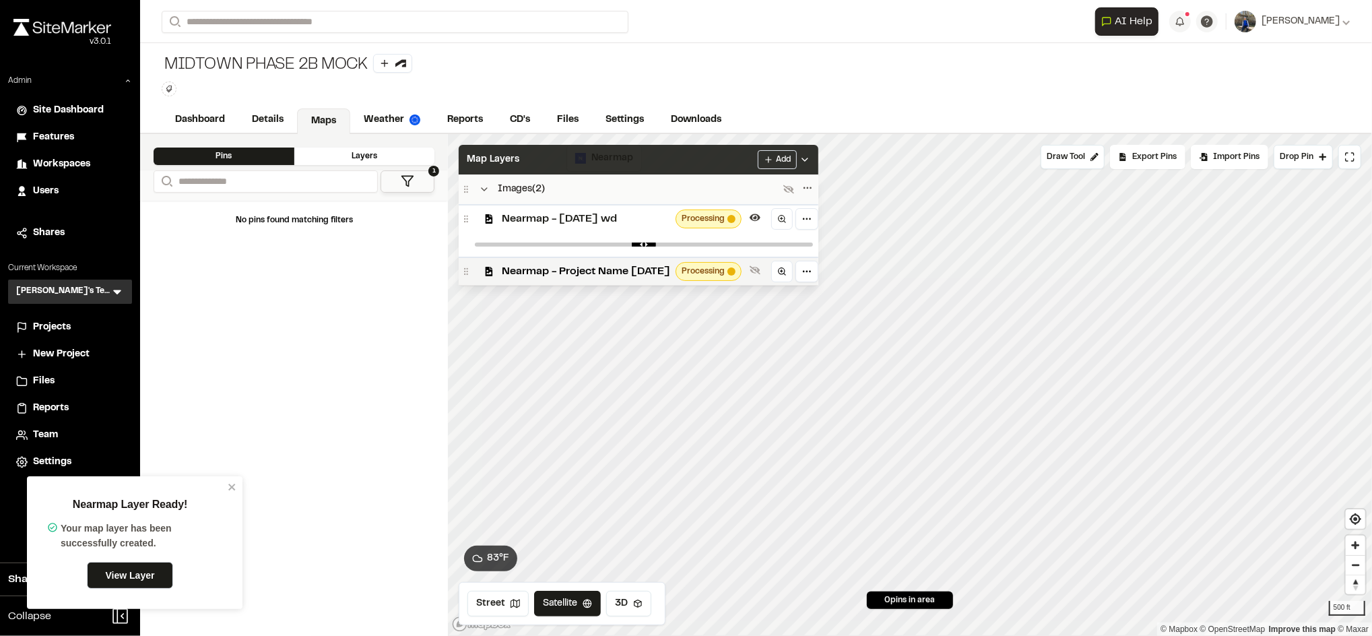
click at [664, 163] on div "Map Layers Add" at bounding box center [639, 160] width 360 height 30
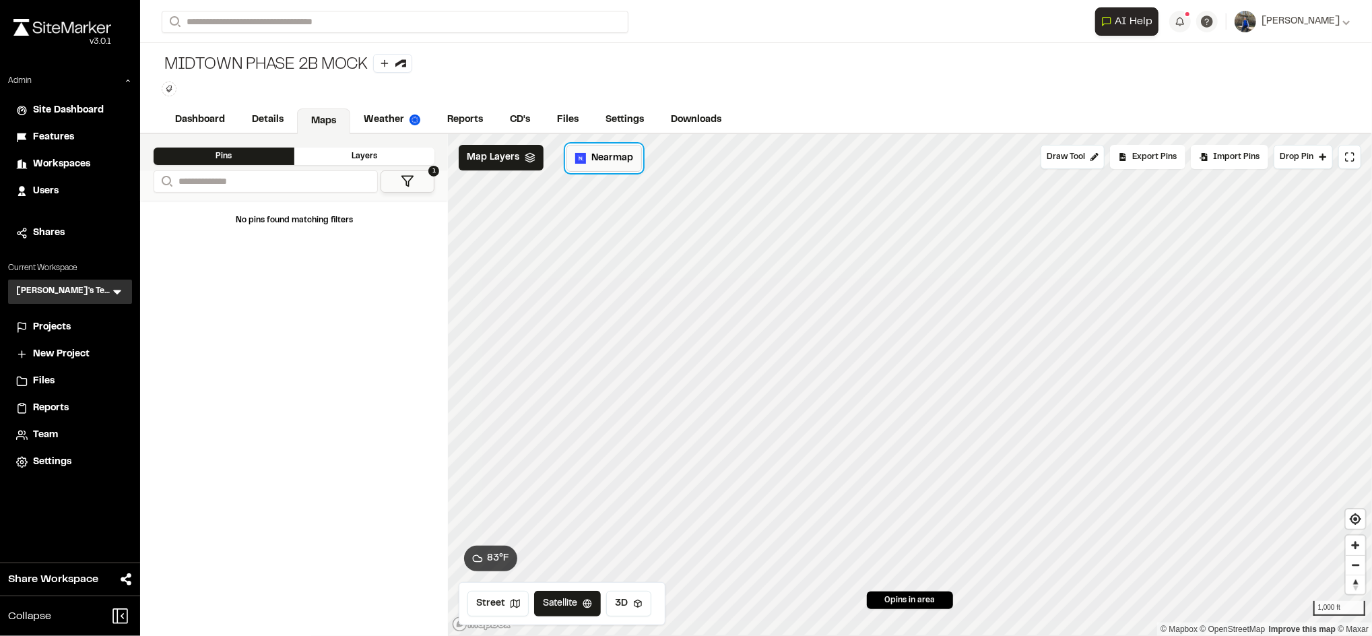
click at [602, 153] on span "Nearmap" at bounding box center [612, 158] width 42 height 15
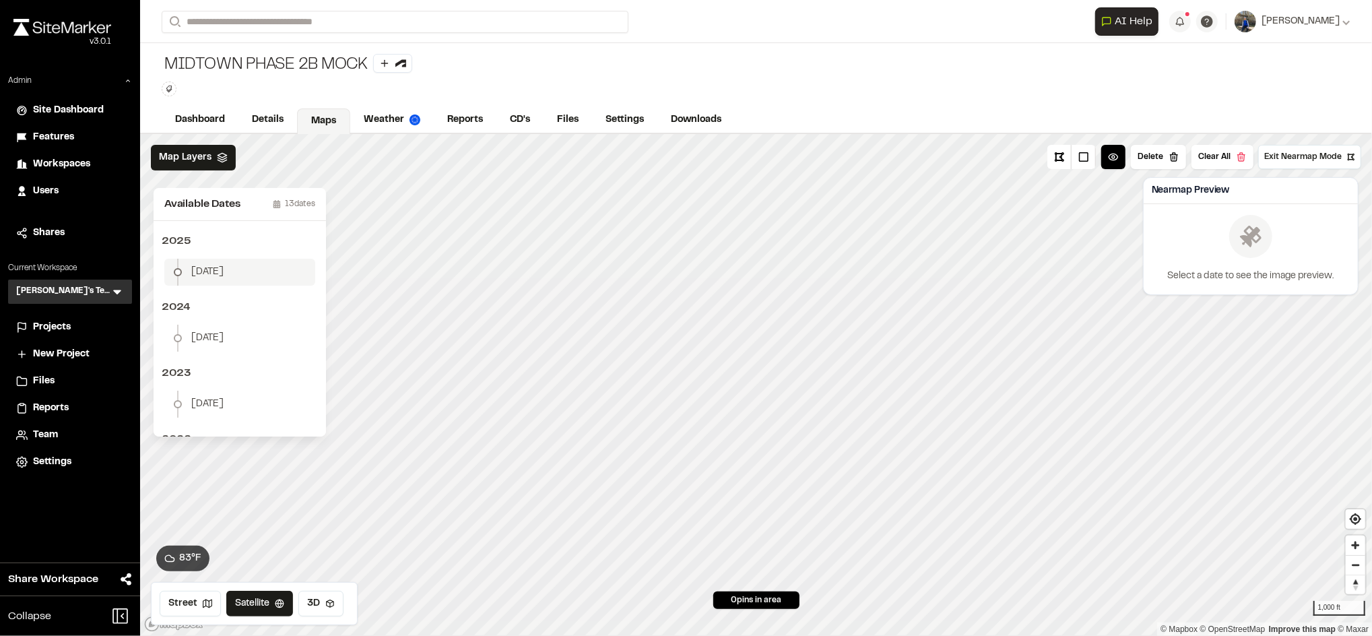
click at [201, 264] on div "[DATE]" at bounding box center [197, 272] width 54 height 16
click at [1269, 261] on button "Download Map Layer" at bounding box center [1294, 259] width 111 height 24
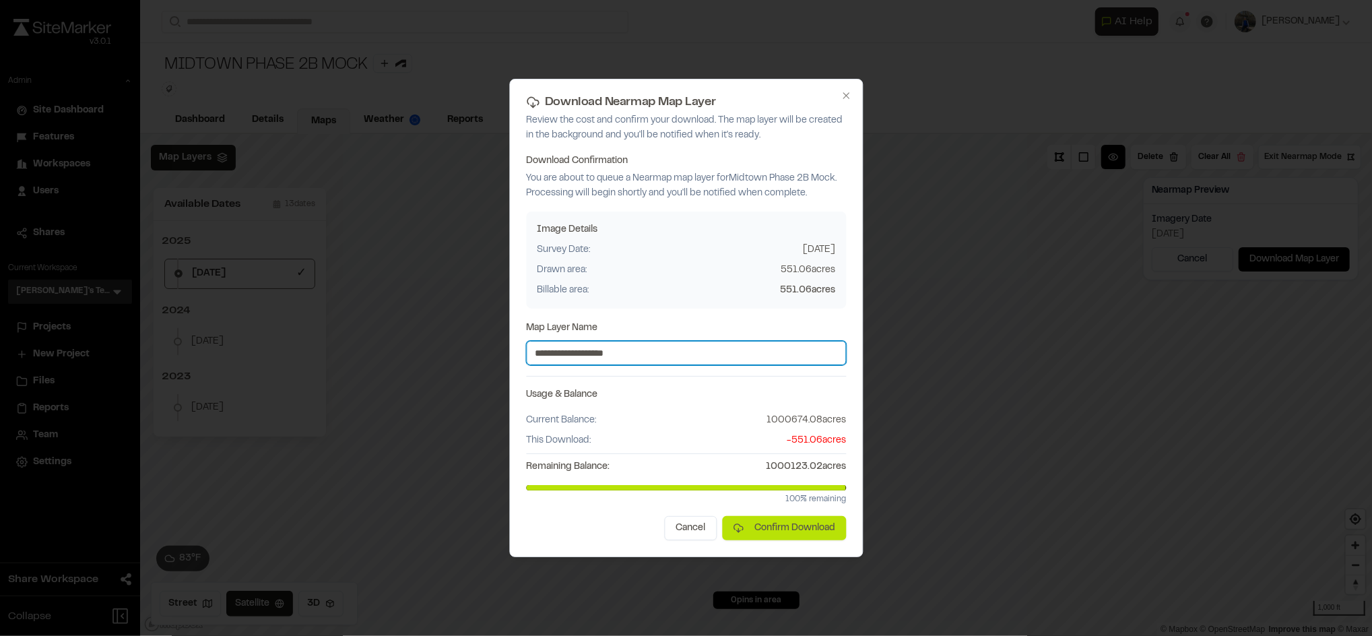
click at [732, 346] on input "**********" at bounding box center [686, 353] width 320 height 24
click at [713, 348] on input "**********" at bounding box center [686, 353] width 320 height 24
type input "**********"
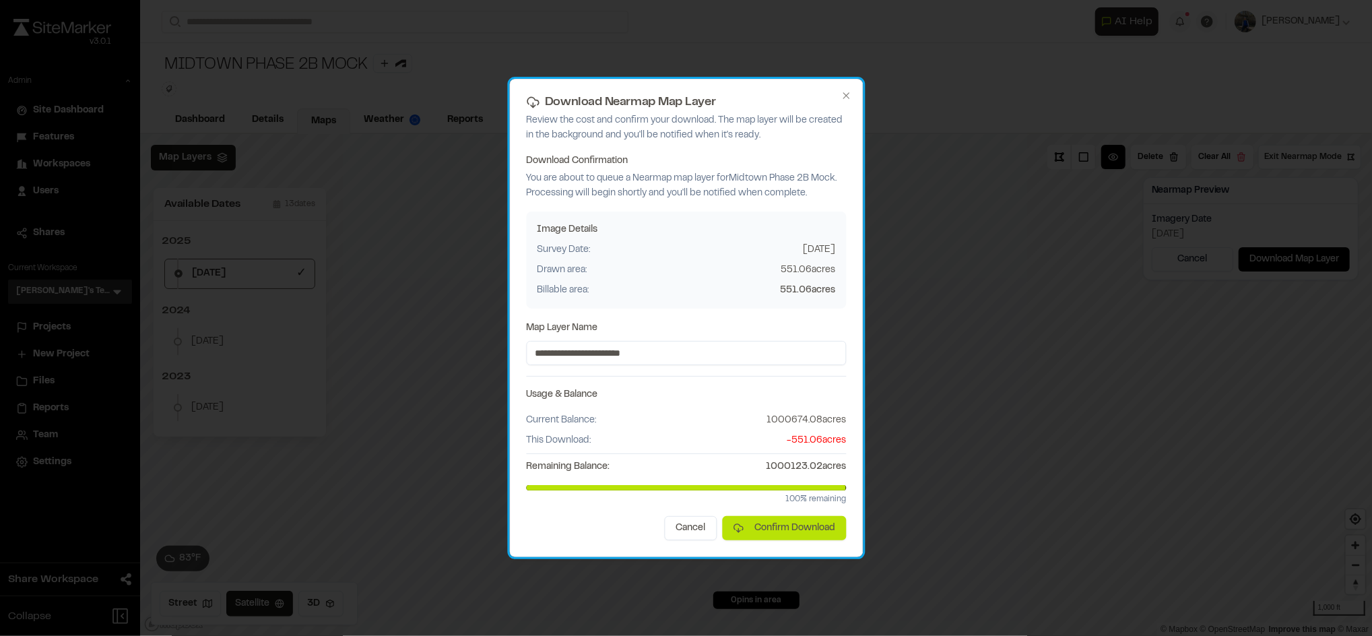
click at [702, 263] on div "Drawn area: 551.06 acres" at bounding box center [686, 270] width 298 height 15
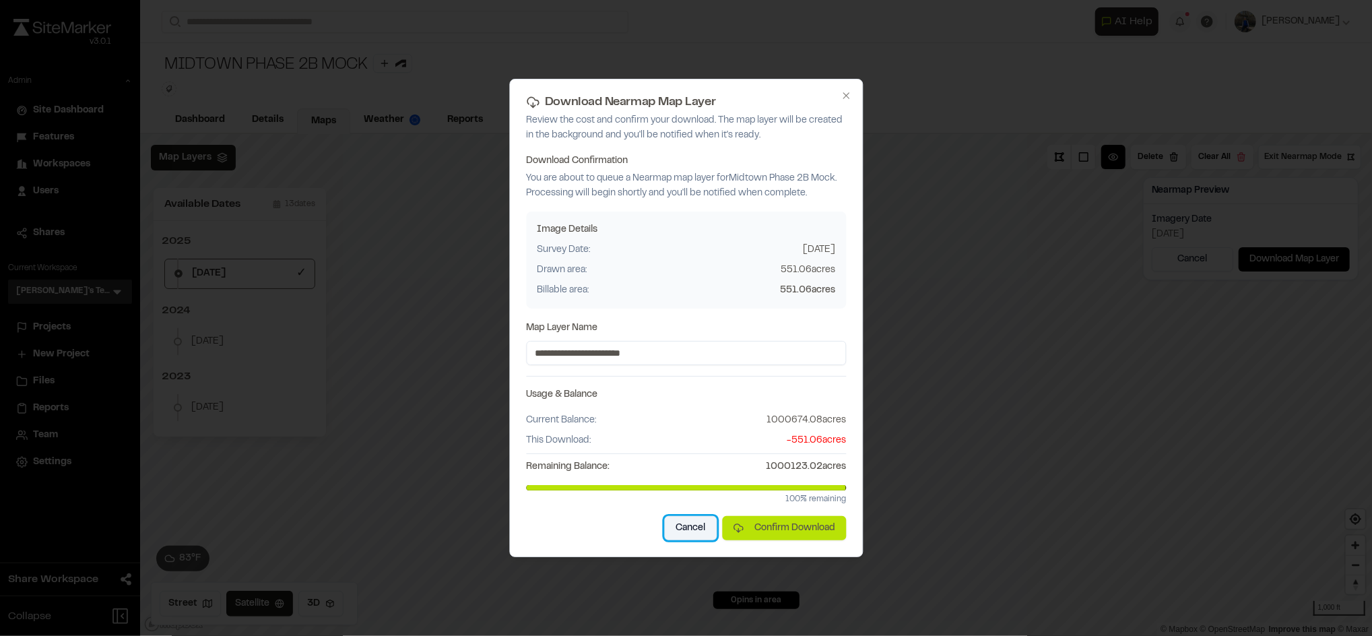
click at [685, 519] on button "Cancel" at bounding box center [690, 528] width 53 height 24
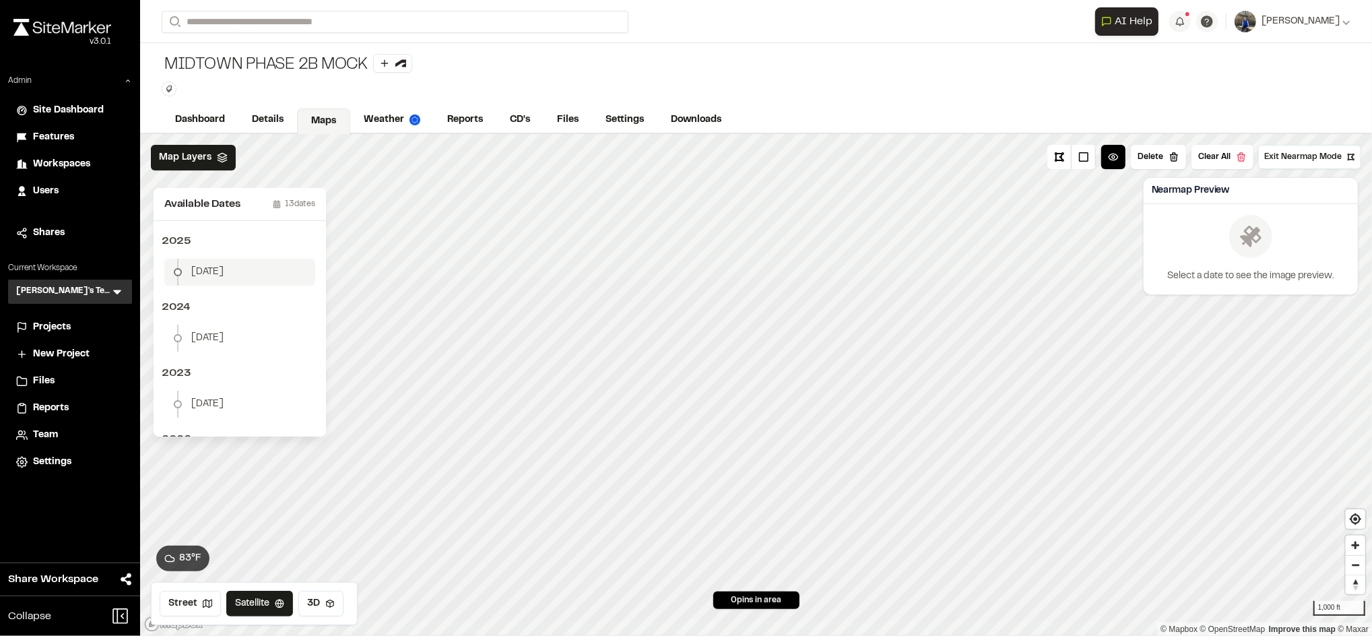
click at [201, 274] on span "January 2" at bounding box center [207, 272] width 32 height 15
click at [1288, 266] on button "Download Map Layer" at bounding box center [1294, 259] width 111 height 24
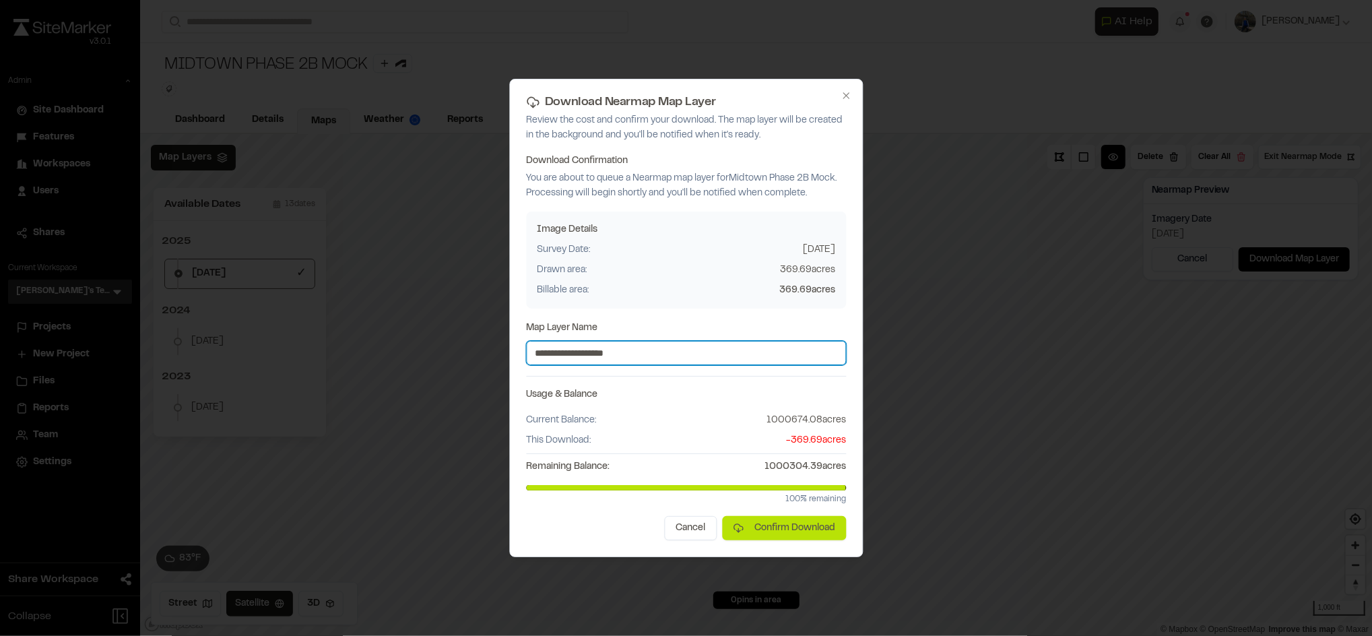
click at [712, 350] on input "**********" at bounding box center [686, 353] width 320 height 24
type input "**********"
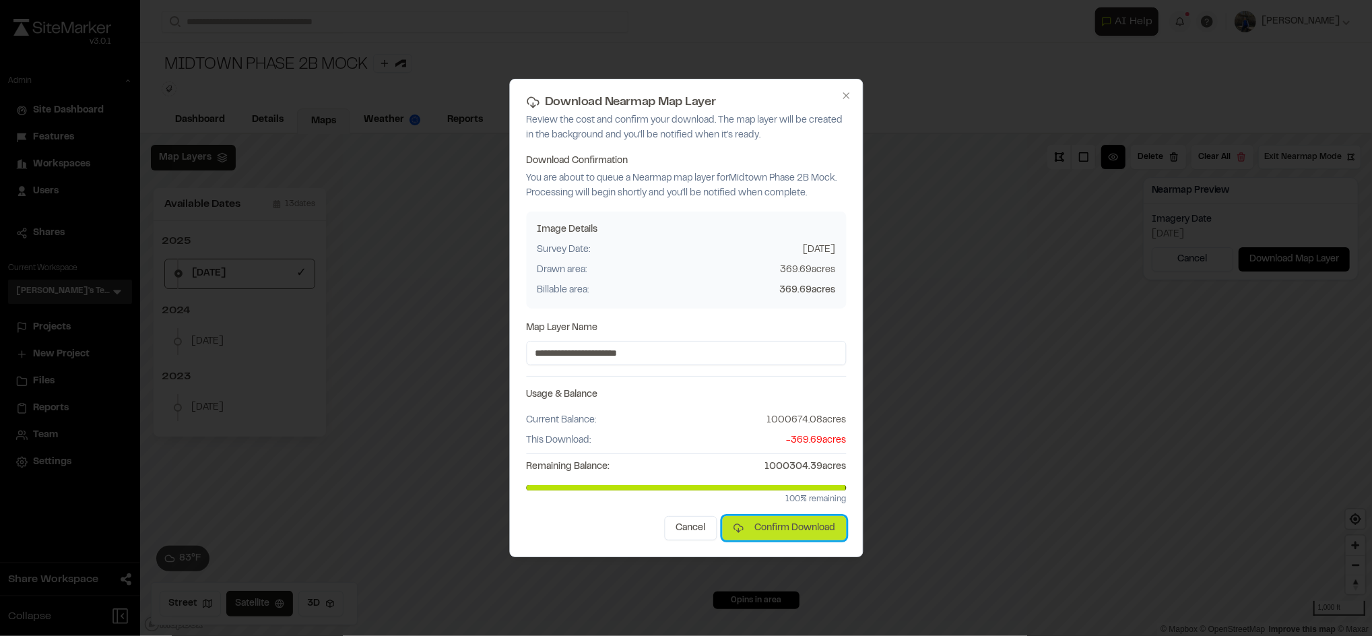
click at [746, 535] on button "Confirm Download" at bounding box center [784, 528] width 124 height 24
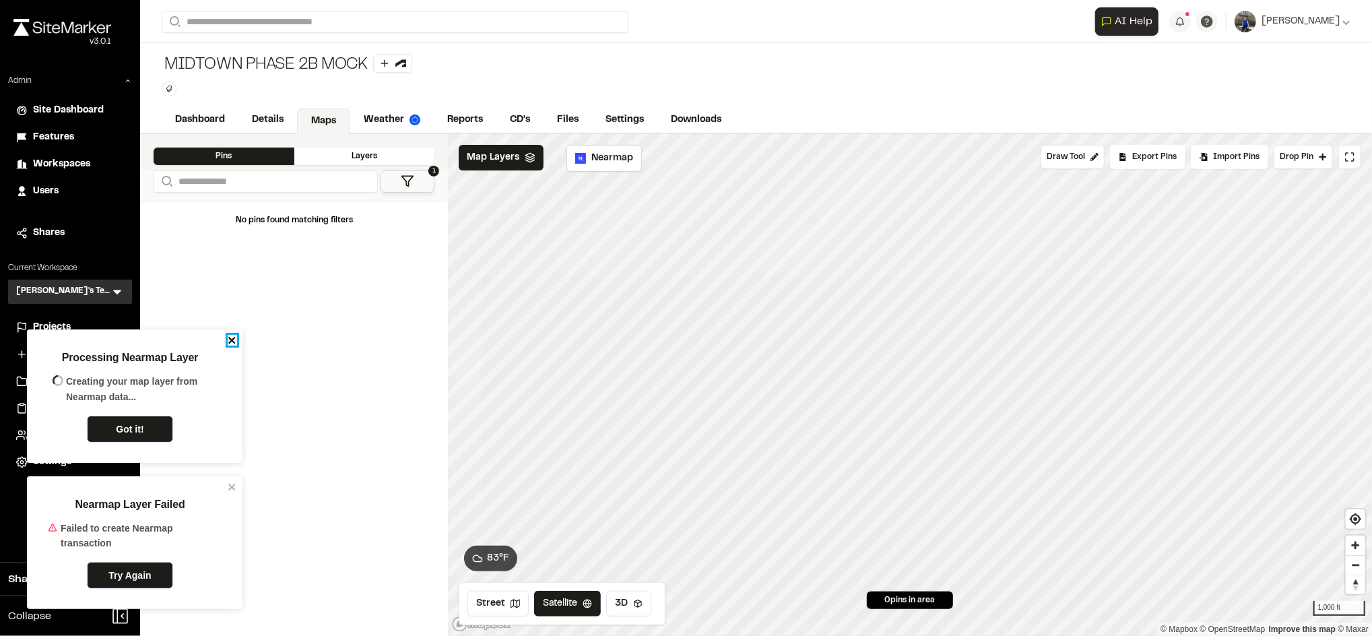
click at [228, 341] on icon "close" at bounding box center [232, 340] width 9 height 11
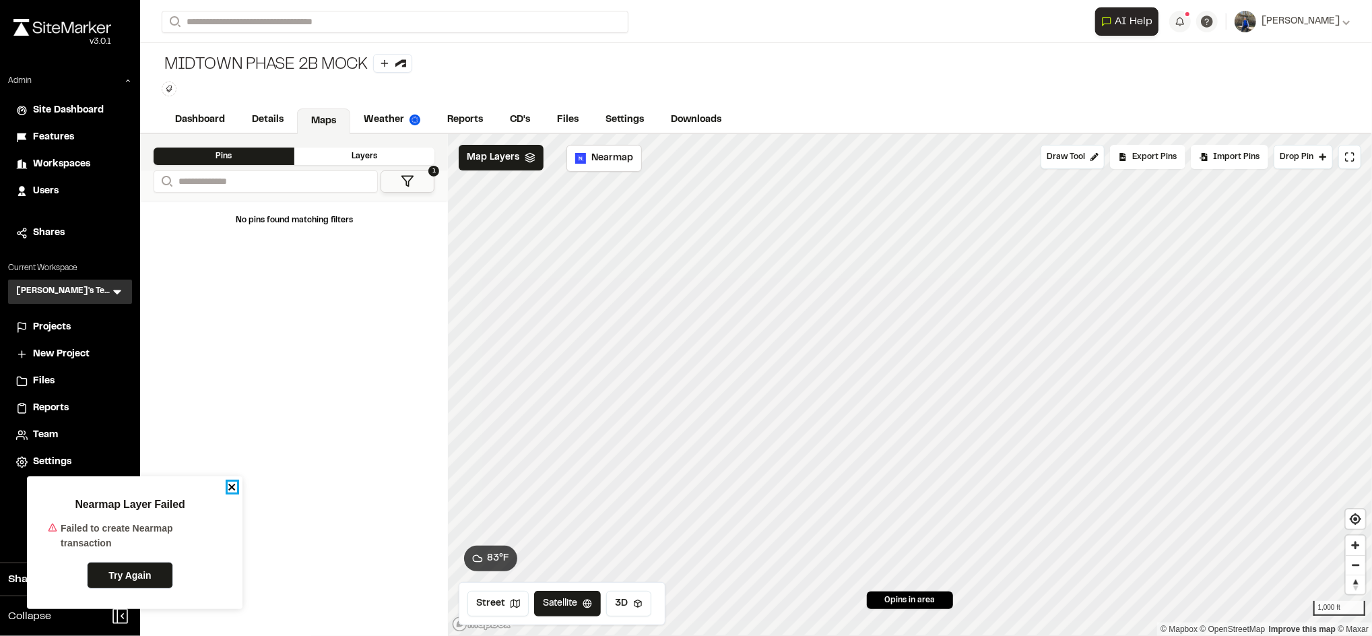
click at [229, 488] on icon "close" at bounding box center [231, 487] width 7 height 7
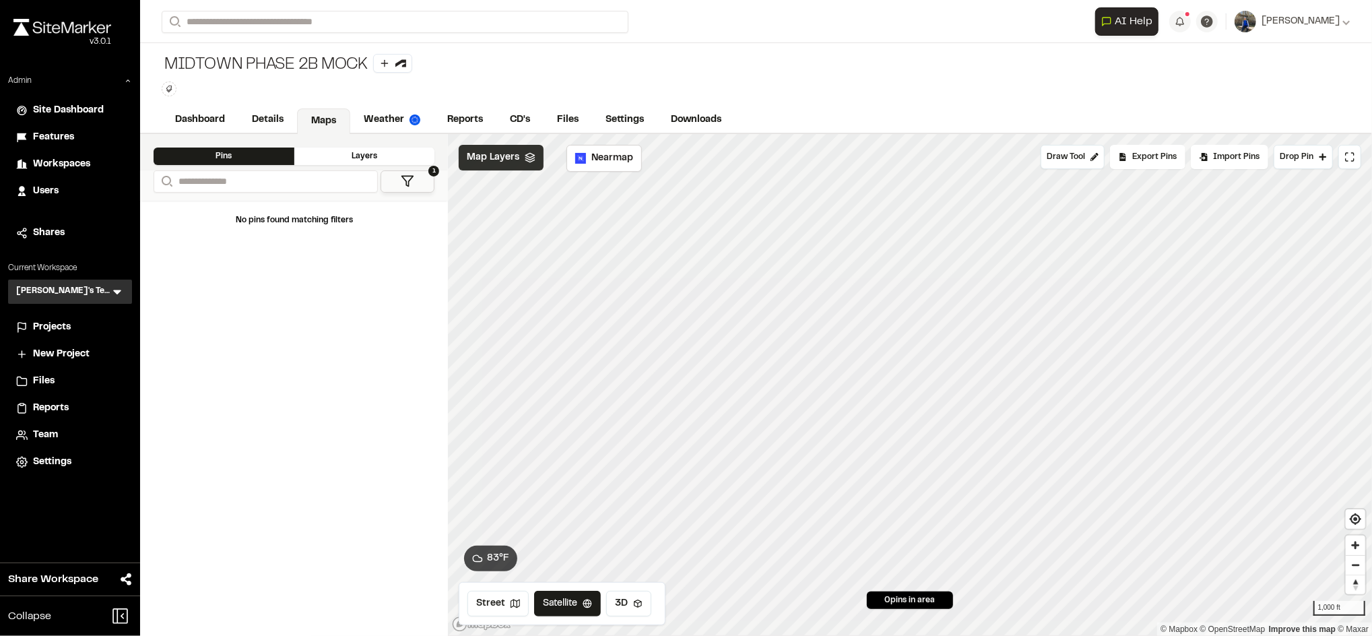
click at [525, 153] on icon at bounding box center [530, 157] width 11 height 11
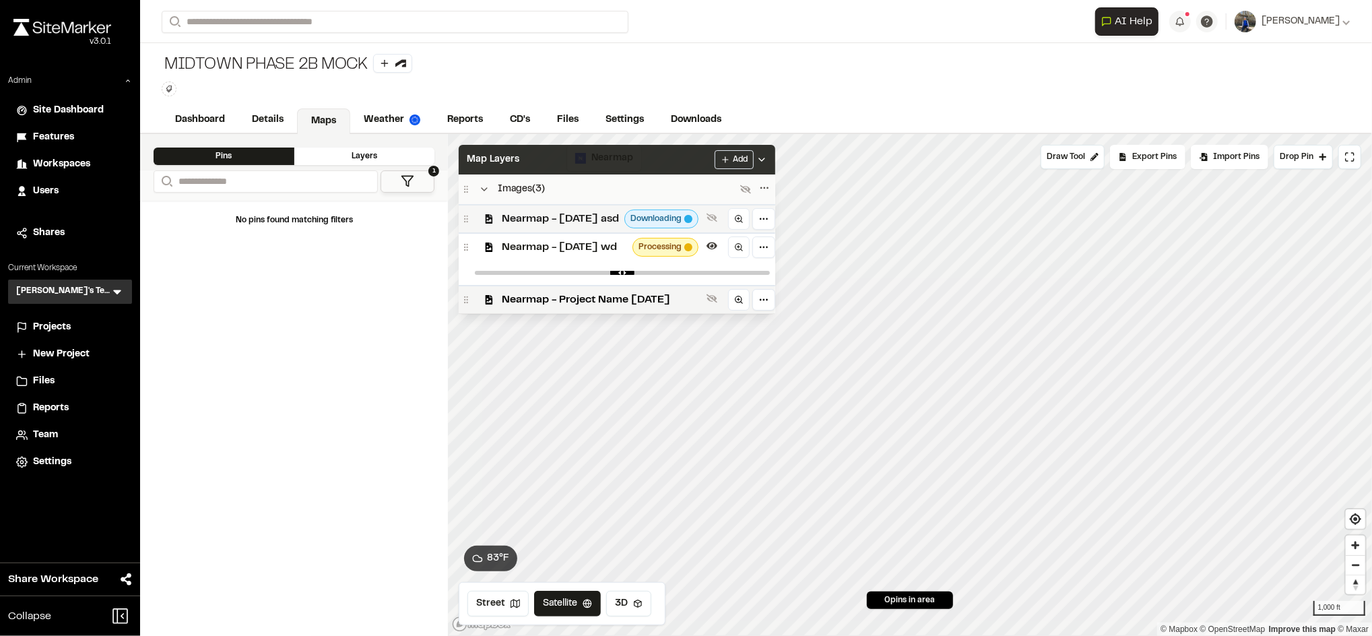
click at [614, 218] on span "Nearmap - 2025-01-02 asd" at bounding box center [560, 219] width 117 height 16
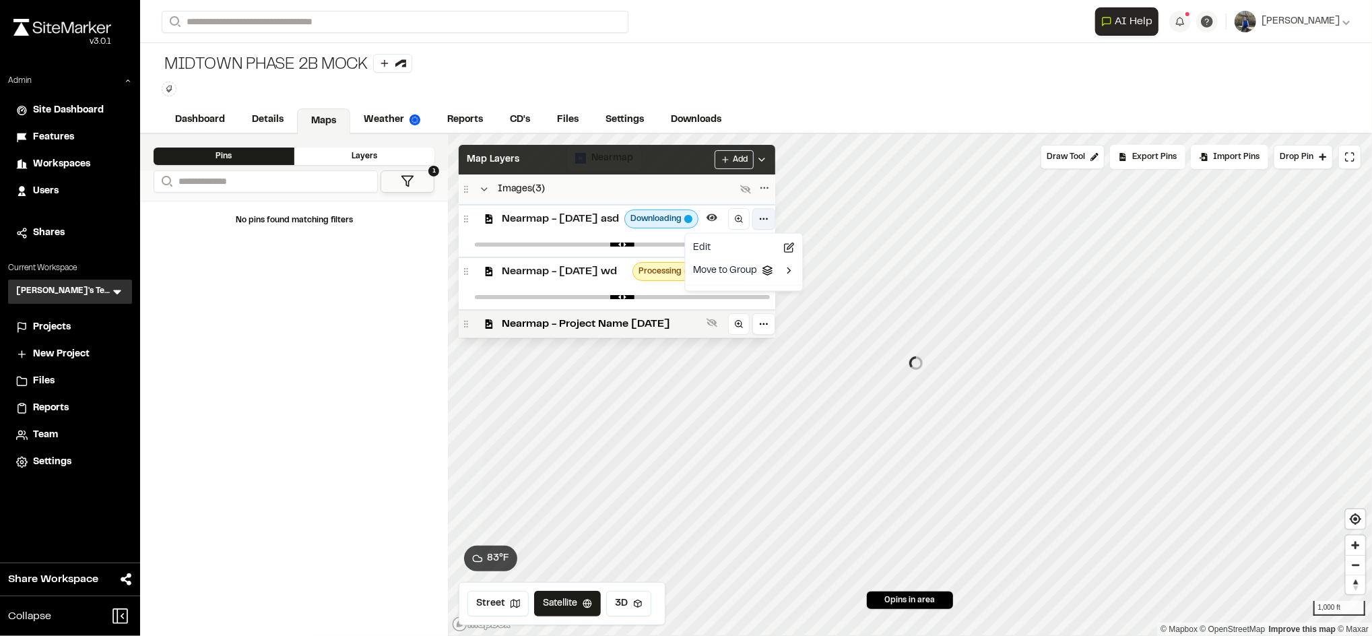
click at [791, 218] on html "Close sidebar v 3.0.1 Admin Site Dashboard Features Workspaces Users Shares Cur…" at bounding box center [686, 318] width 1372 height 636
click at [759, 253] on div "Edit" at bounding box center [744, 247] width 112 height 23
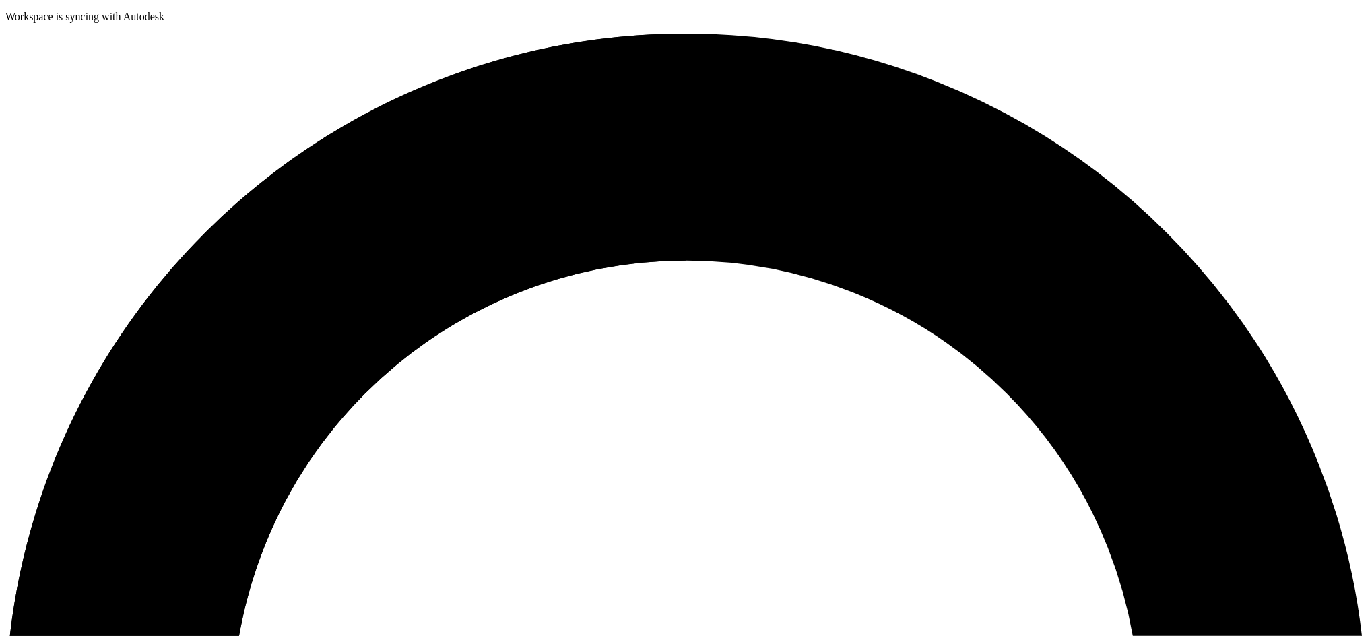
type input "**********"
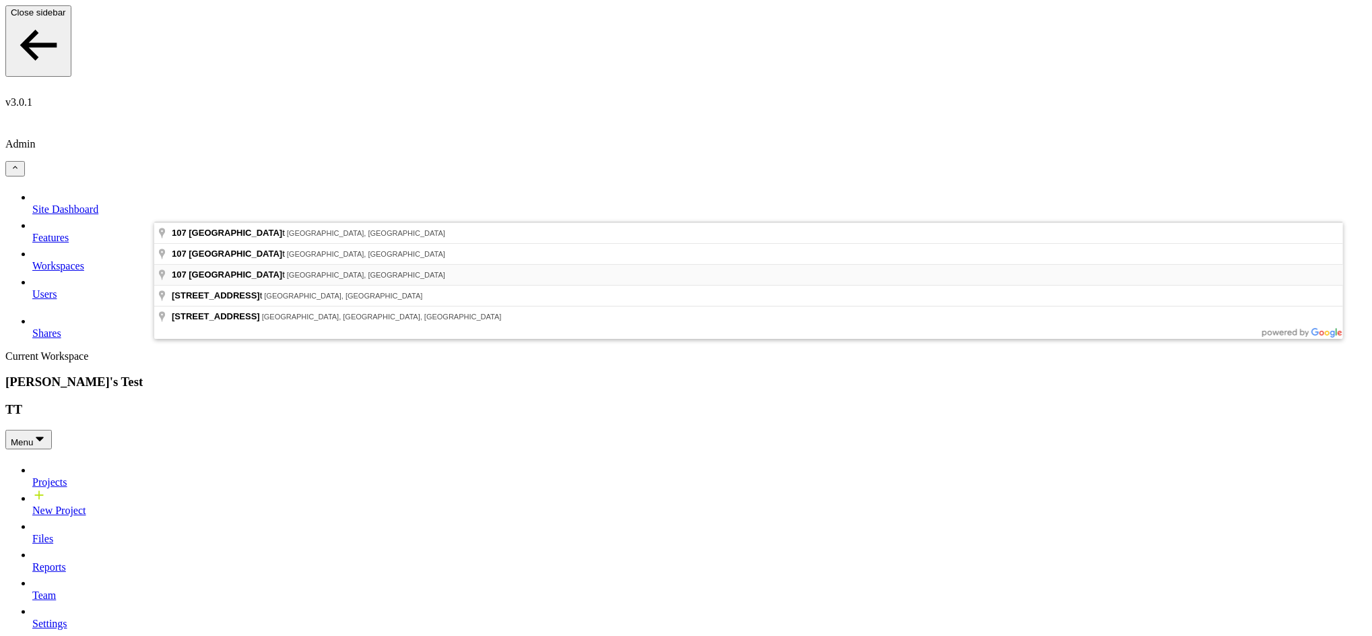
type input "**********"
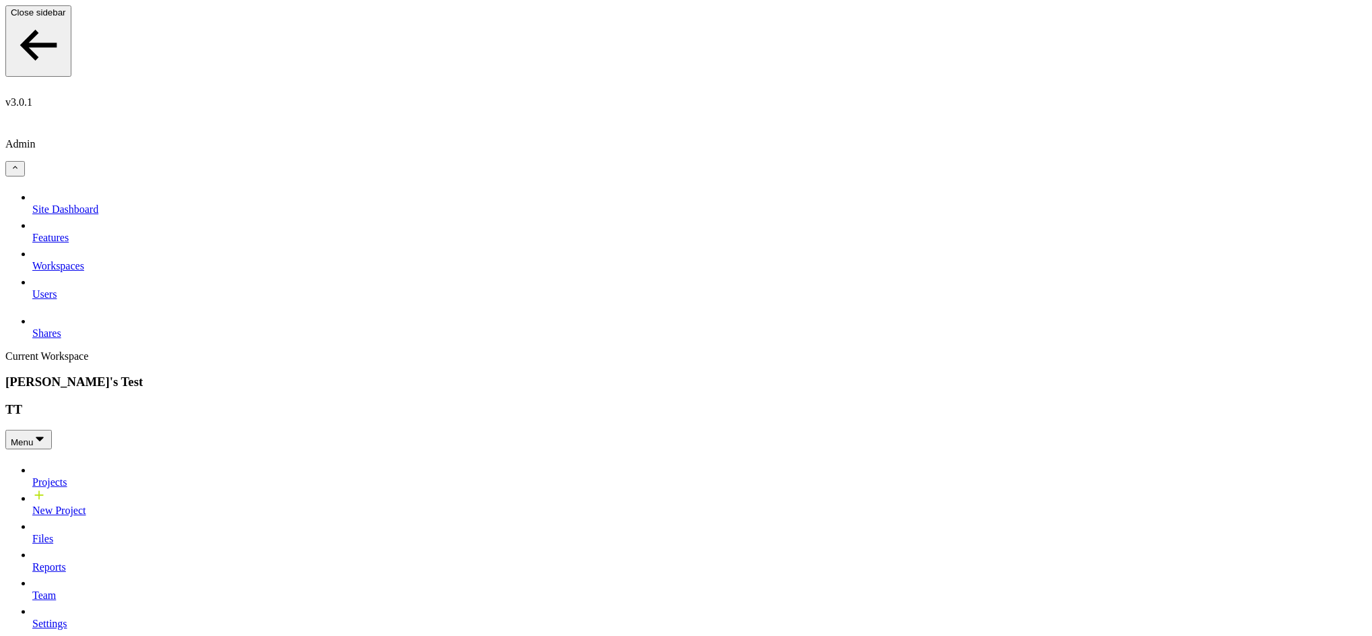
click at [42, 476] on span "Projects" at bounding box center [49, 481] width 35 height 11
drag, startPoint x: 752, startPoint y: 360, endPoint x: 462, endPoint y: 283, distance: 299.9
click at [65, 476] on span "Projects" at bounding box center [49, 481] width 35 height 11
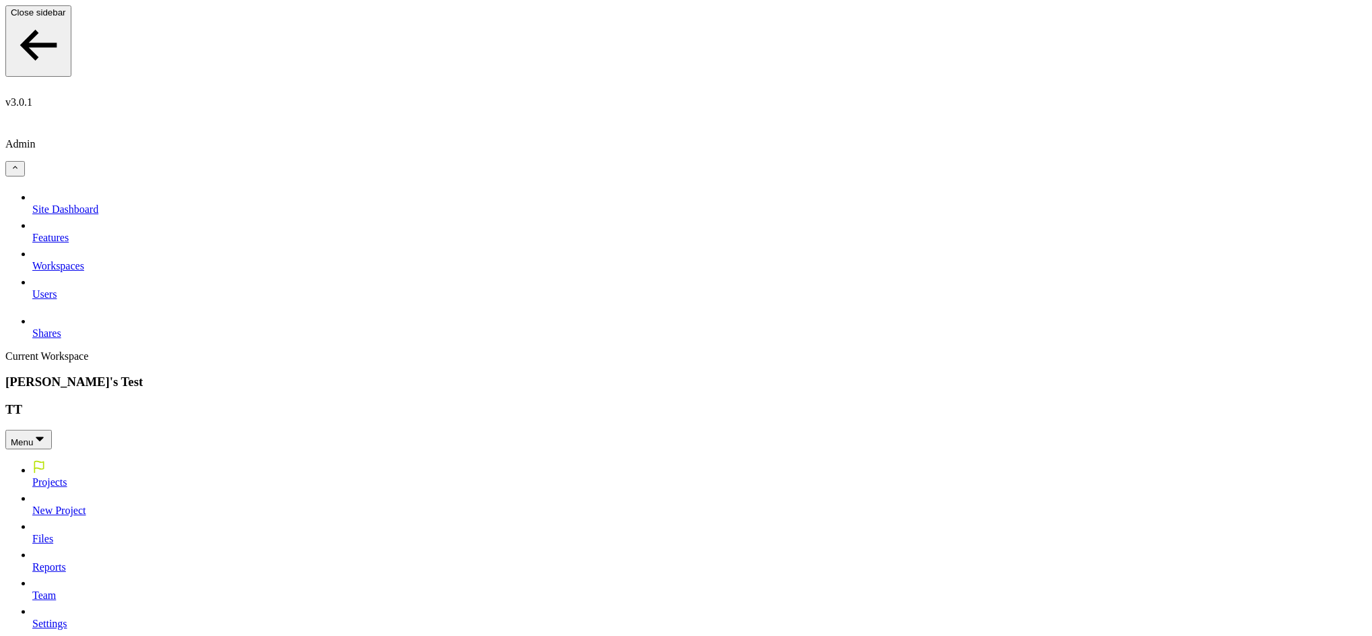
type input "**********"
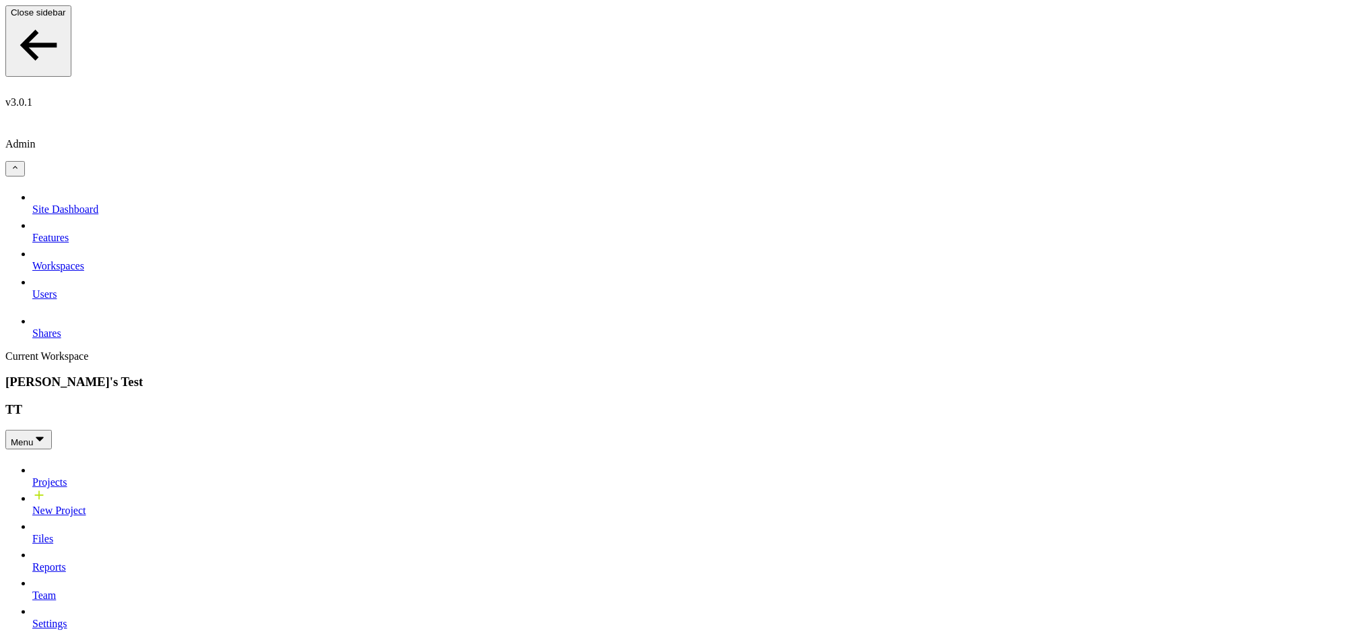
type input "**********"
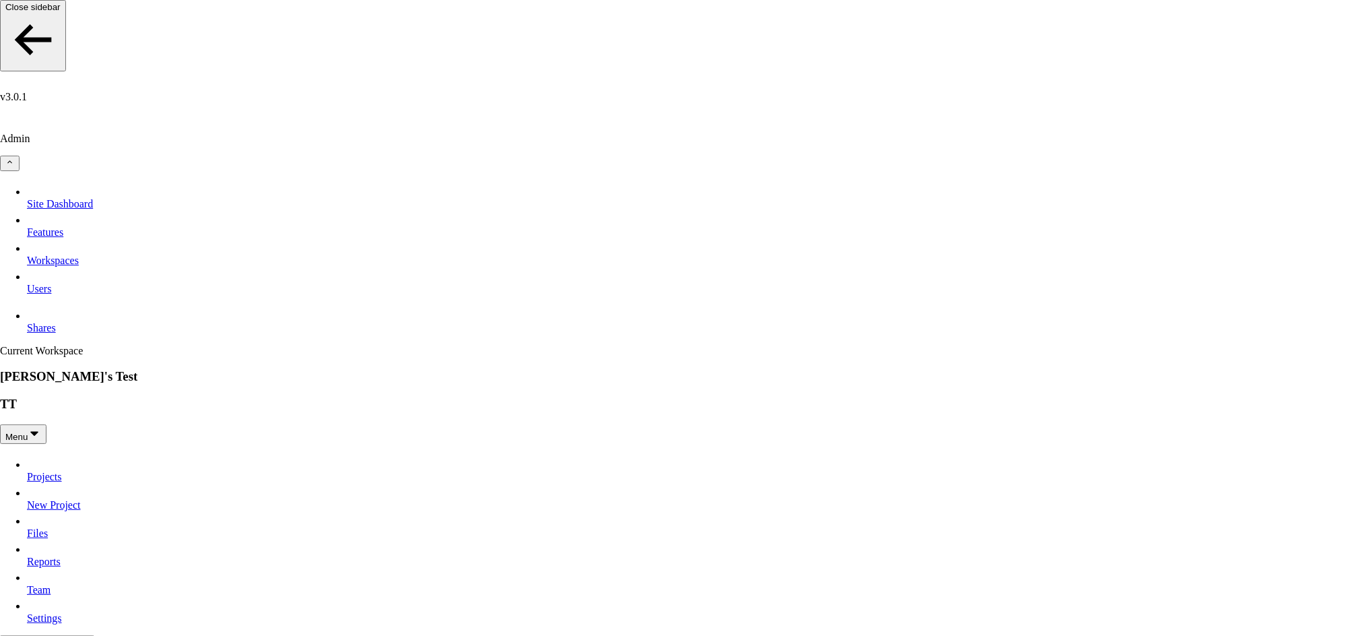
type input "**********"
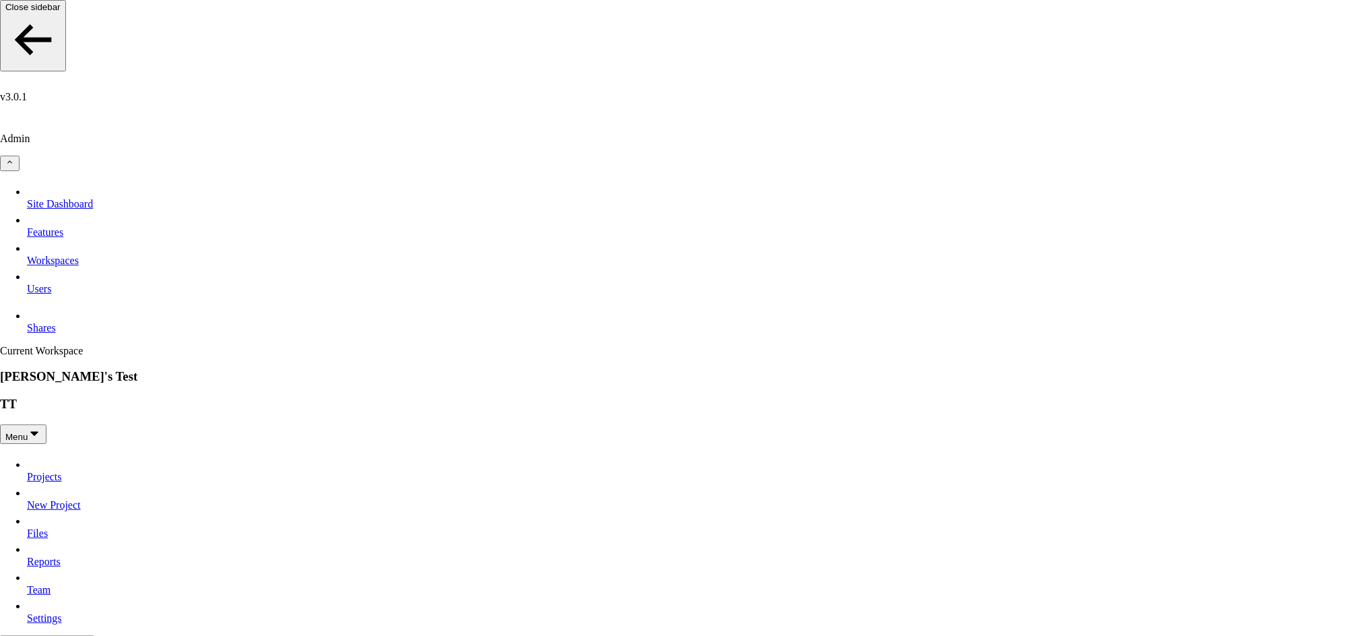
type input "**********"
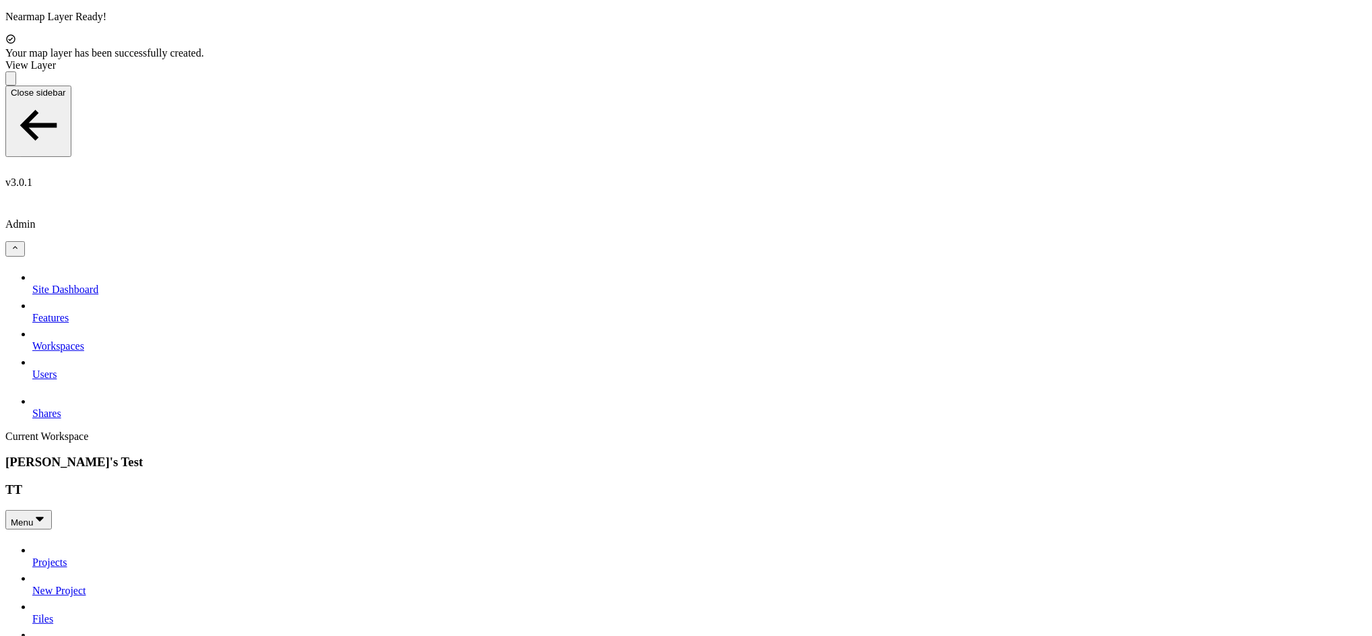
drag, startPoint x: 609, startPoint y: 169, endPoint x: 275, endPoint y: 113, distance: 338.8
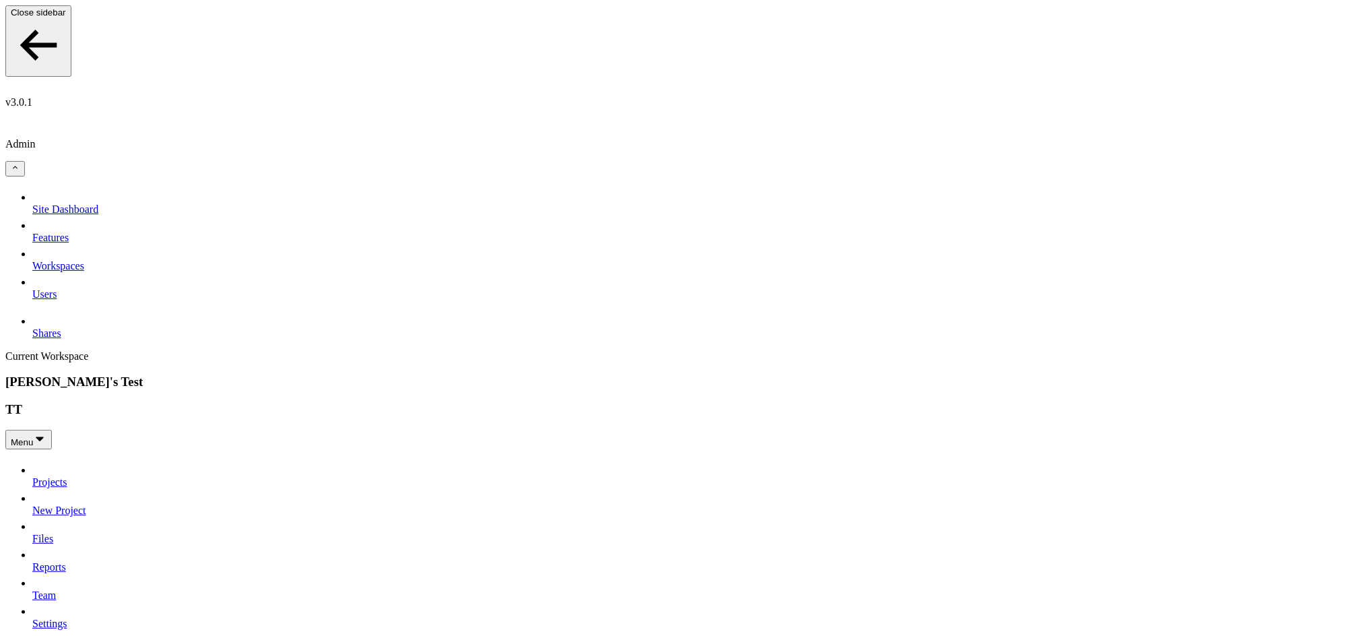
drag, startPoint x: 496, startPoint y: 238, endPoint x: 416, endPoint y: 226, distance: 81.1
copy div "Taylor Road Wendell , NC 27591"
click at [59, 476] on span "Projects" at bounding box center [49, 481] width 35 height 11
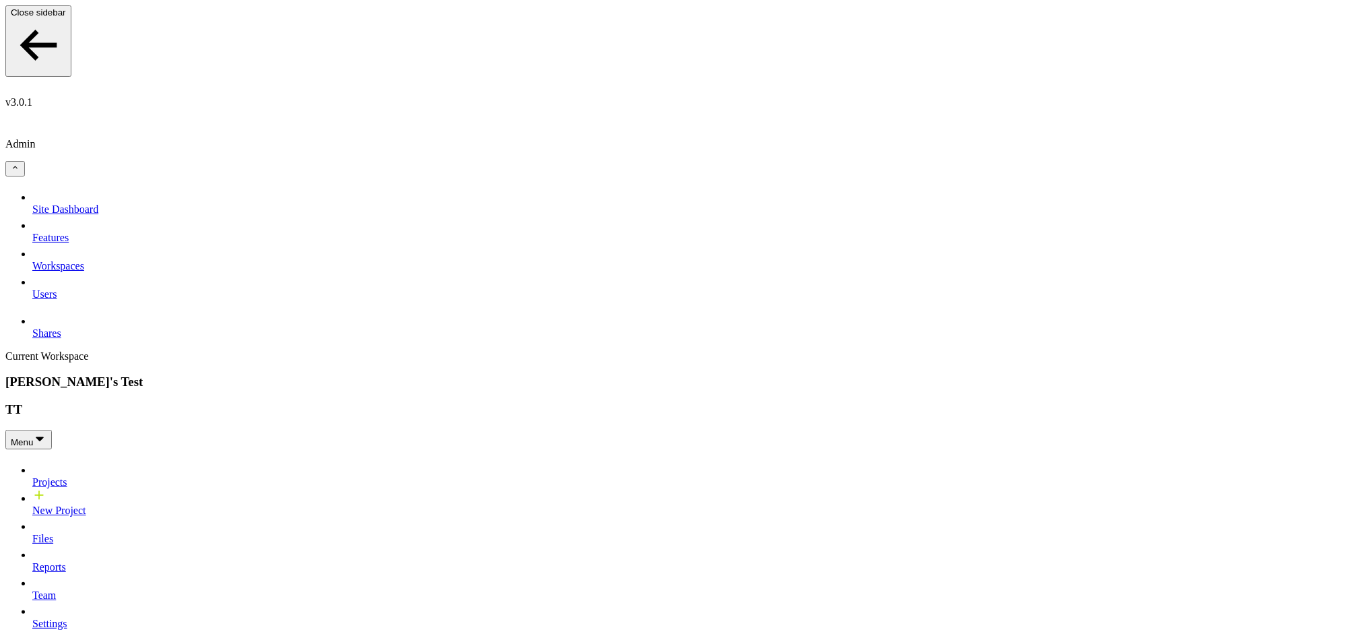
type input "**********"
paste input "**********"
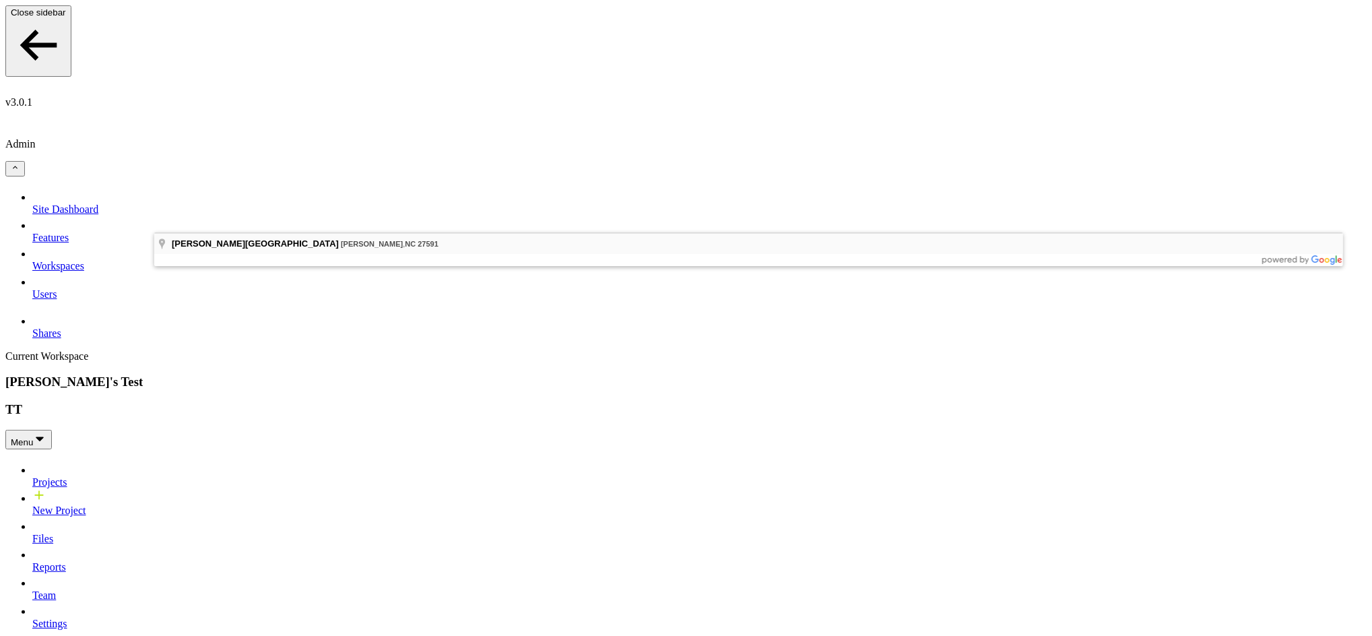
type input "**********"
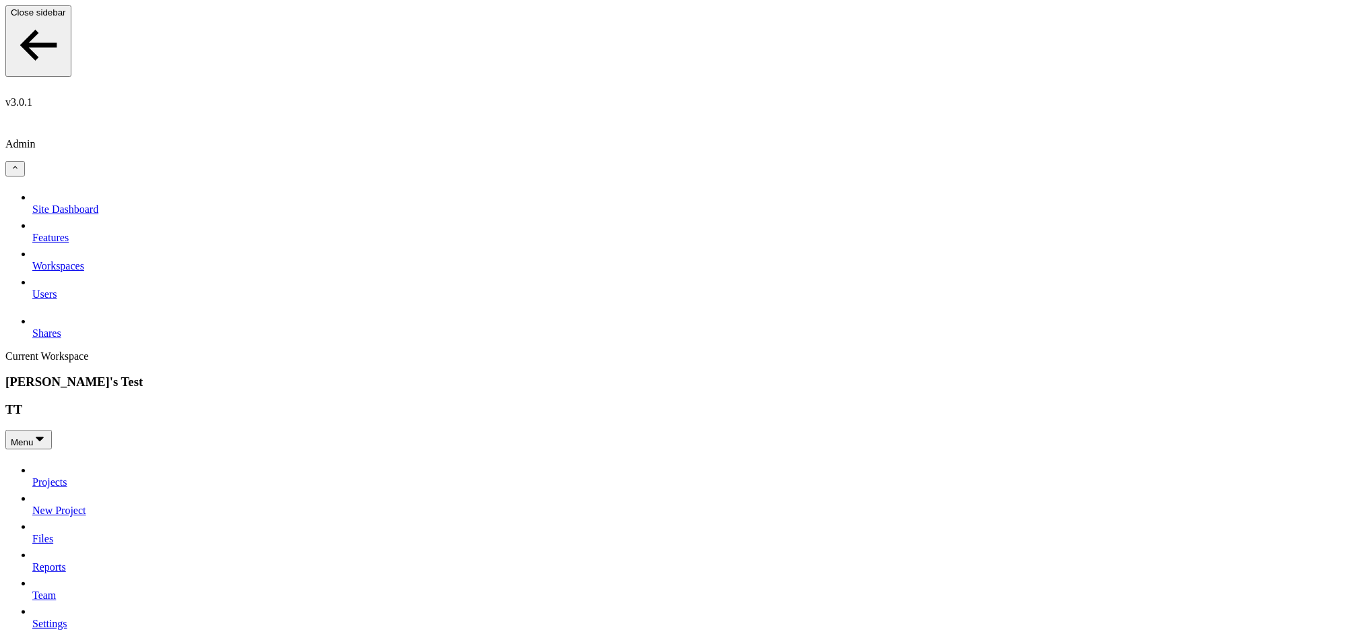
type input "****"
type input "*******"
type input "****"
type input "*******"
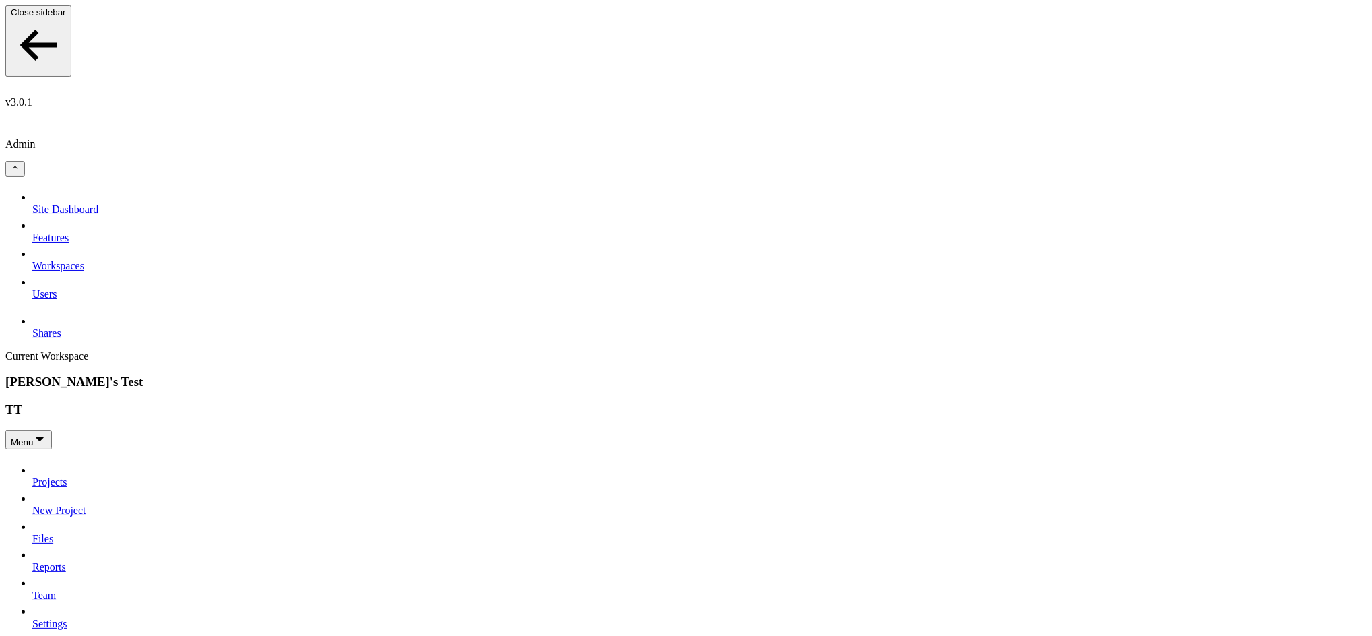
type input "****"
type input "*******"
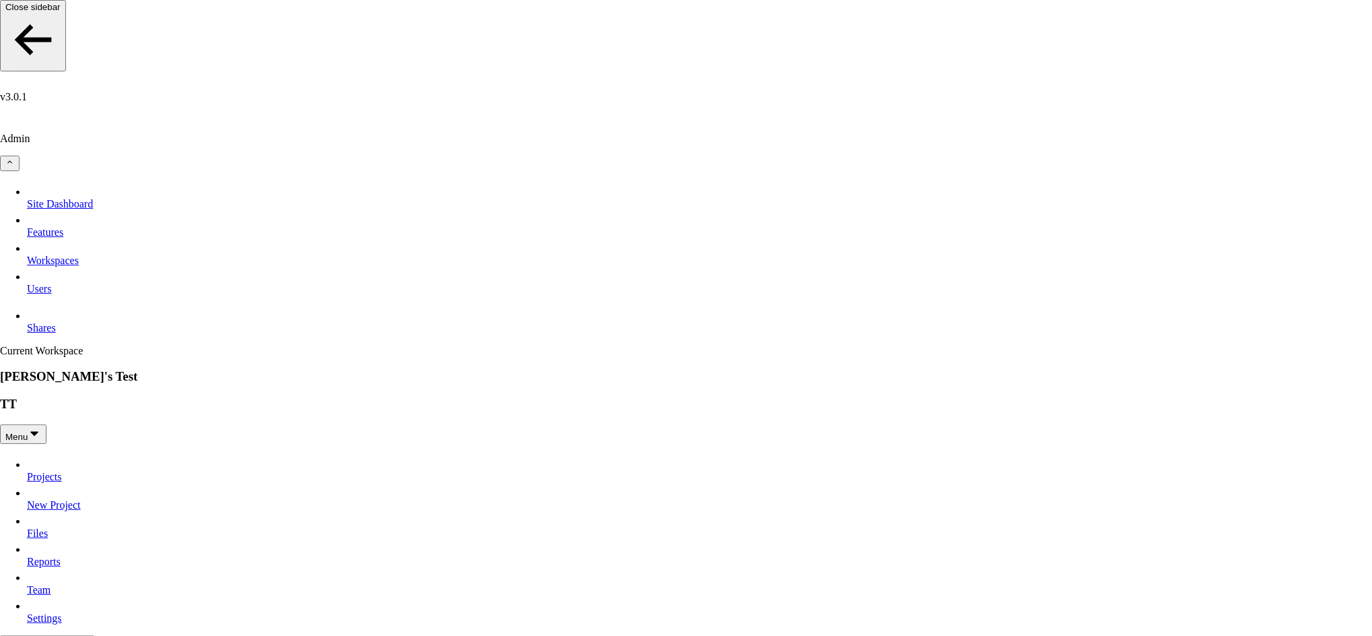
type input "*****"
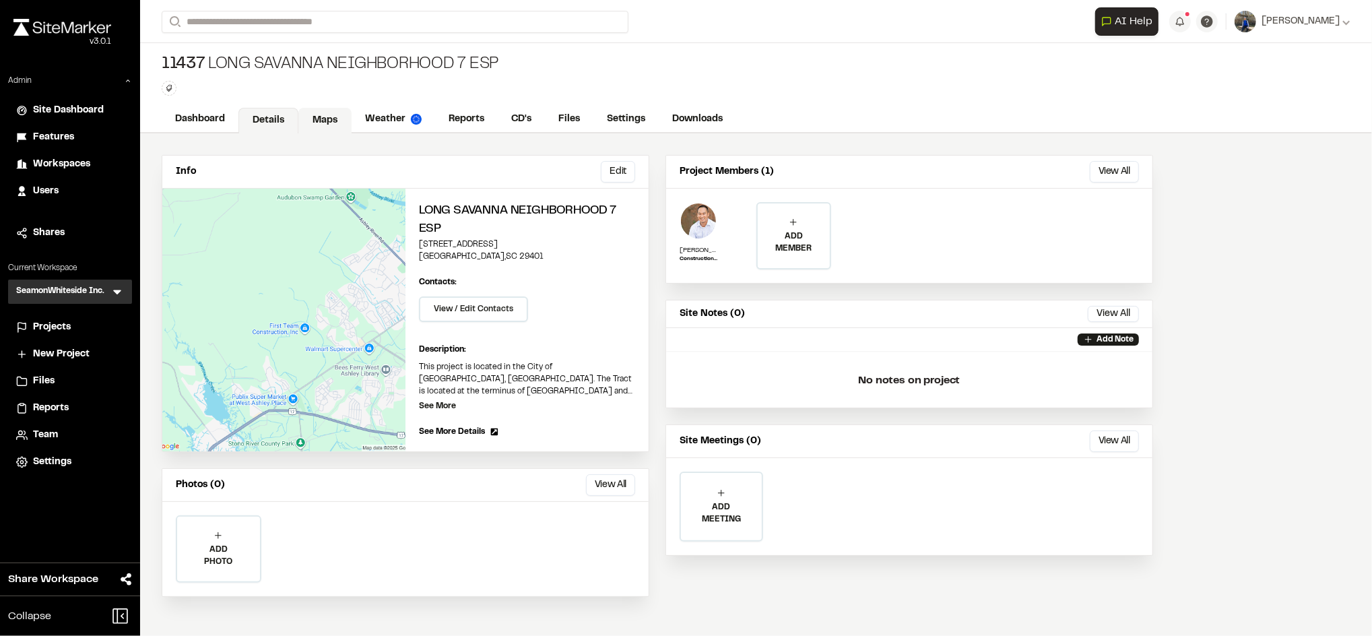
click at [329, 115] on link "Maps" at bounding box center [324, 121] width 53 height 26
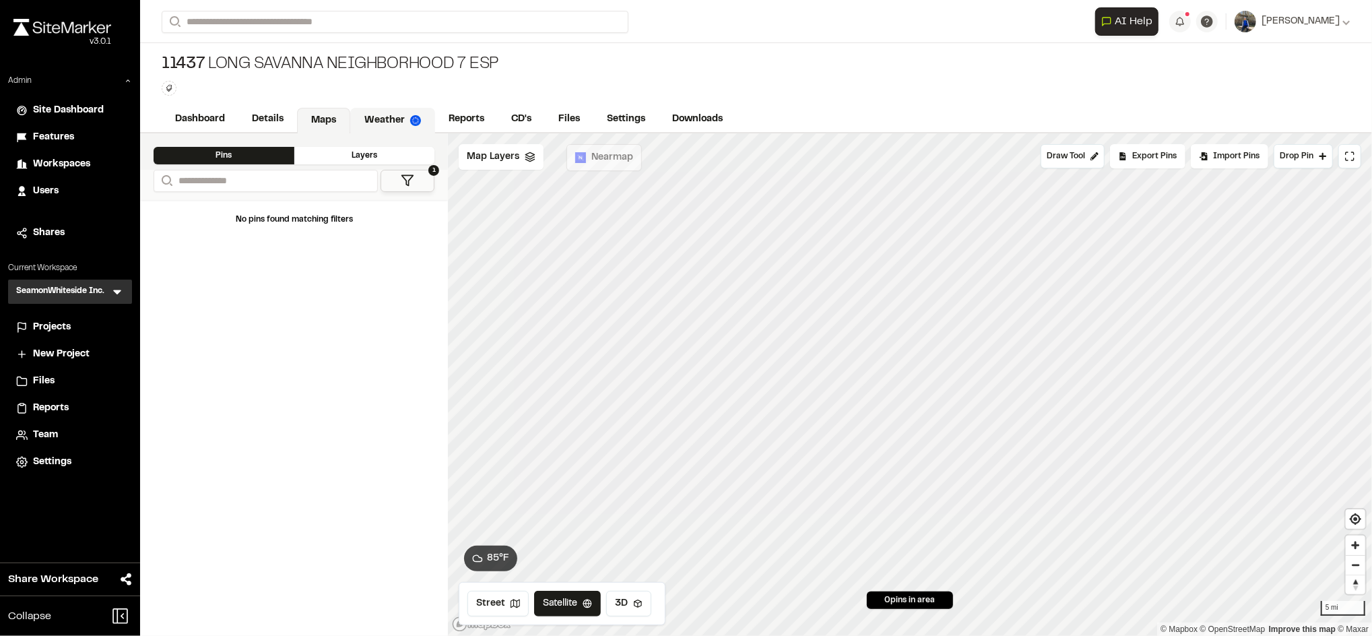
click at [397, 121] on link "Weather" at bounding box center [392, 121] width 85 height 26
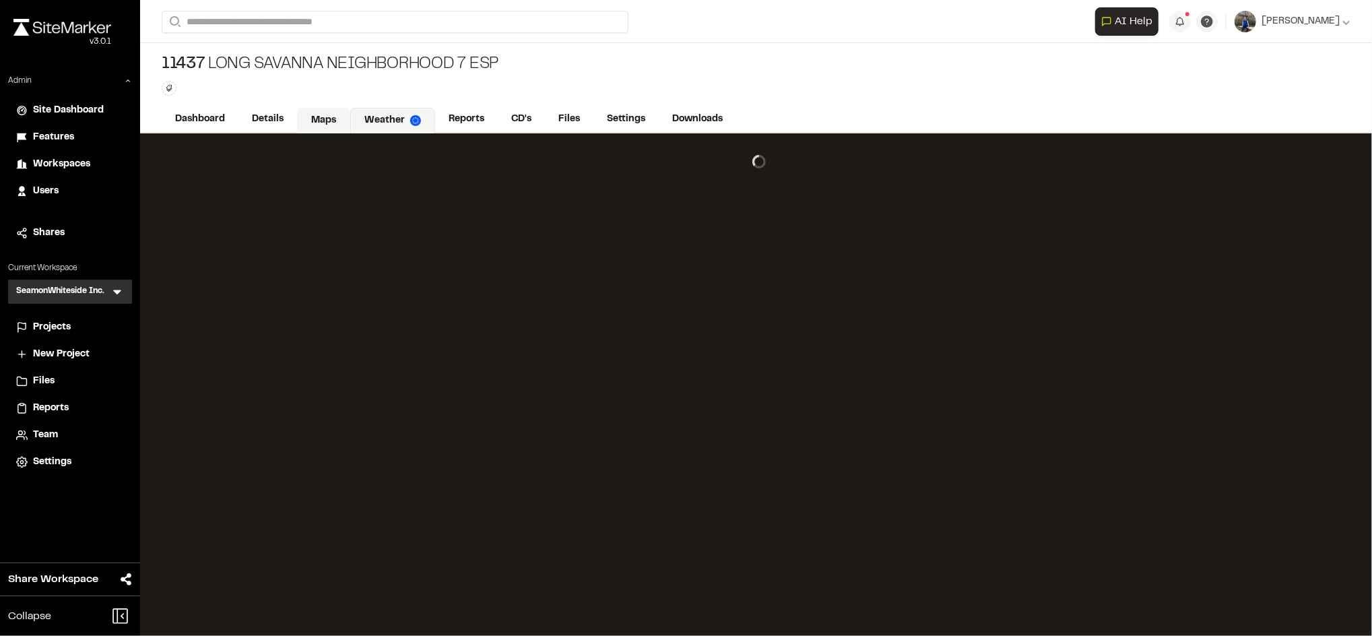
click at [314, 122] on link "Maps" at bounding box center [323, 121] width 53 height 26
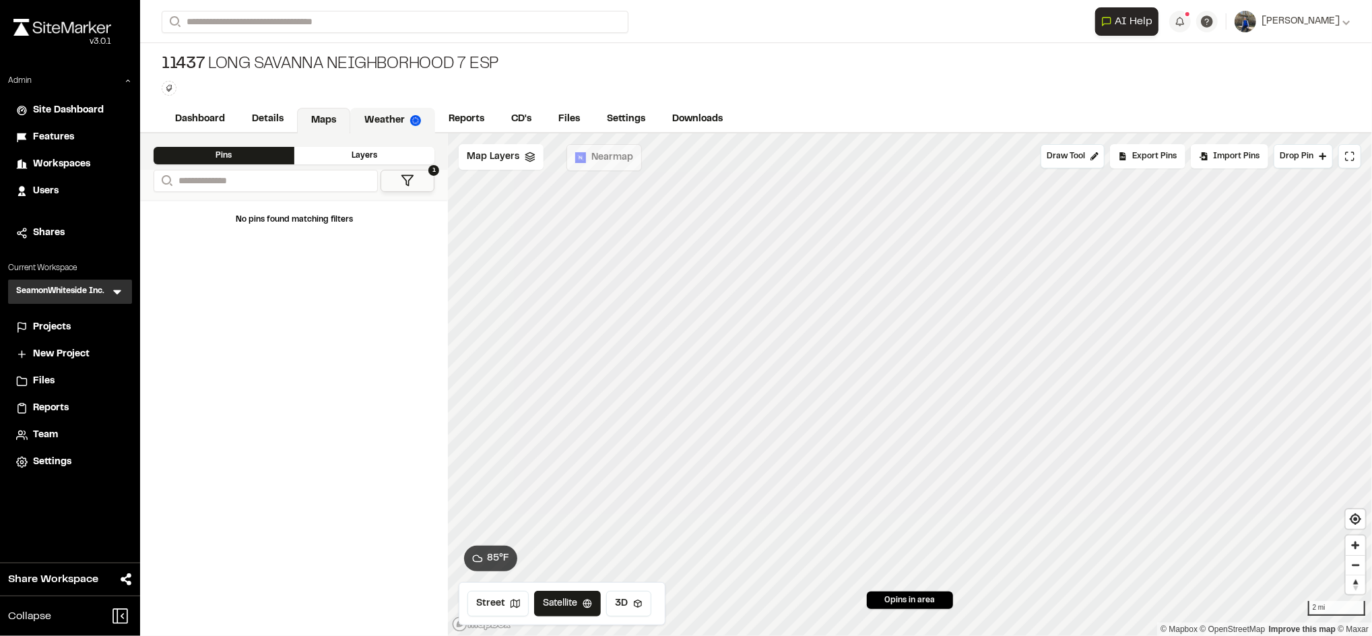
click at [370, 121] on link "Weather" at bounding box center [392, 121] width 85 height 26
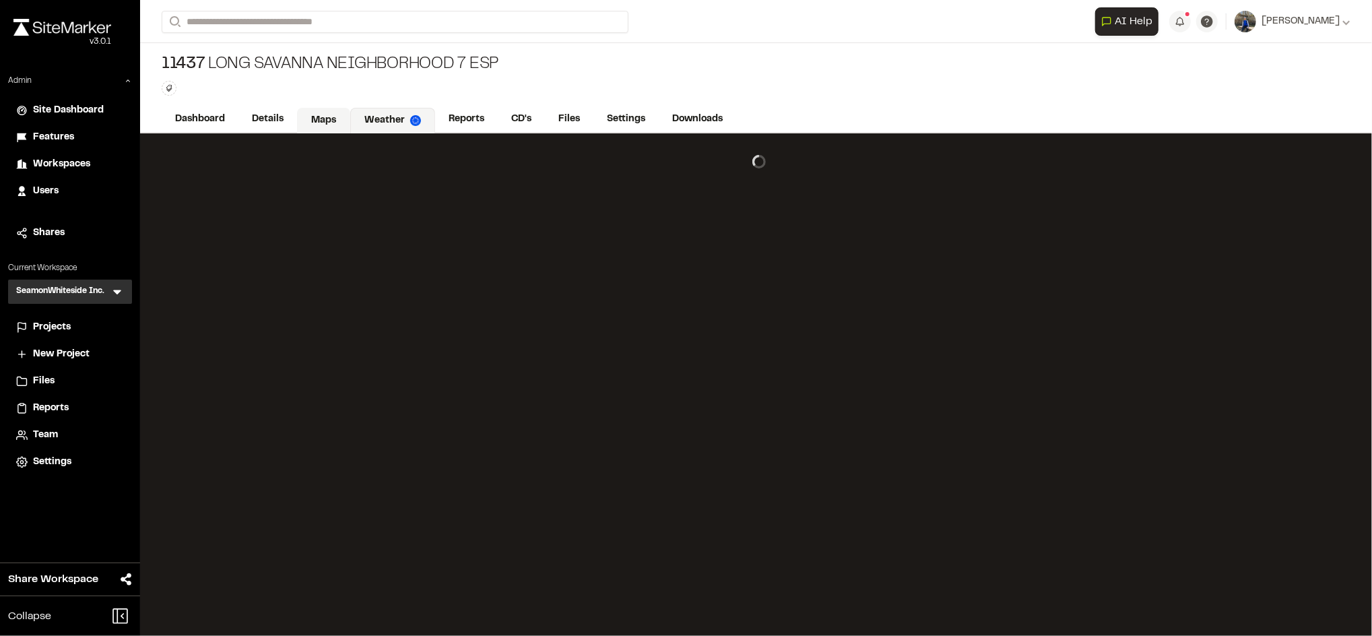
click at [334, 119] on link "Maps" at bounding box center [323, 121] width 53 height 26
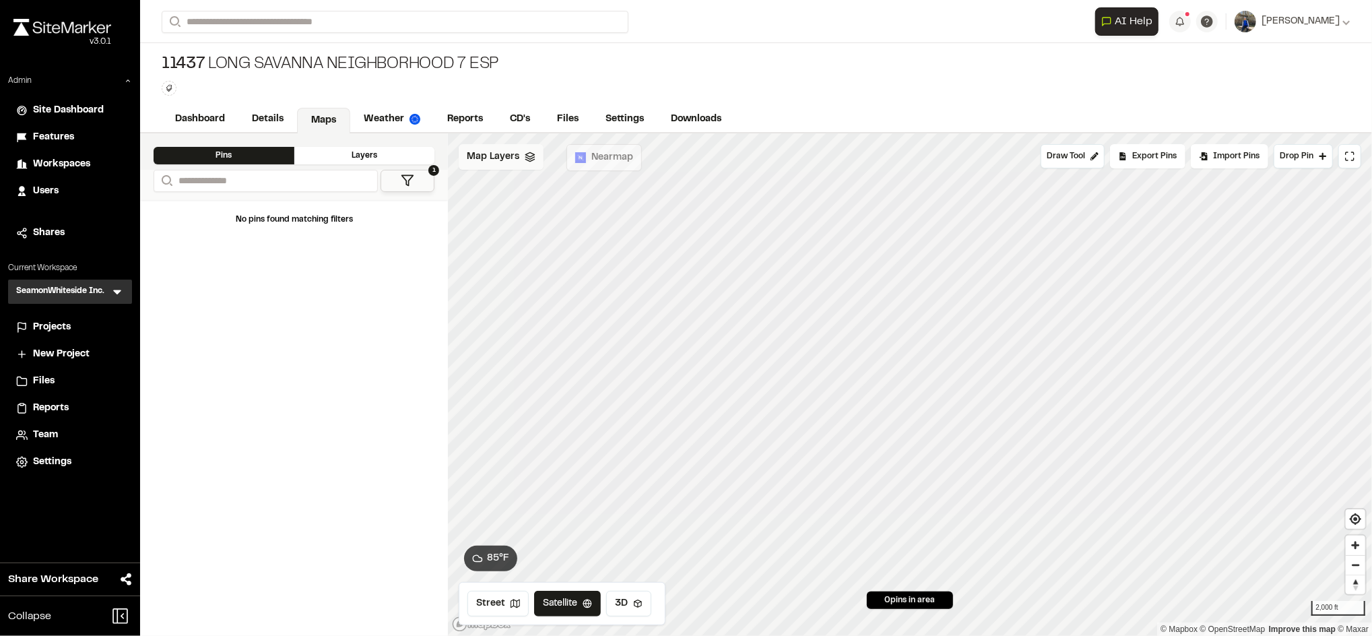
click at [505, 162] on span "Map Layers" at bounding box center [493, 157] width 53 height 15
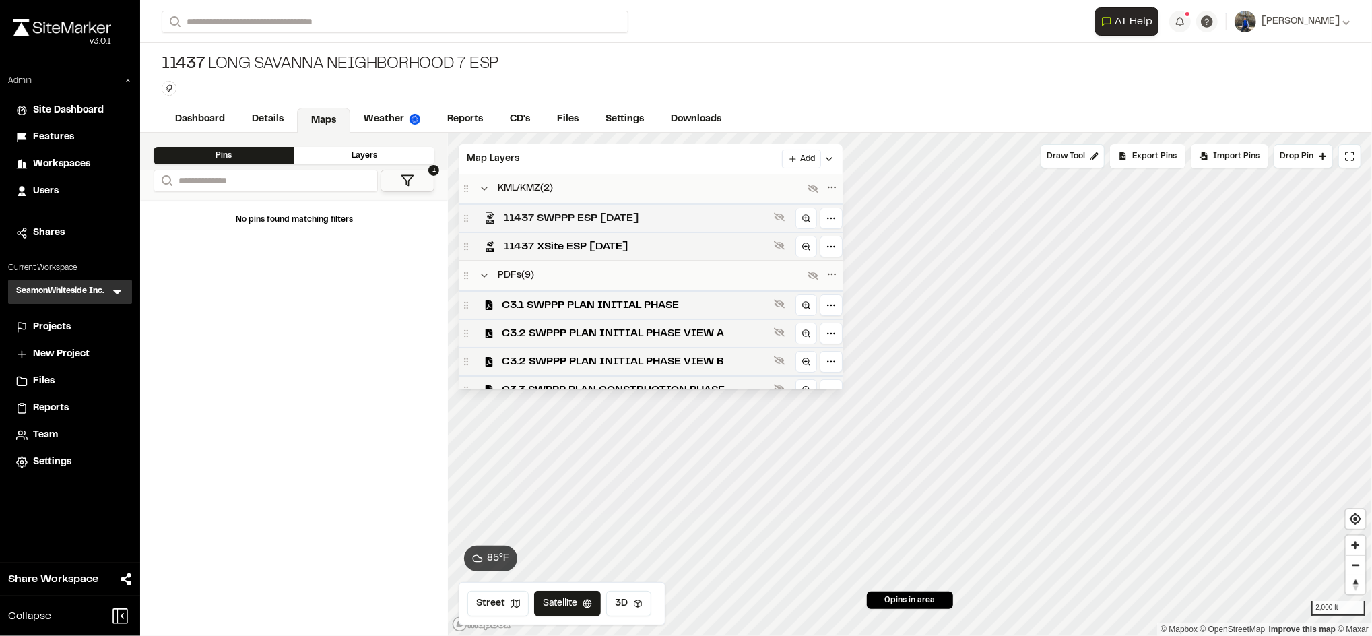
click at [577, 218] on span "11437 SWPPP ESP 8-13-2025" at bounding box center [636, 218] width 265 height 16
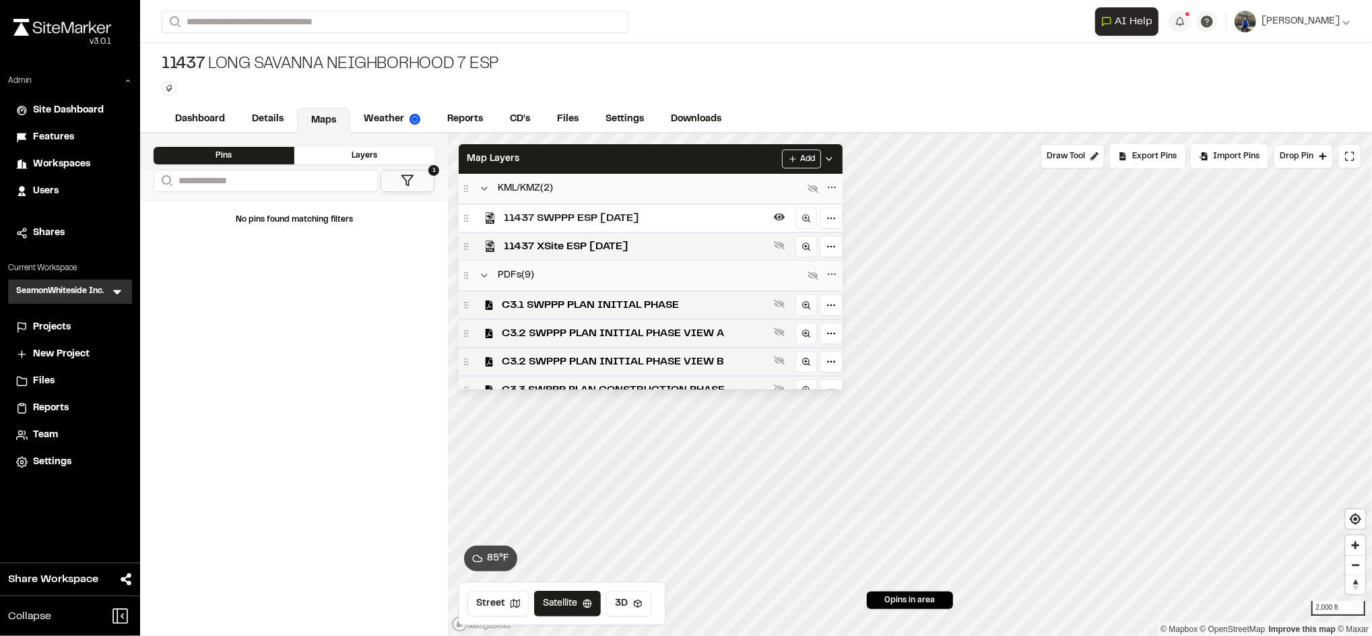
click at [633, 216] on span "11437 SWPPP ESP 8-13-2025" at bounding box center [636, 218] width 265 height 16
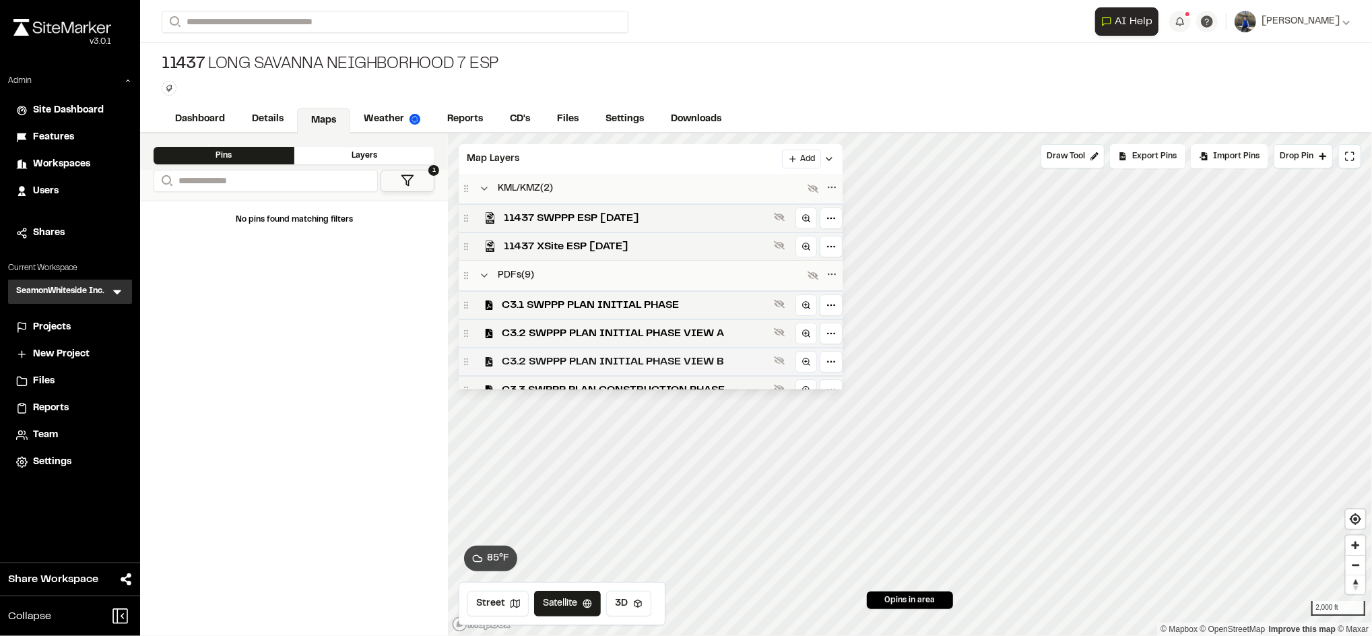
click at [618, 359] on span "C3.2 SWPPP PLAN INITIAL PHASE VIEW B" at bounding box center [635, 362] width 267 height 16
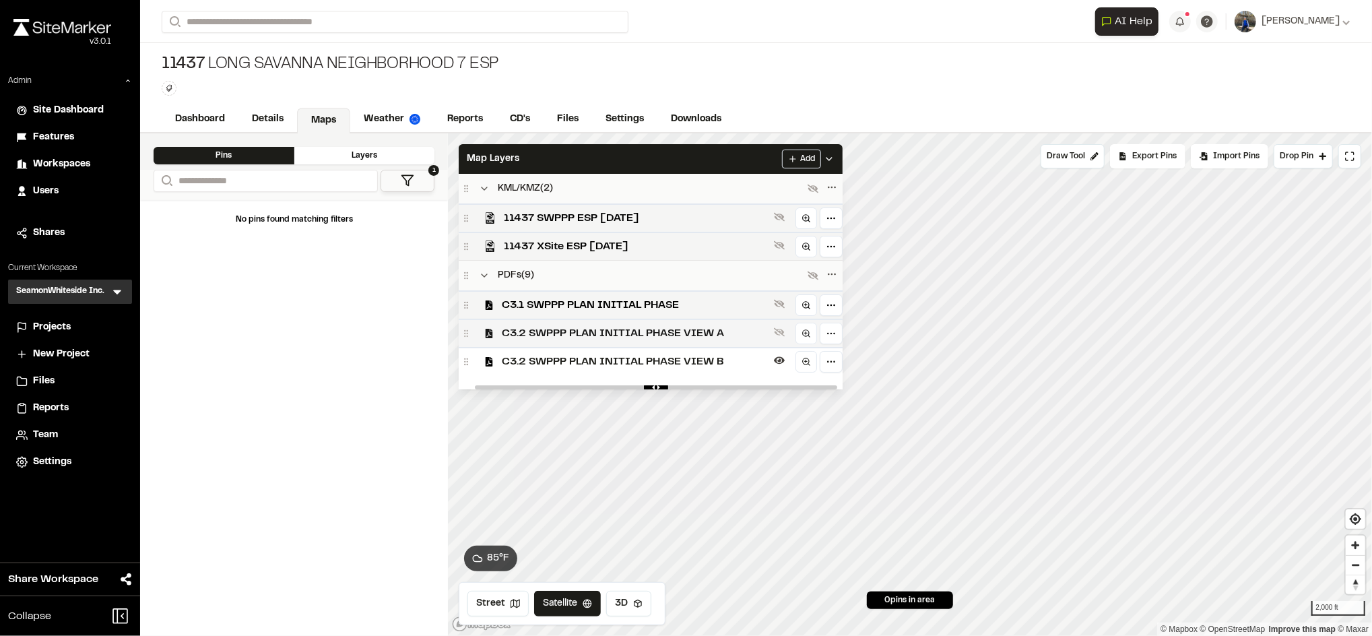
scroll to position [85, 0]
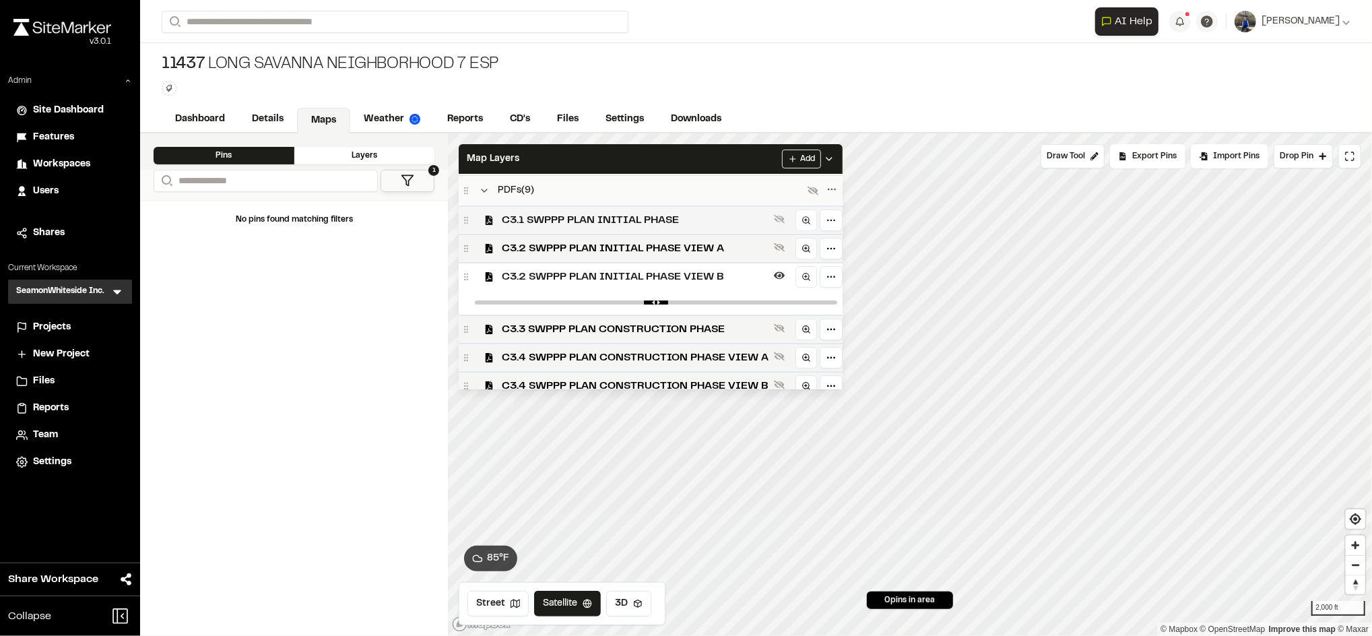
click at [676, 230] on div "C3.1 SWPPP PLAN INITIAL PHASE" at bounding box center [651, 219] width 384 height 28
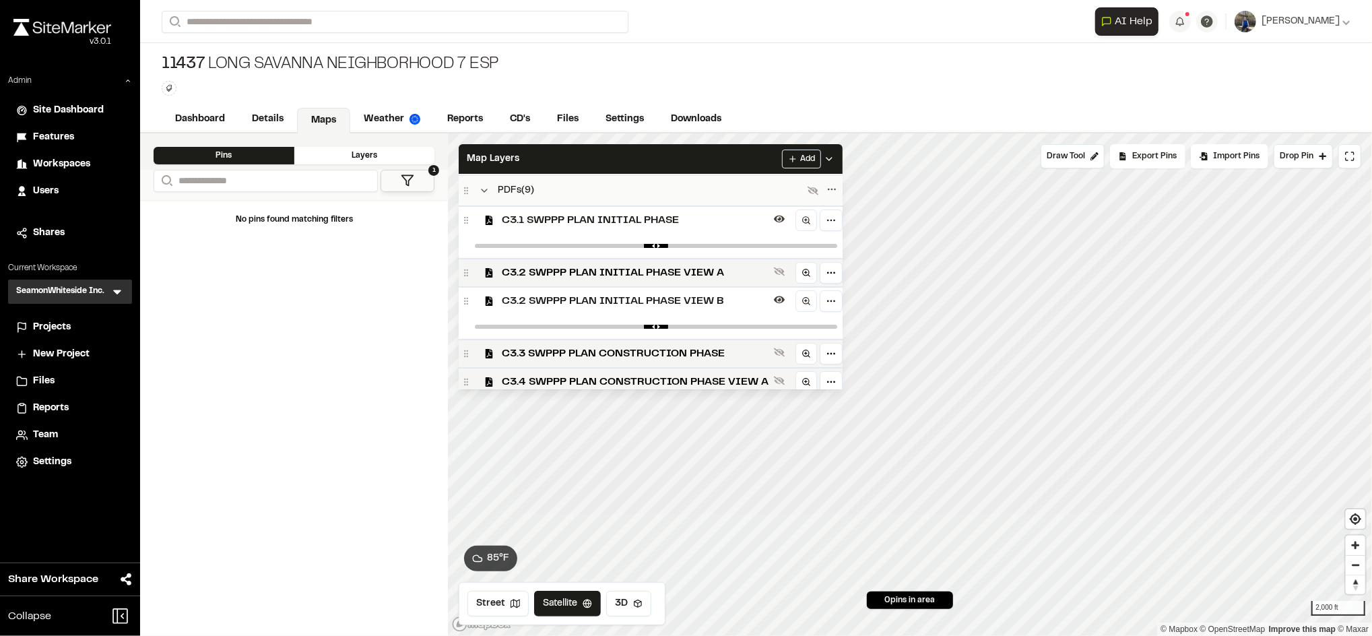
scroll to position [61, 0]
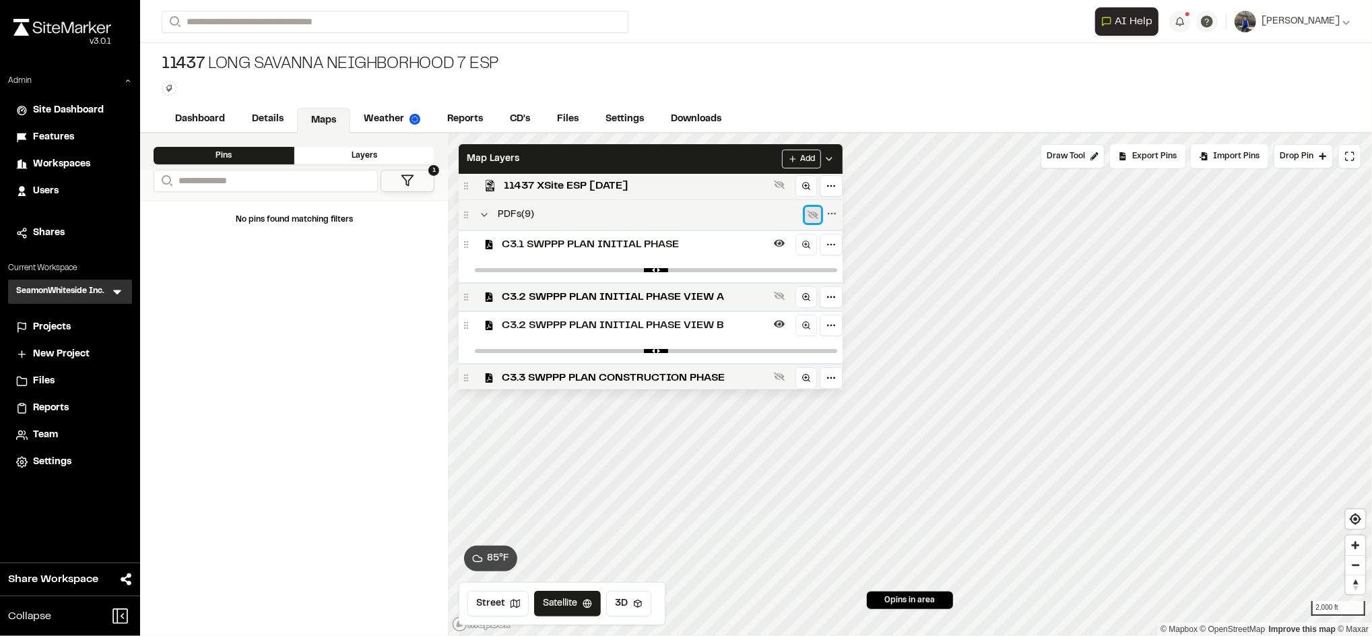
click at [806, 221] on button at bounding box center [813, 215] width 16 height 16
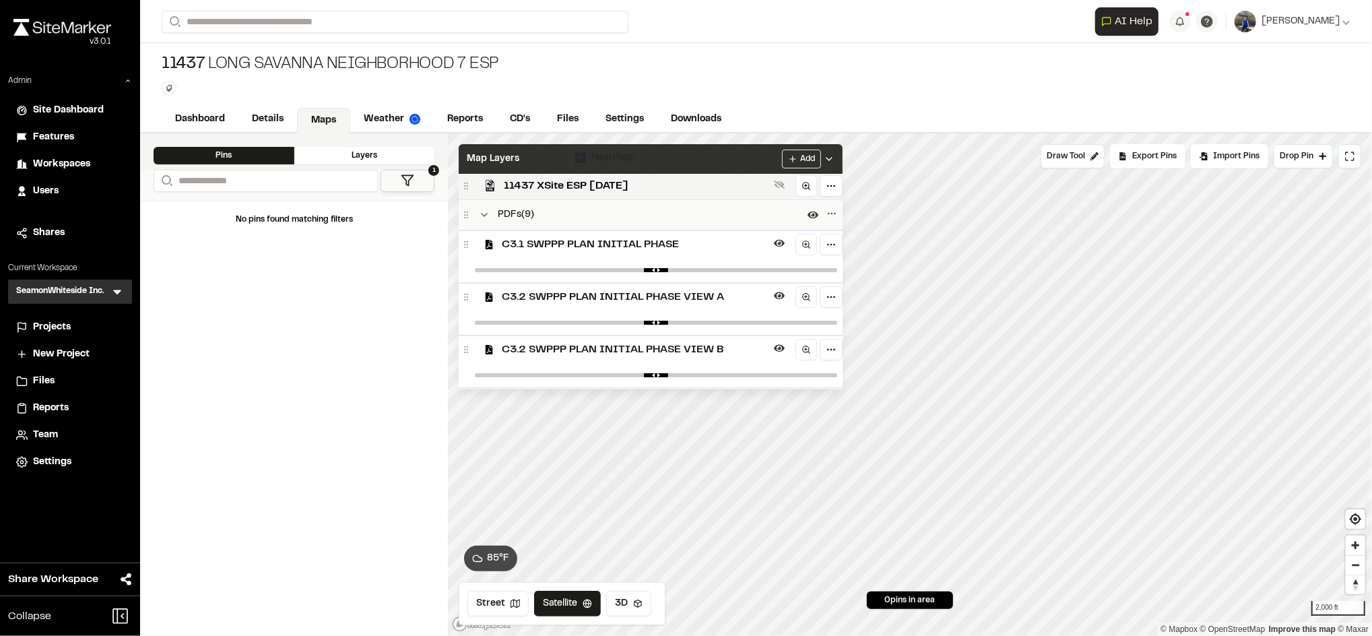
click at [734, 167] on div "Map Layers Add" at bounding box center [651, 159] width 384 height 30
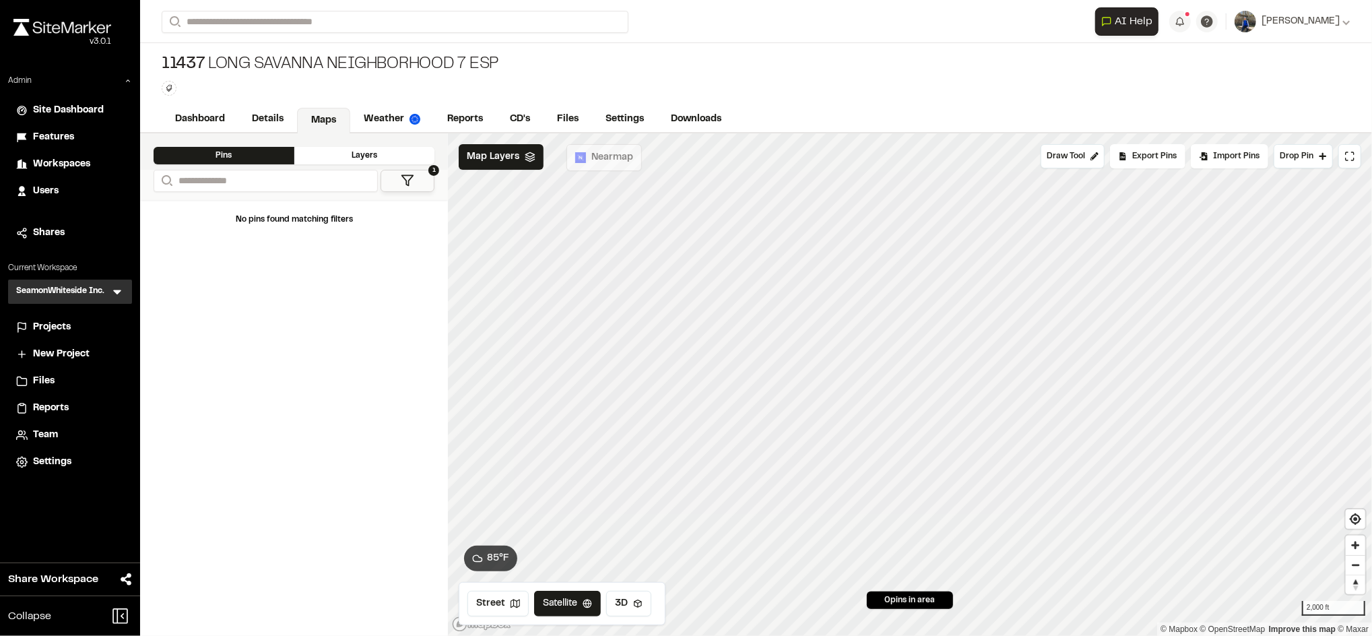
click at [67, 320] on span "Projects" at bounding box center [52, 327] width 38 height 15
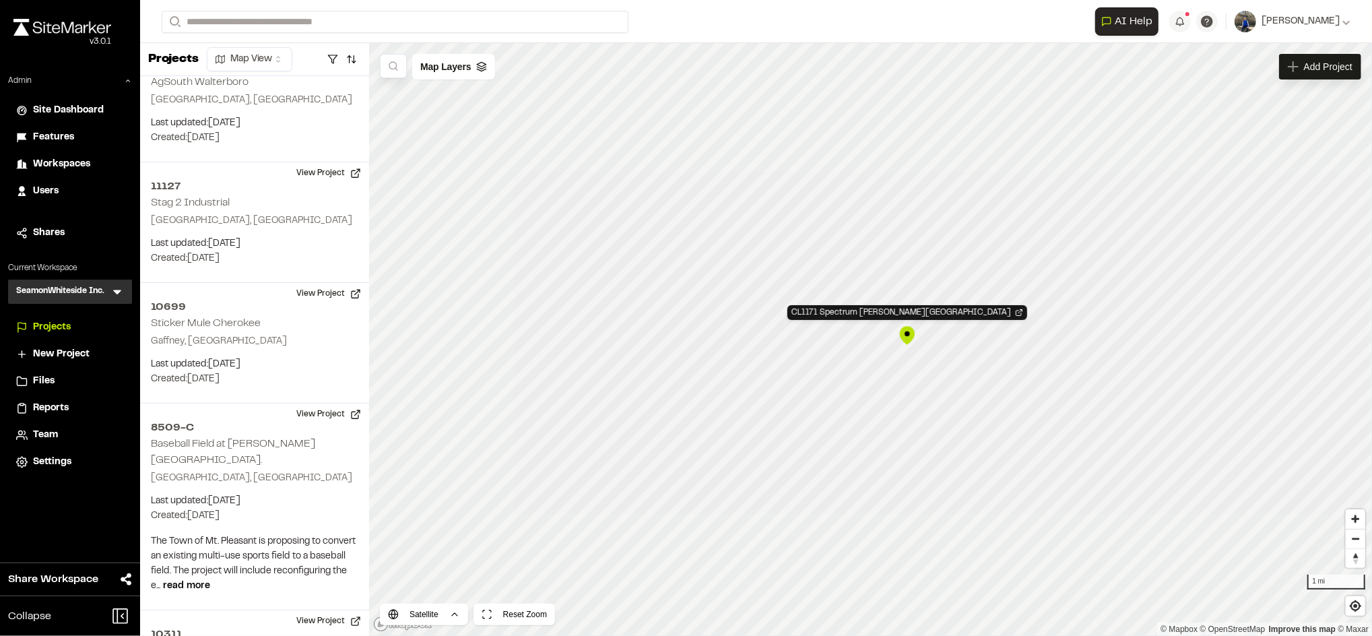
scroll to position [43144, 0]
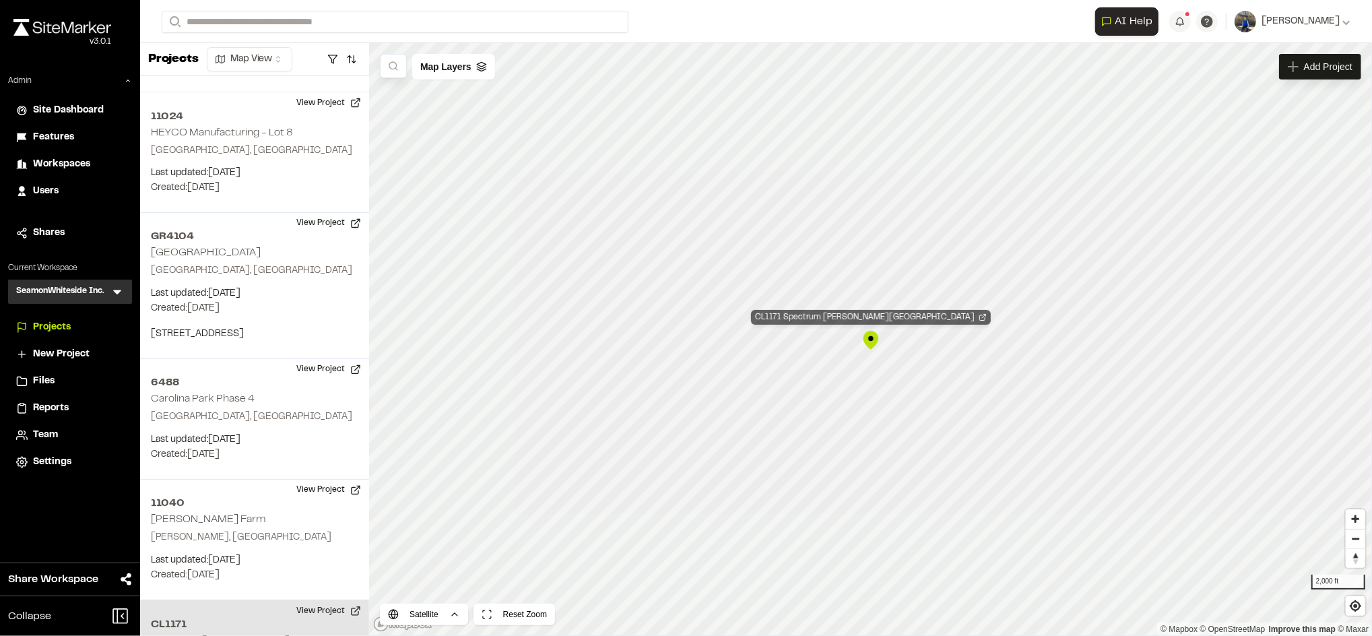
click at [866, 315] on div "CL1171 Spectrum Wendell Falls" at bounding box center [871, 317] width 240 height 15
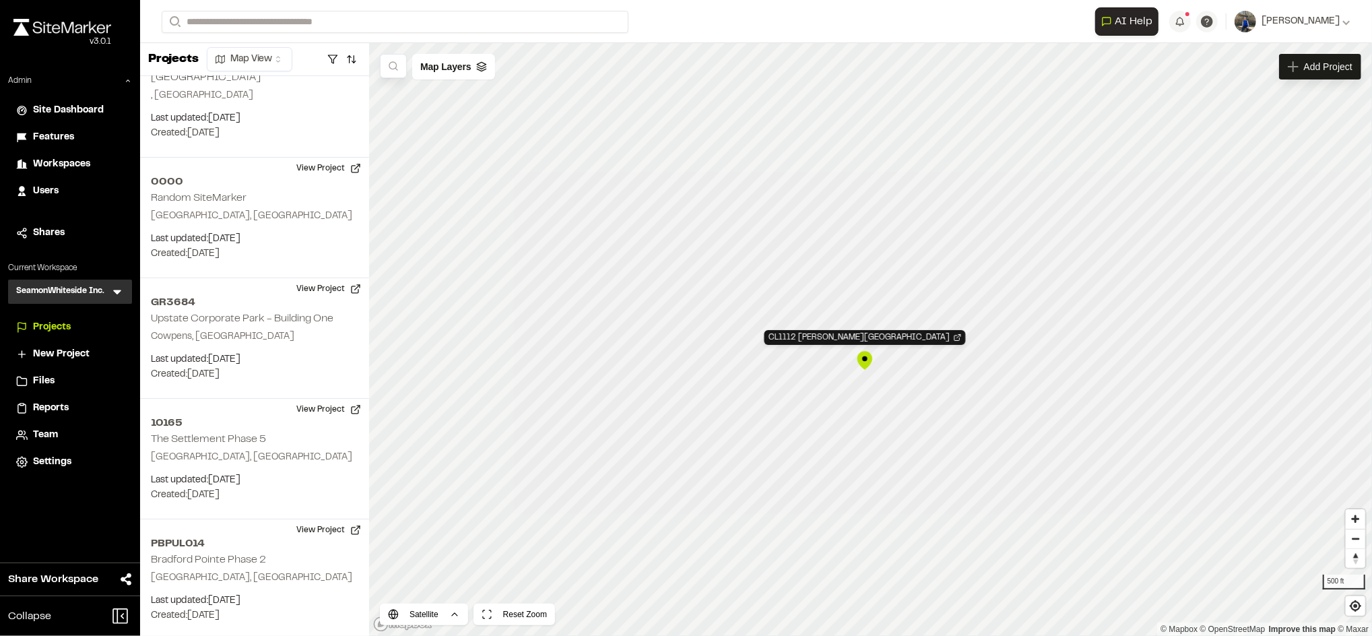
scroll to position [103283, 0]
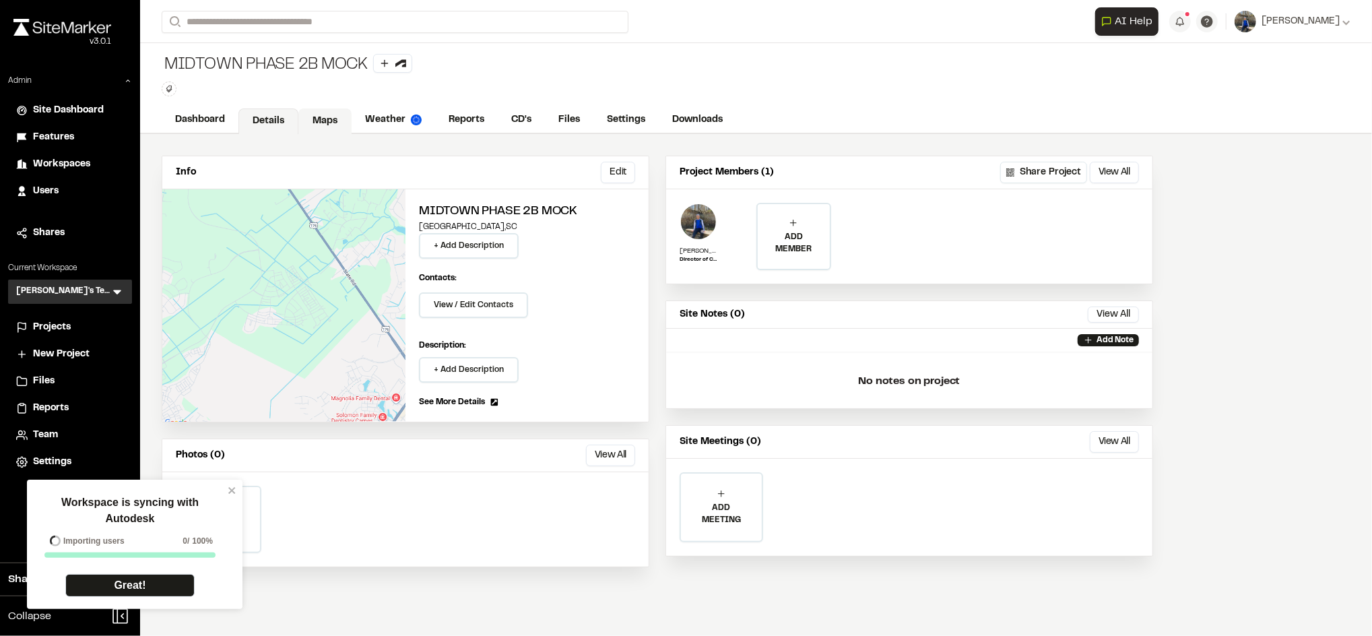
click at [337, 130] on link "Maps" at bounding box center [324, 121] width 53 height 26
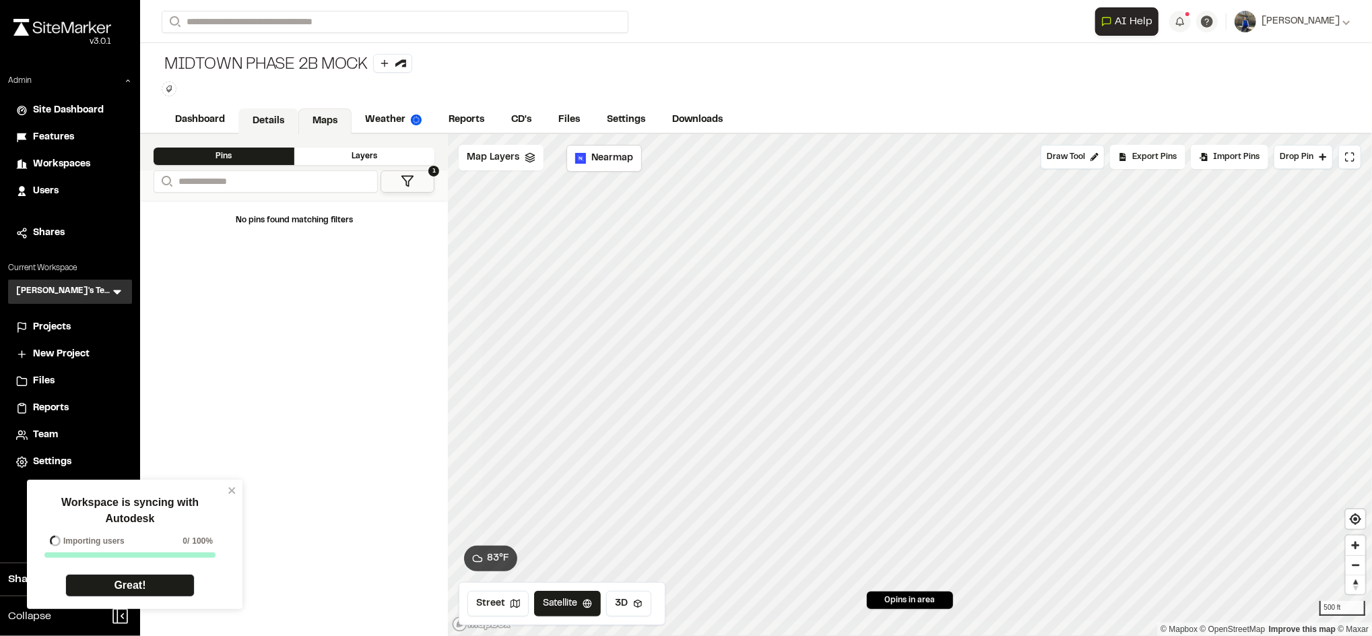
click at [275, 111] on link "Details" at bounding box center [268, 121] width 60 height 26
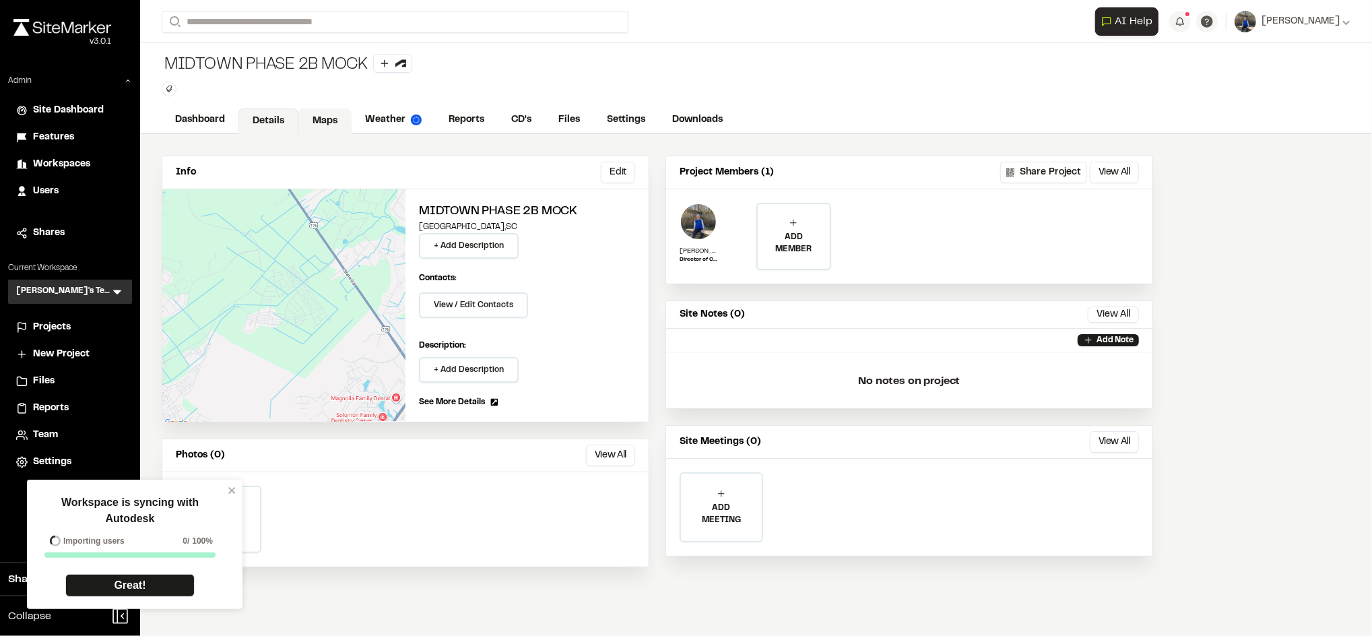
click at [318, 112] on link "Maps" at bounding box center [324, 121] width 53 height 26
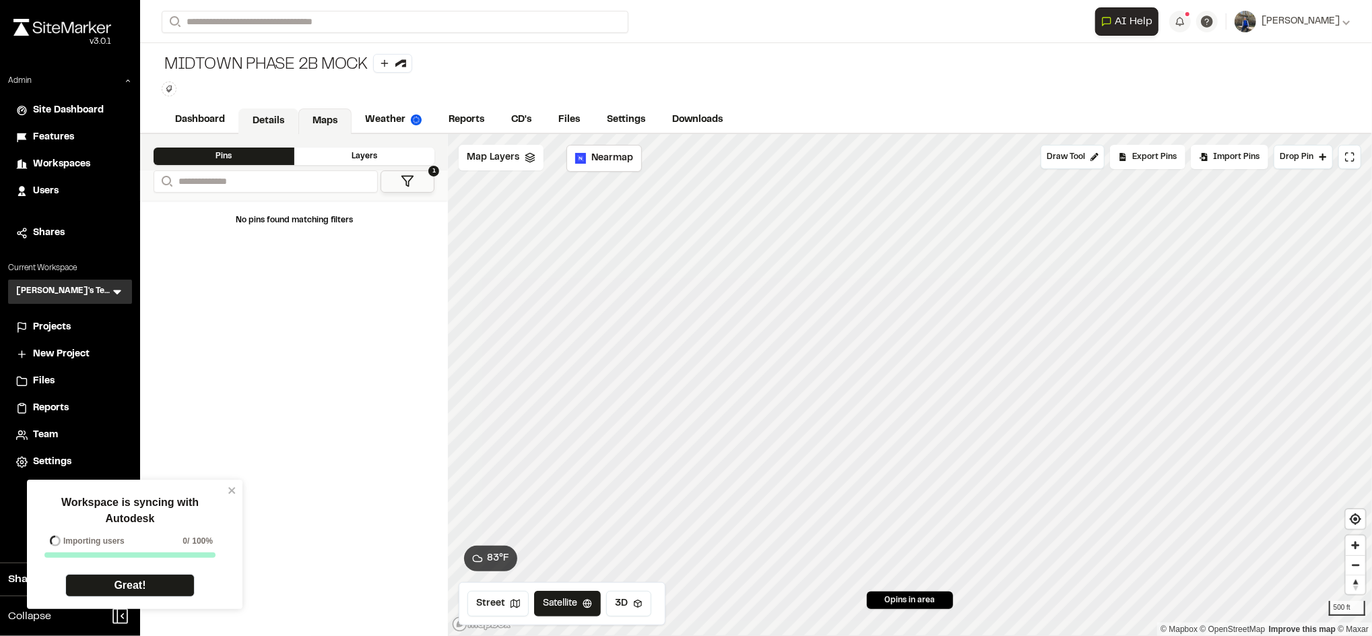
click at [256, 124] on link "Details" at bounding box center [268, 121] width 60 height 26
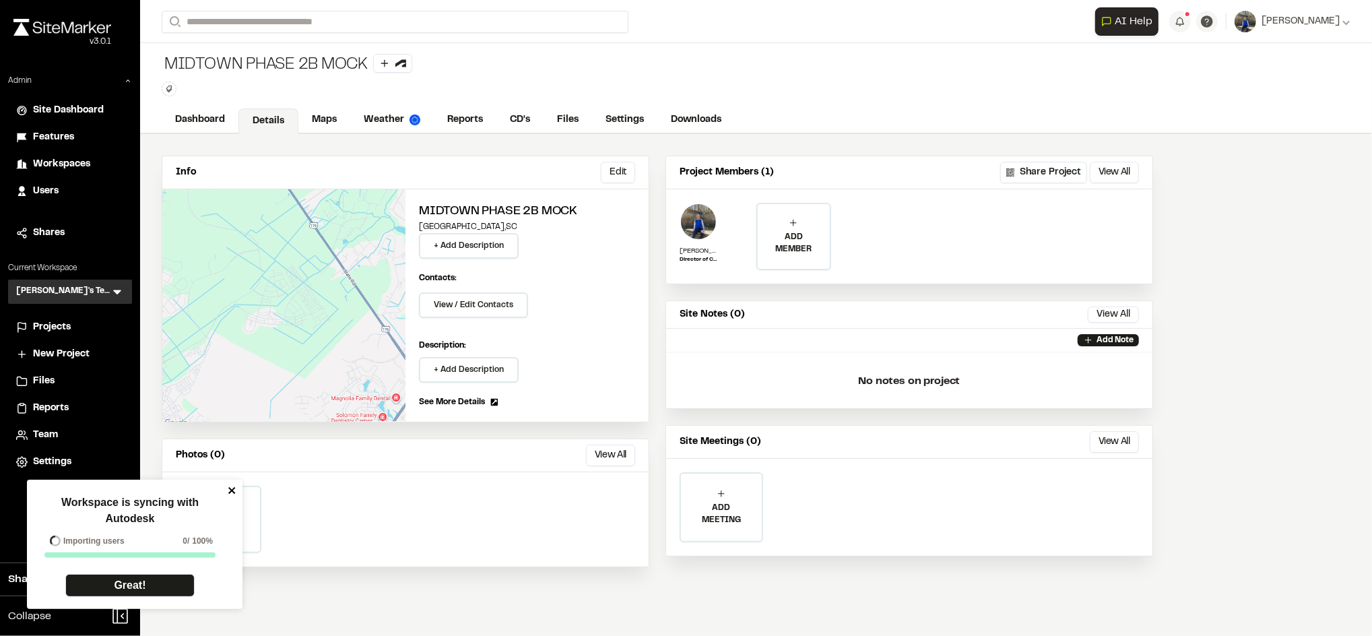
drag, startPoint x: 308, startPoint y: 287, endPoint x: 229, endPoint y: 492, distance: 220.1
click at [229, 492] on icon "close" at bounding box center [232, 490] width 9 height 11
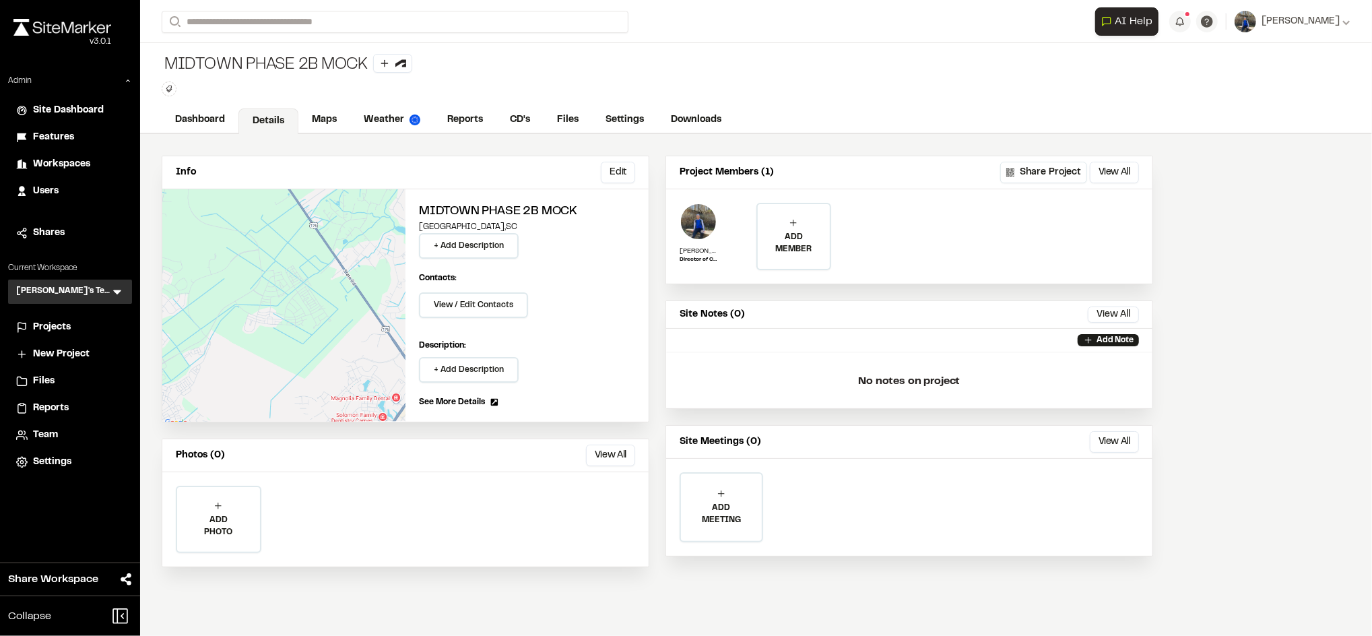
click at [347, 108] on div "Dashboard Details Maps Weather Reports CD's Files Settings Downloads" at bounding box center [756, 120] width 1232 height 27
drag, startPoint x: 321, startPoint y: 117, endPoint x: 678, endPoint y: 15, distance: 371.3
click at [330, 117] on link "Maps" at bounding box center [324, 120] width 52 height 26
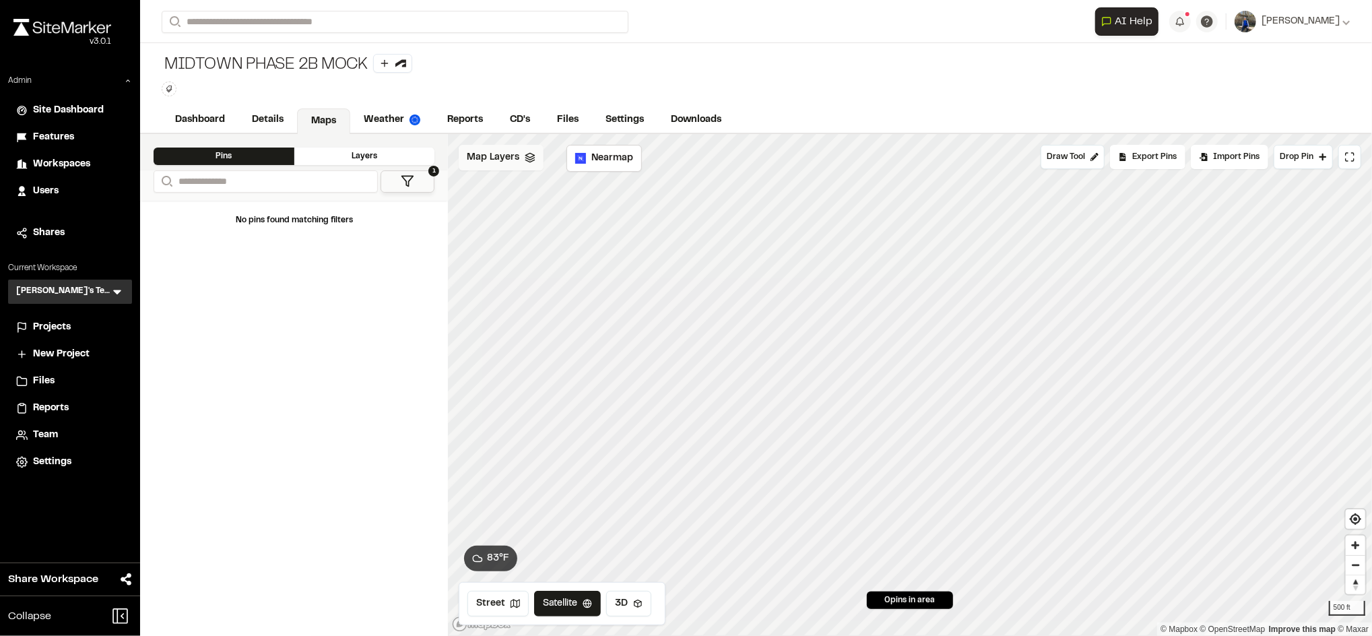
click at [494, 160] on span "Map Layers" at bounding box center [493, 157] width 53 height 15
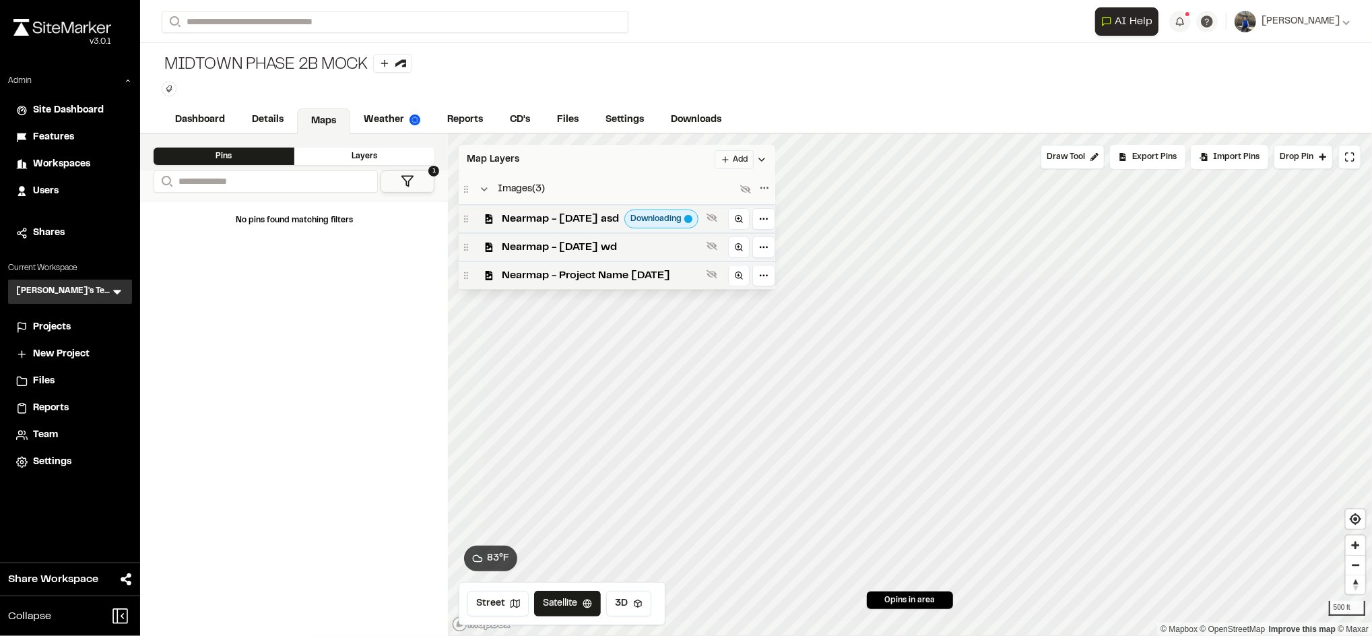
click at [761, 154] on html "Close sidebar v 3.0.1 Admin Site Dashboard Features Workspaces Users Shares Cur…" at bounding box center [686, 318] width 1372 height 636
click at [711, 217] on link "Add Layer" at bounding box center [728, 210] width 101 height 23
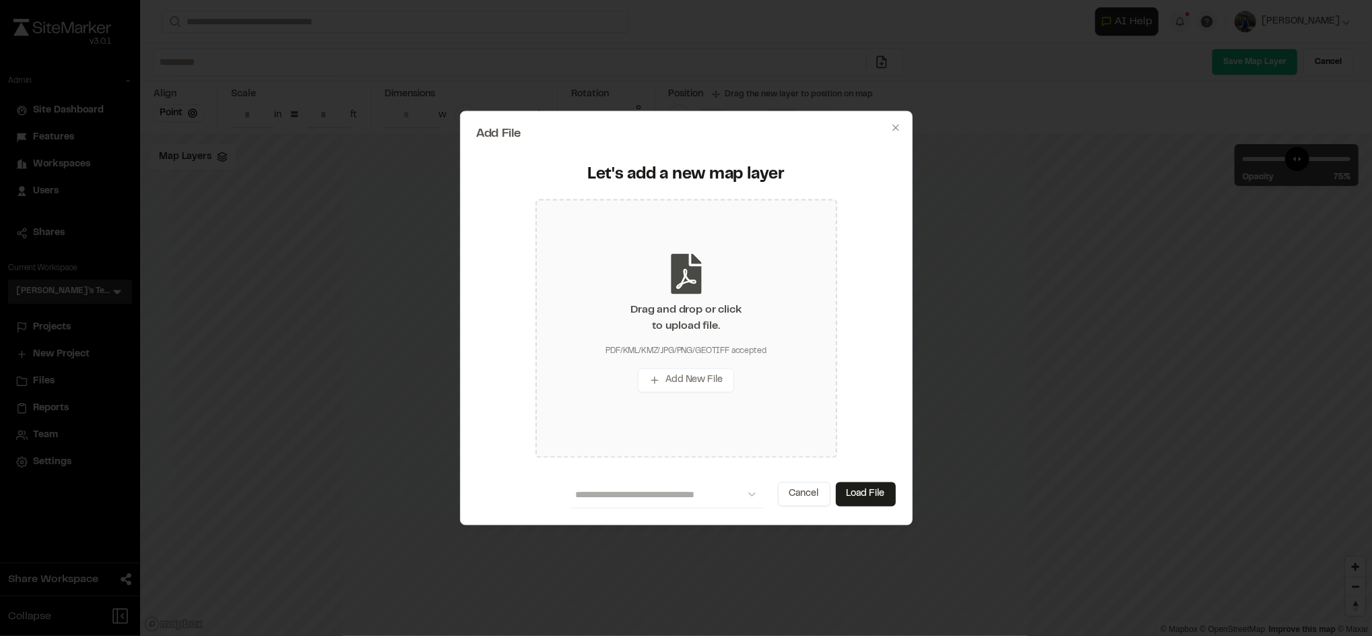
click at [734, 303] on div "Drag and drop or click to upload file." at bounding box center [686, 318] width 110 height 32
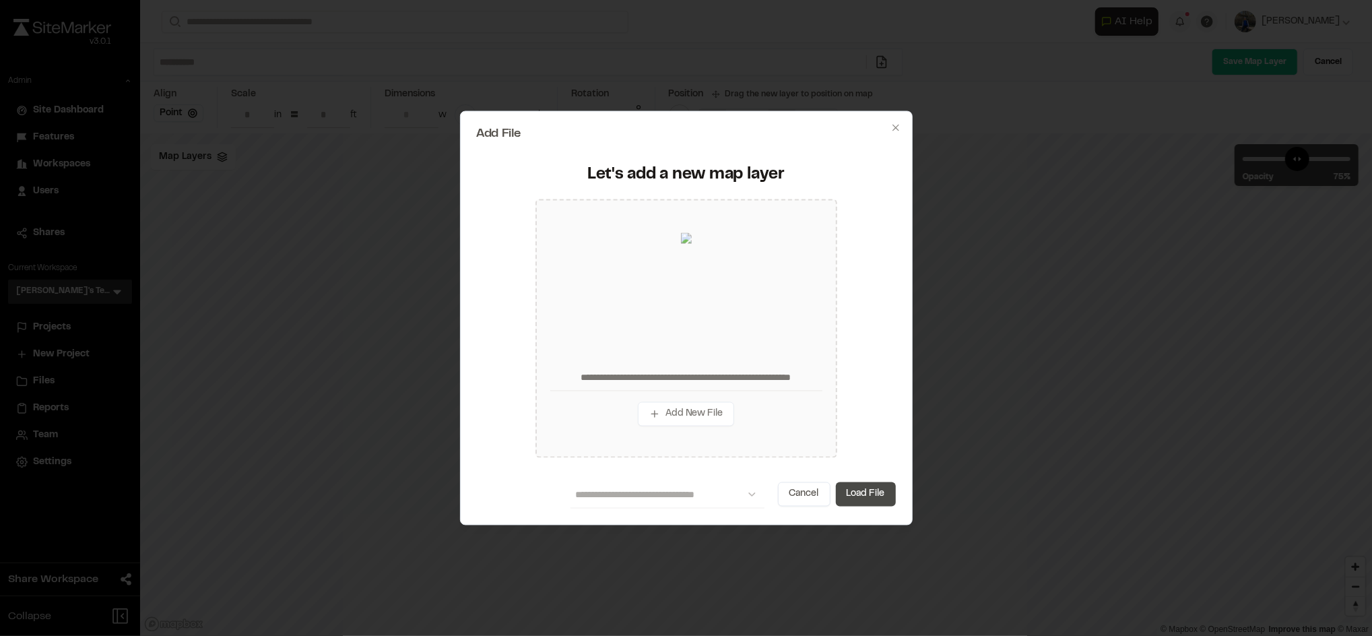
click at [868, 497] on button "Load File" at bounding box center [866, 494] width 60 height 24
type input "**********"
type input "****"
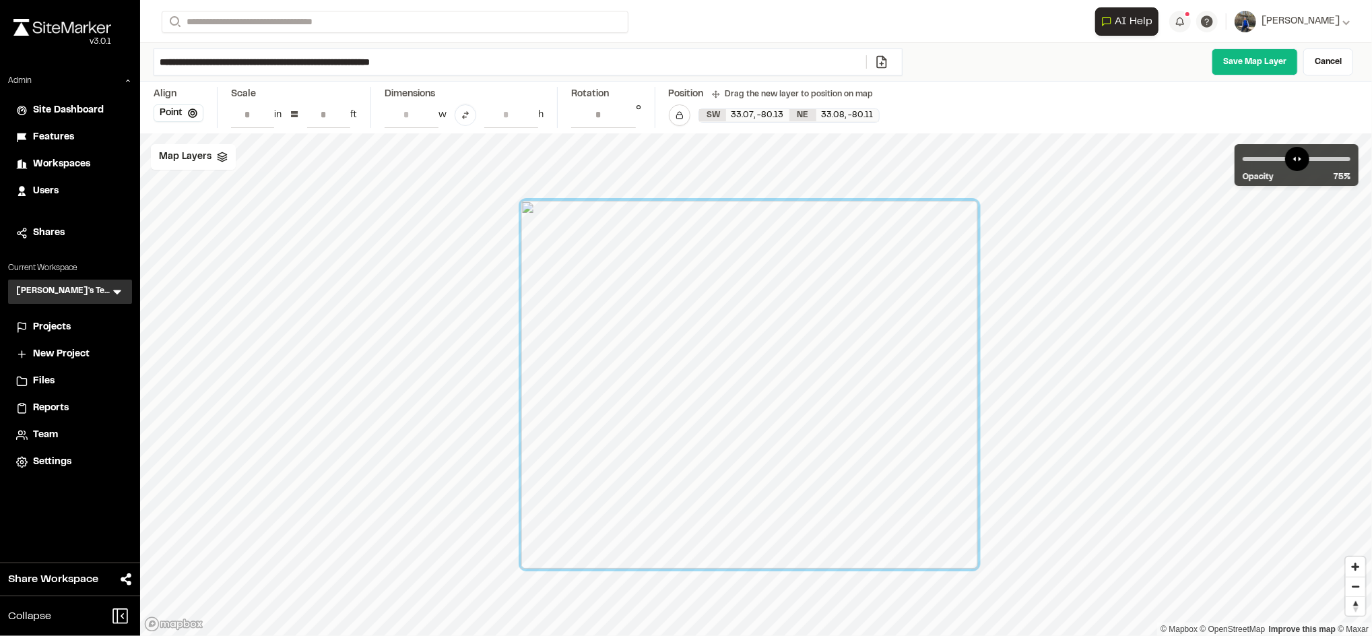
click at [843, 433] on div at bounding box center [749, 385] width 457 height 368
click at [1254, 63] on link "Save Map Layer" at bounding box center [1255, 62] width 86 height 27
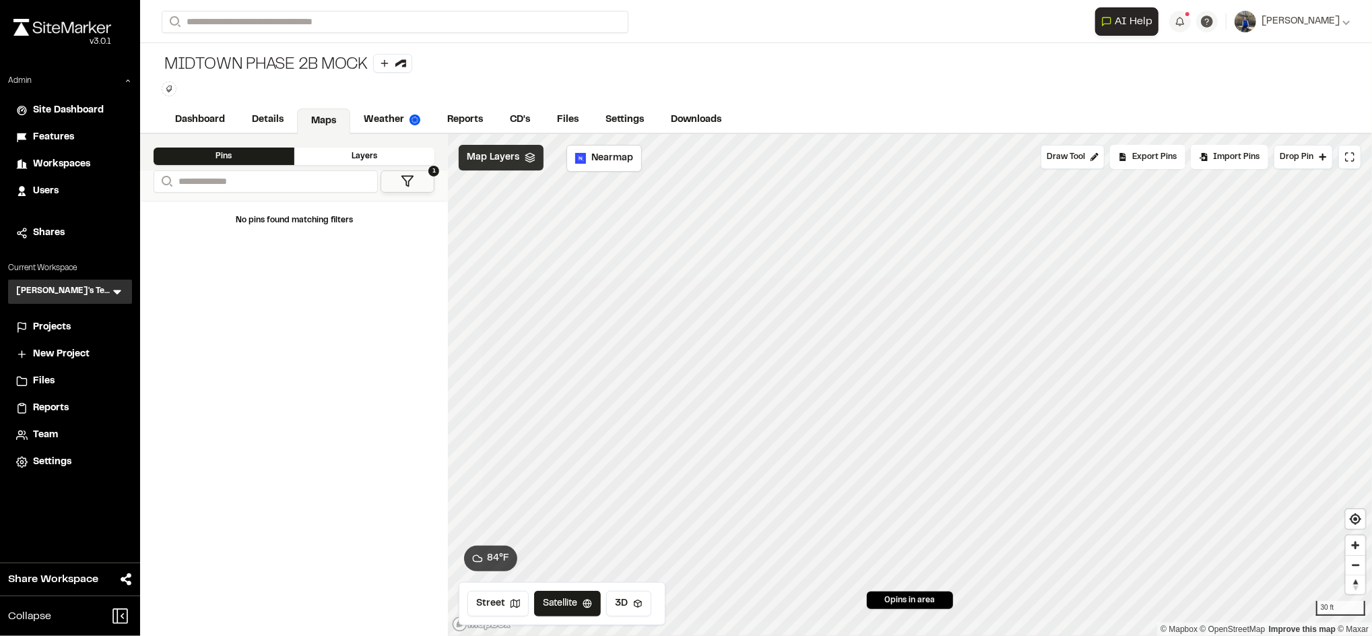
click at [494, 156] on span "Map Layers" at bounding box center [493, 157] width 53 height 15
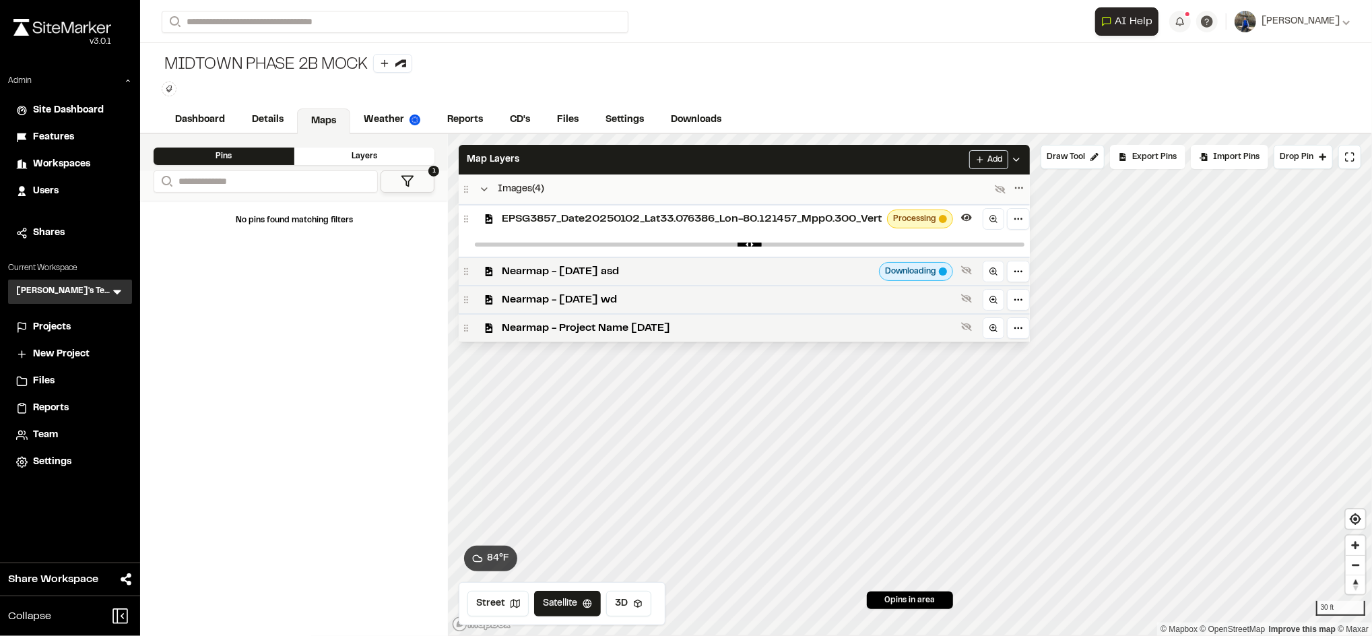
click at [846, 227] on span "EPSG3857_Date20250102_Lat33.076386_Lon-80.121457_Mpp0.300_Vert" at bounding box center [692, 219] width 380 height 16
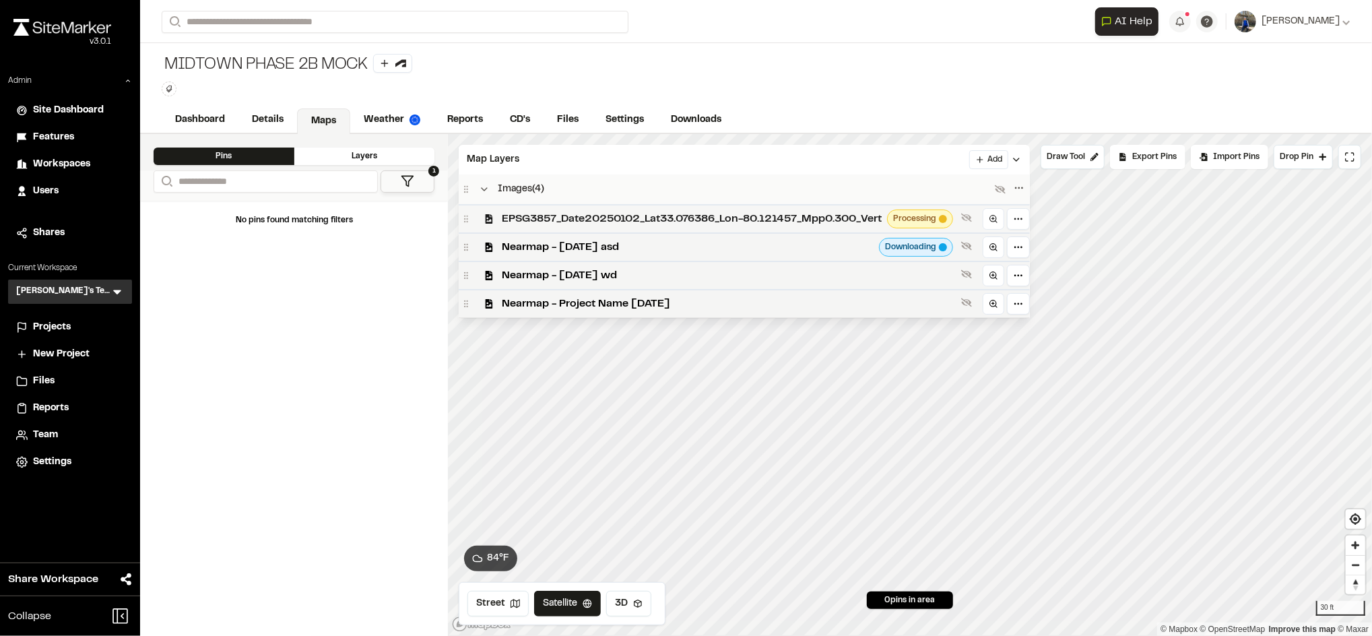
click at [636, 214] on span "EPSG3857_Date20250102_Lat33.076386_Lon-80.121457_Mpp0.300_Vert" at bounding box center [692, 219] width 380 height 16
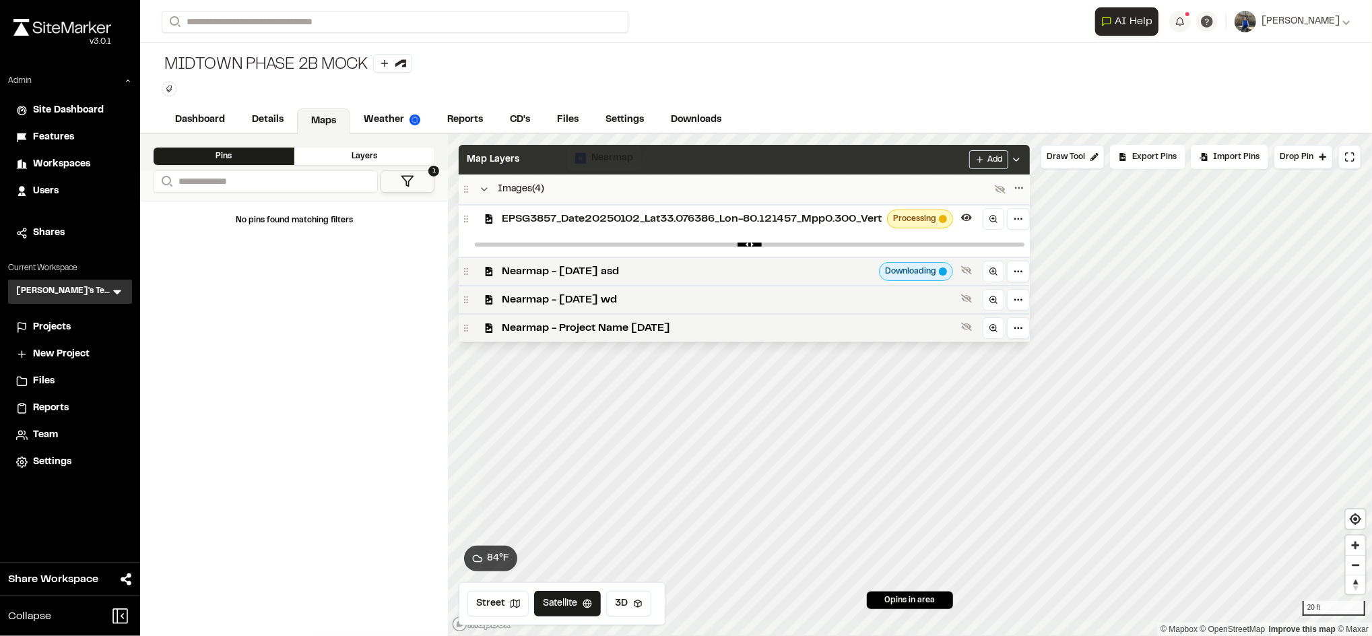
click at [833, 160] on div "Map Layers Add" at bounding box center [744, 160] width 571 height 30
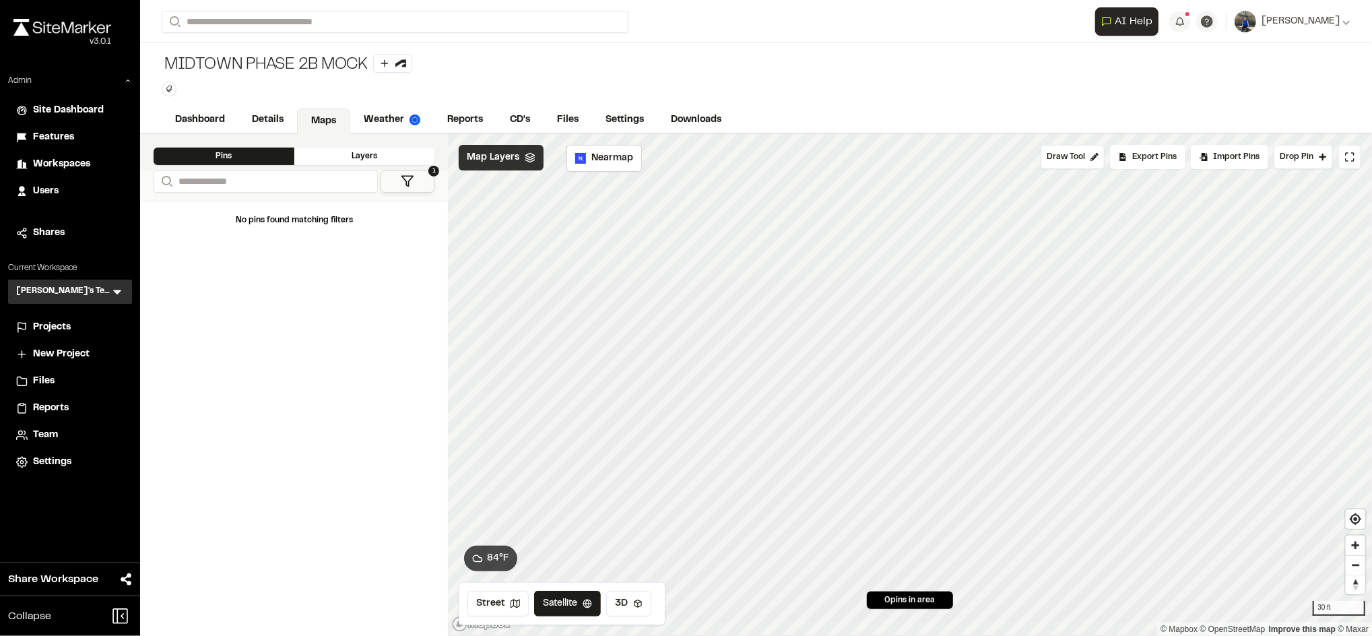
click at [500, 152] on span "Map Layers" at bounding box center [493, 157] width 53 height 15
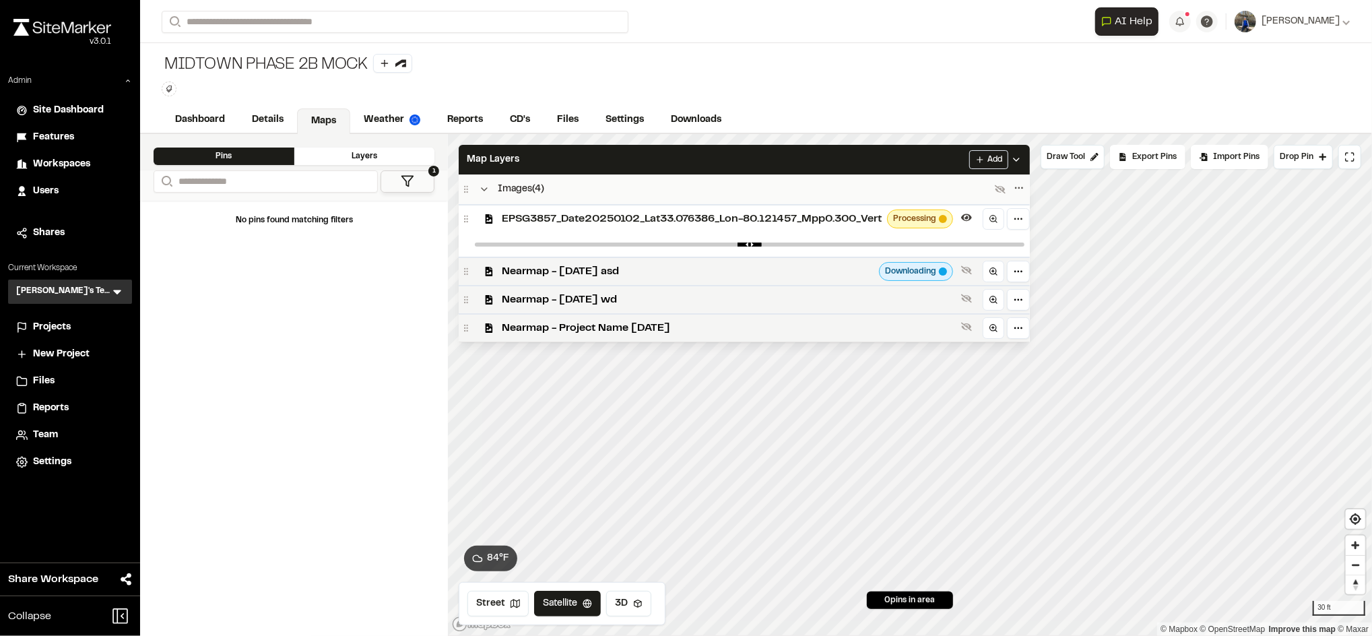
click at [622, 214] on span "EPSG3857_Date20250102_Lat33.076386_Lon-80.121457_Mpp0.300_Vert" at bounding box center [692, 219] width 380 height 16
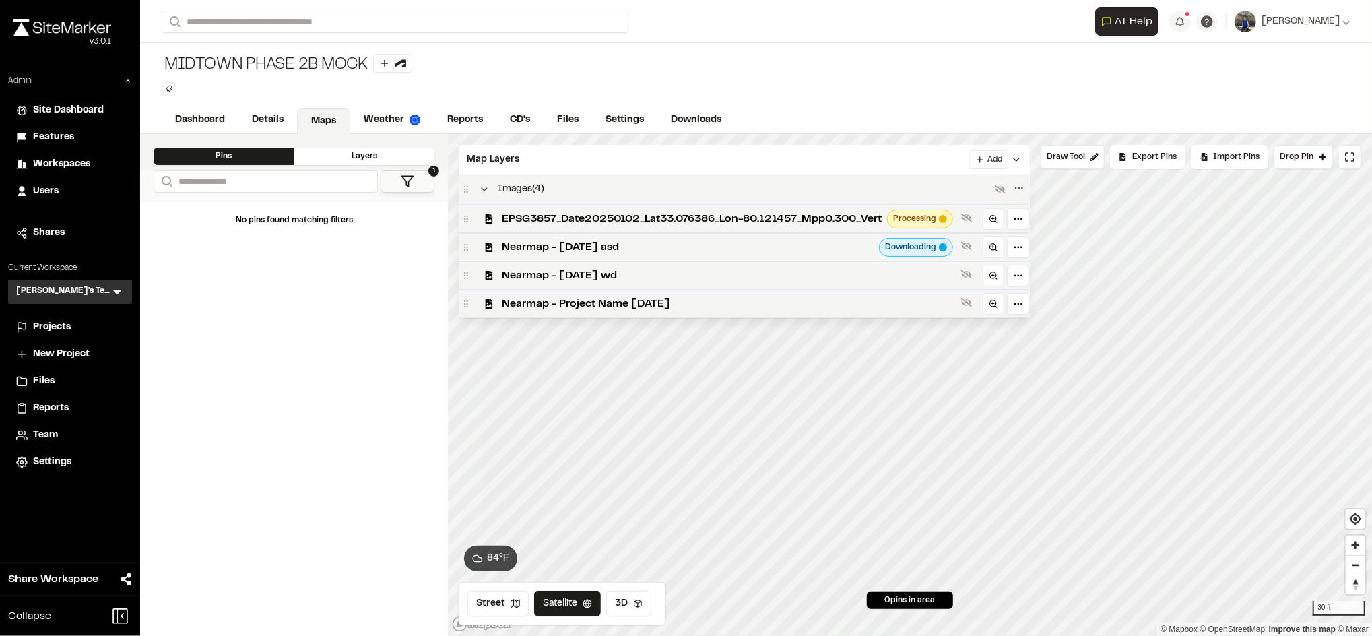
click at [735, 174] on div "Images ( 4 )" at bounding box center [744, 189] width 571 height 30
click at [800, 159] on div "Map Layers Add" at bounding box center [744, 160] width 571 height 30
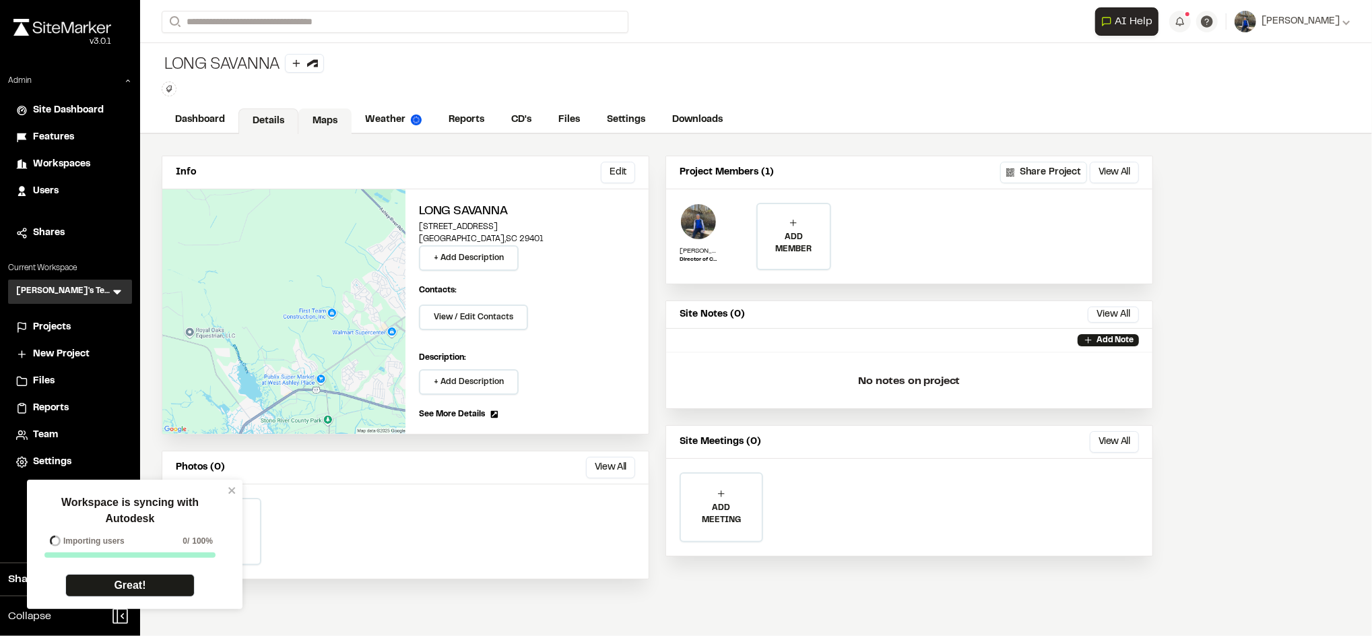
click at [317, 132] on link "Maps" at bounding box center [324, 121] width 53 height 26
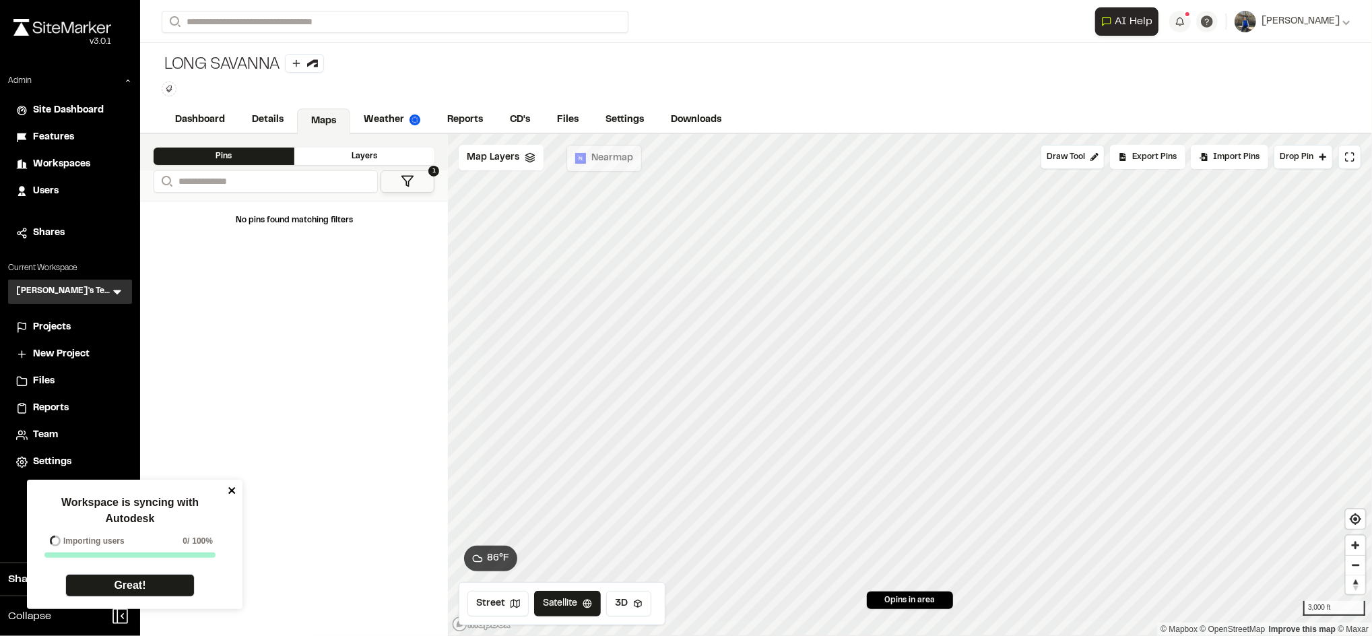
click at [232, 492] on icon "close" at bounding box center [231, 490] width 7 height 7
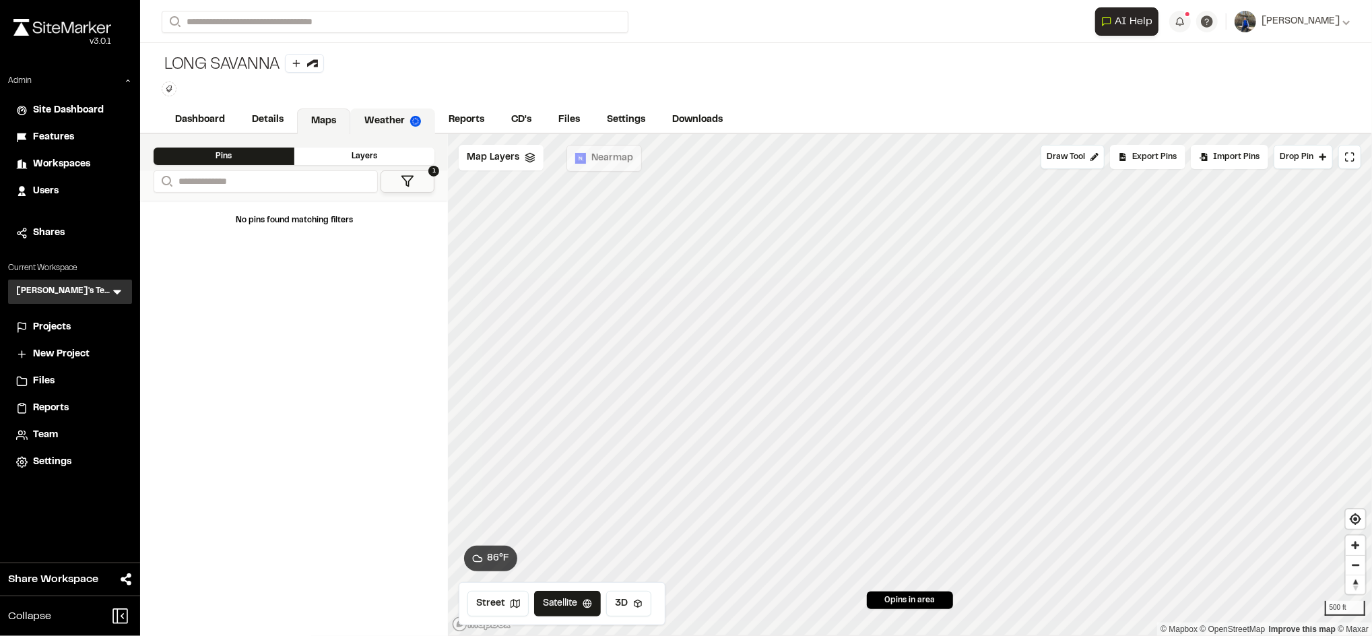
click at [374, 127] on link "Weather" at bounding box center [392, 121] width 85 height 26
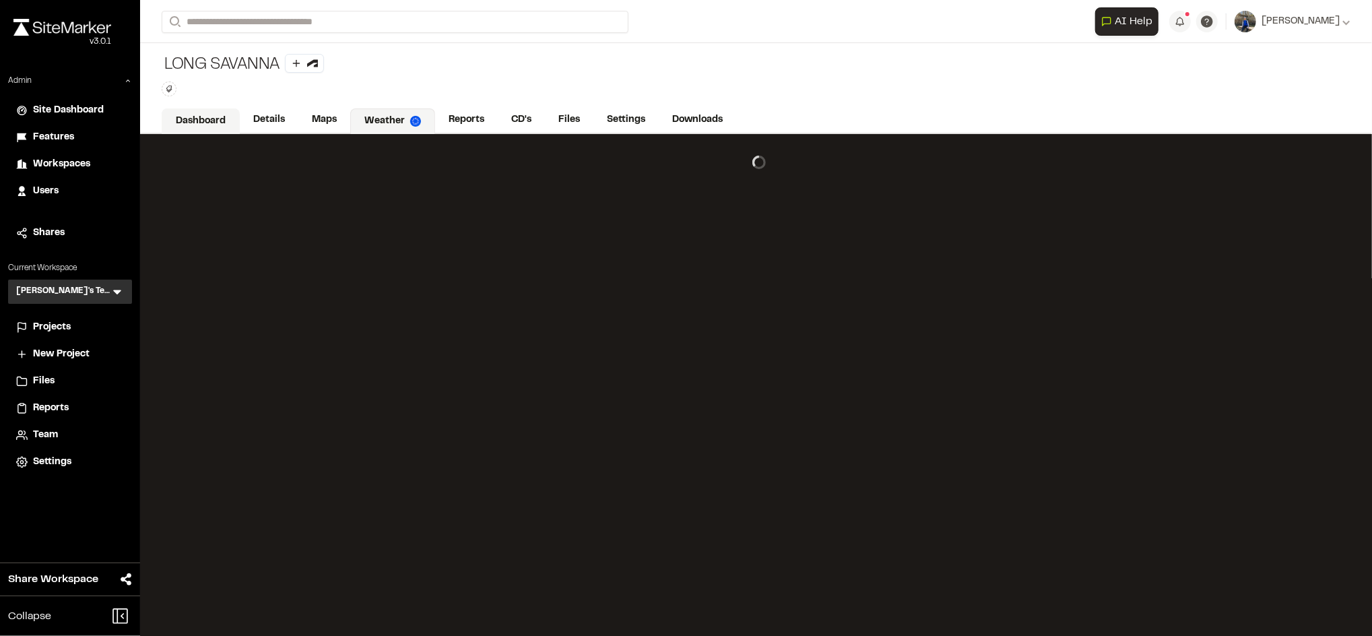
click at [172, 117] on link "Dashboard" at bounding box center [201, 121] width 78 height 26
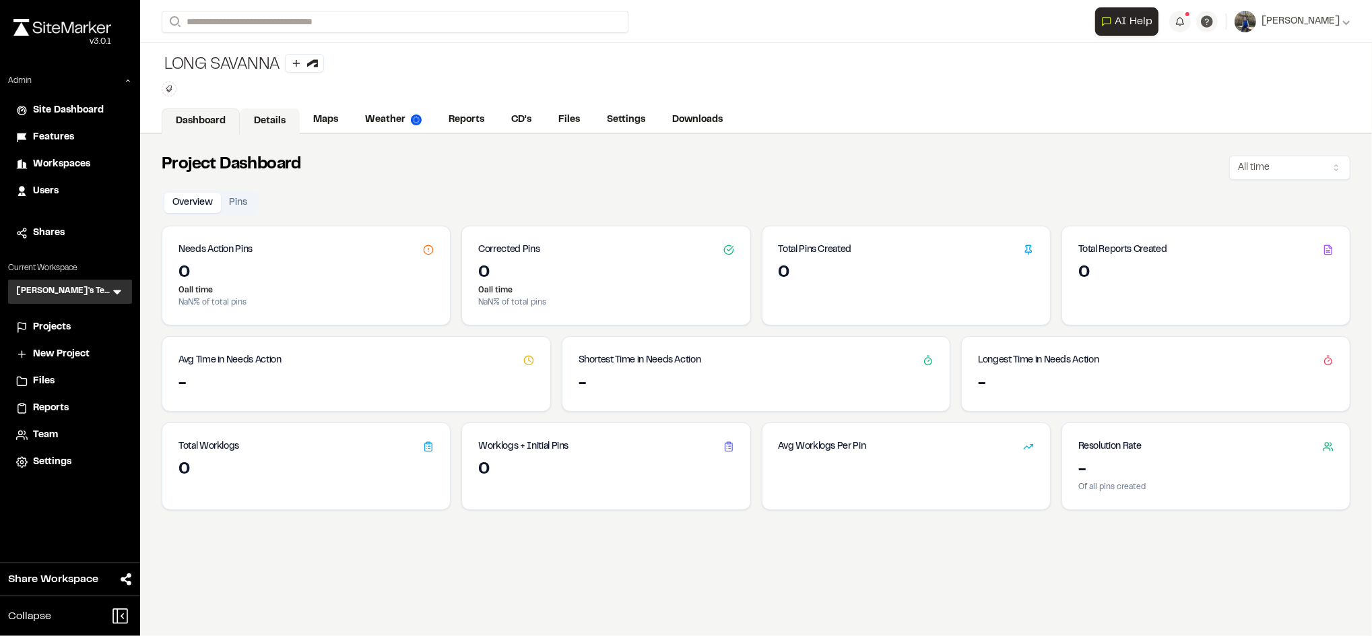
click at [285, 119] on link "Details" at bounding box center [270, 121] width 60 height 26
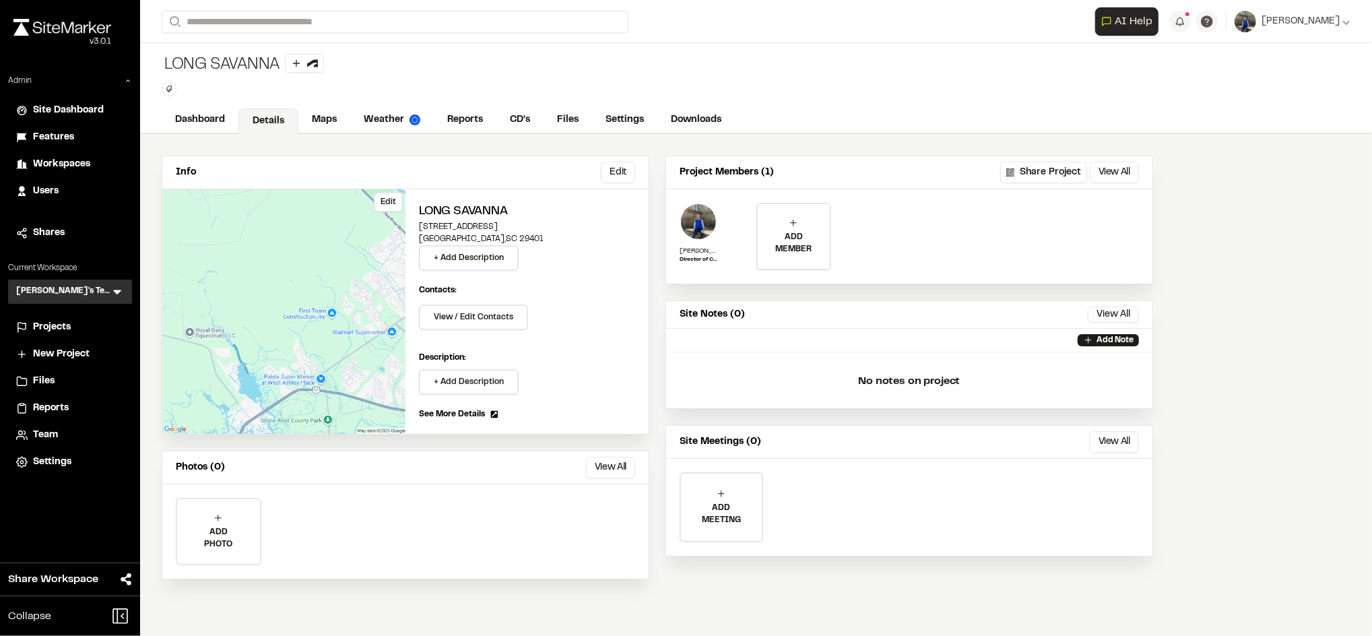
click at [395, 197] on button "Edit" at bounding box center [388, 202] width 29 height 20
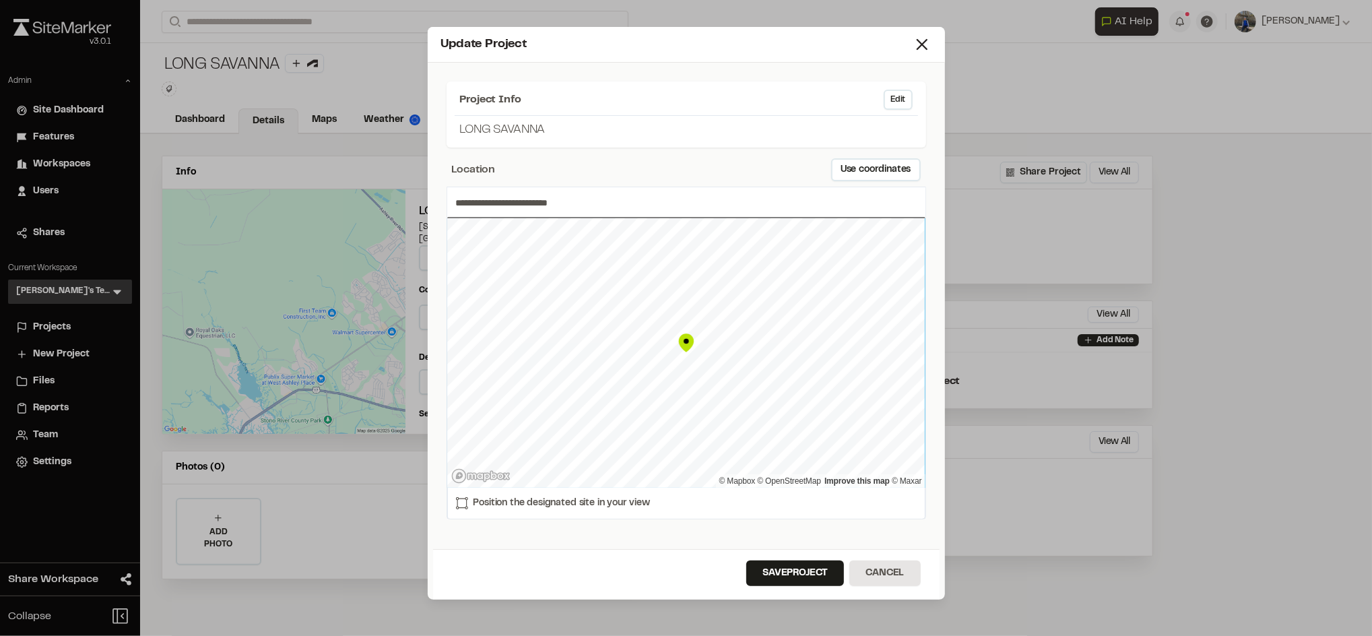
type input "**********"
click at [828, 574] on button "Save Project" at bounding box center [795, 573] width 98 height 26
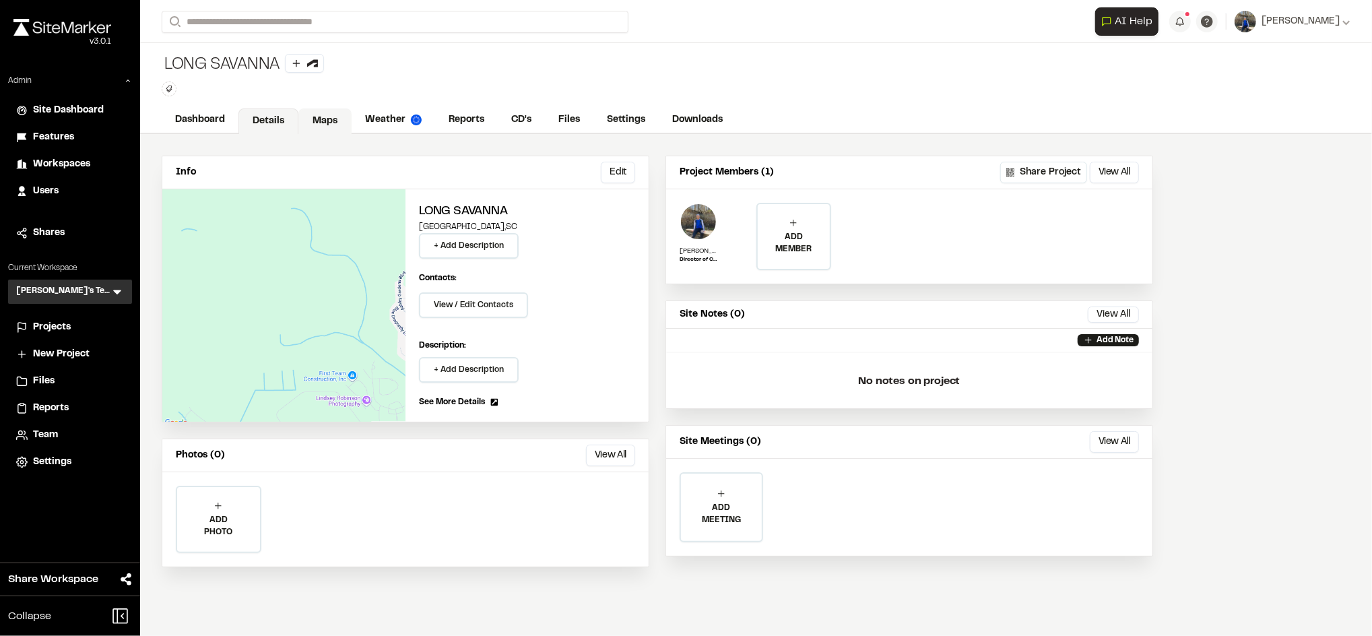
click at [319, 122] on link "Maps" at bounding box center [324, 121] width 53 height 26
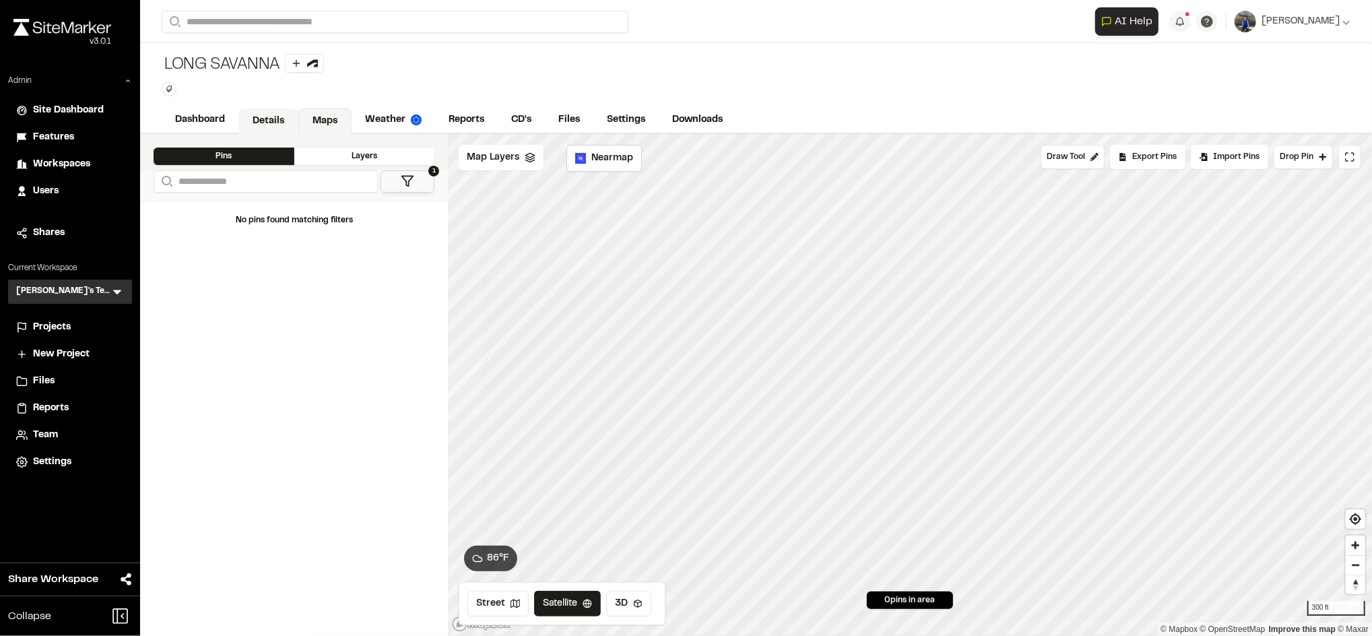
click at [275, 124] on link "Details" at bounding box center [268, 121] width 60 height 26
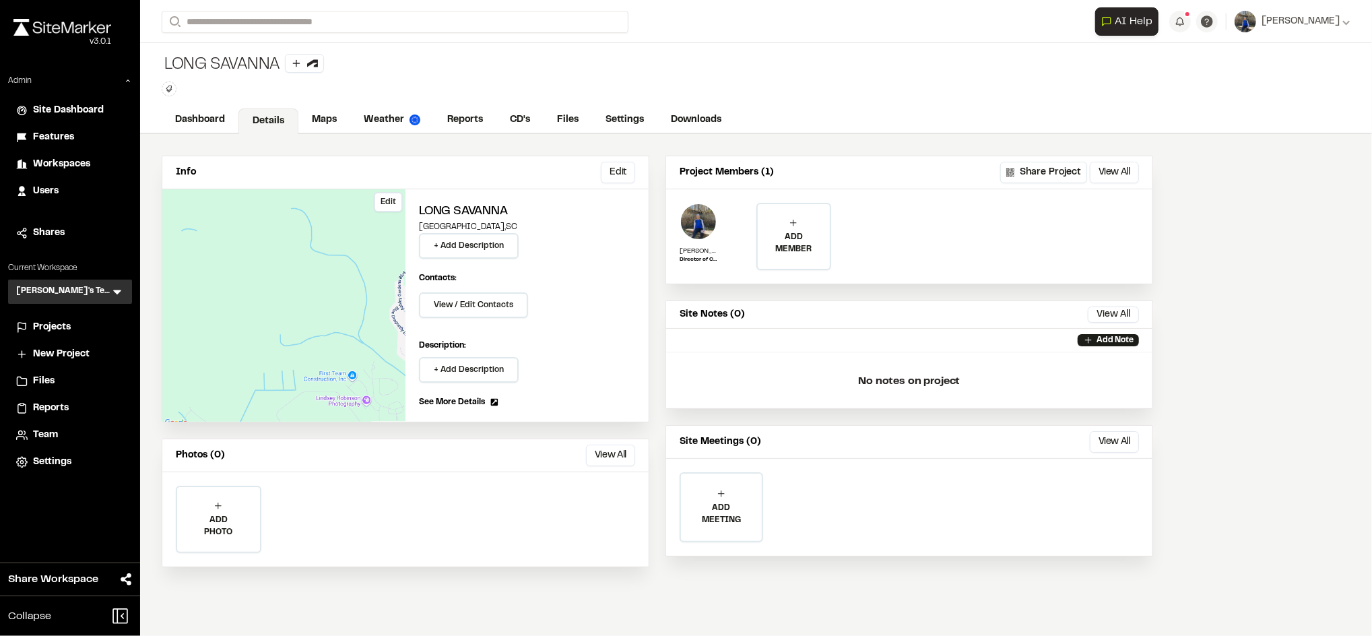
click at [388, 202] on button "Edit" at bounding box center [388, 202] width 29 height 20
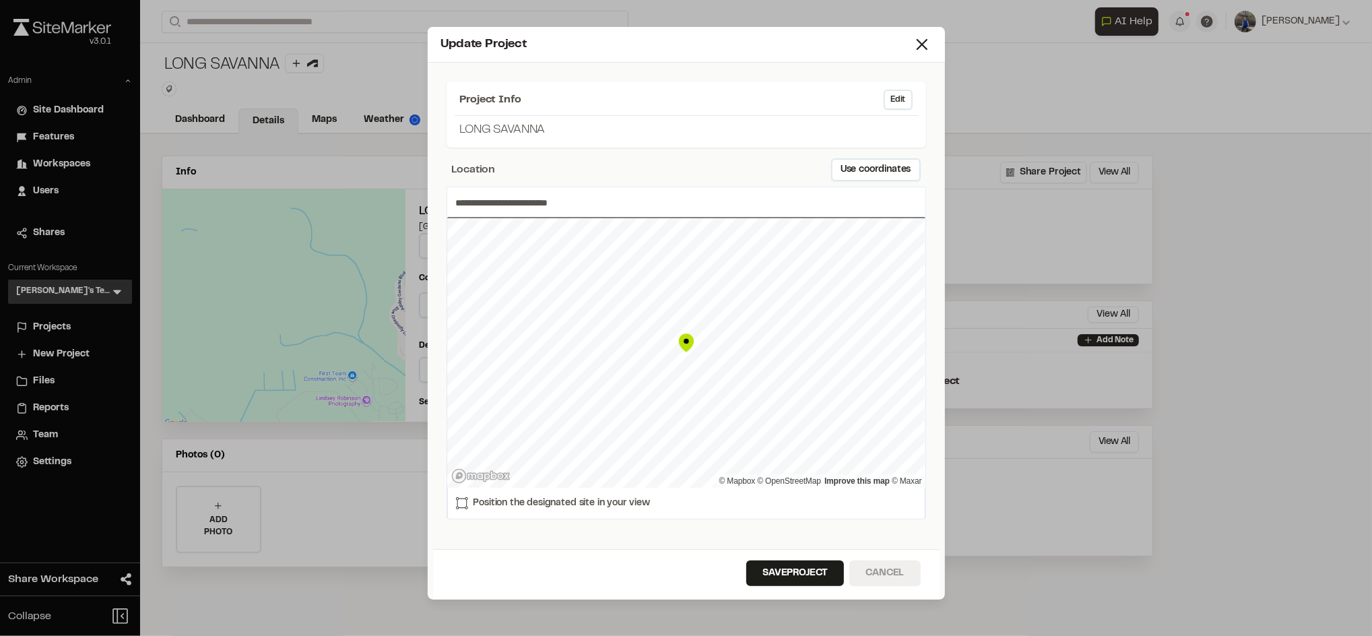
click at [883, 577] on button "Cancel" at bounding box center [884, 573] width 71 height 26
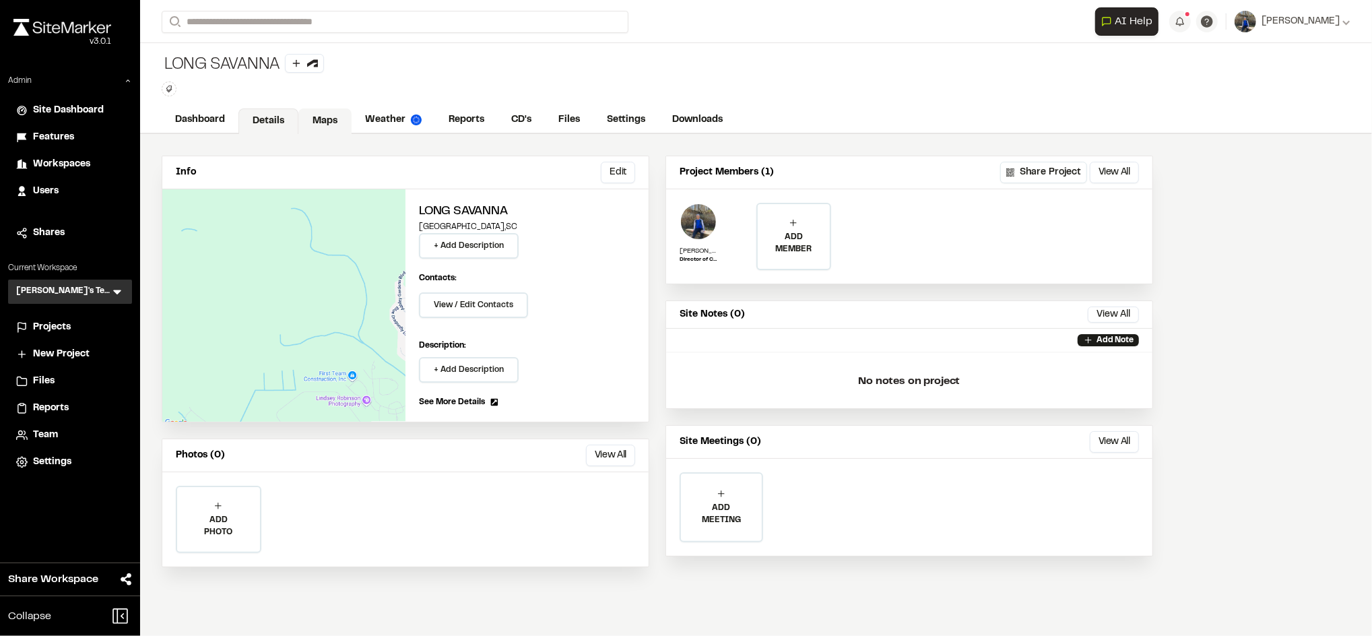
click at [319, 121] on link "Maps" at bounding box center [324, 121] width 53 height 26
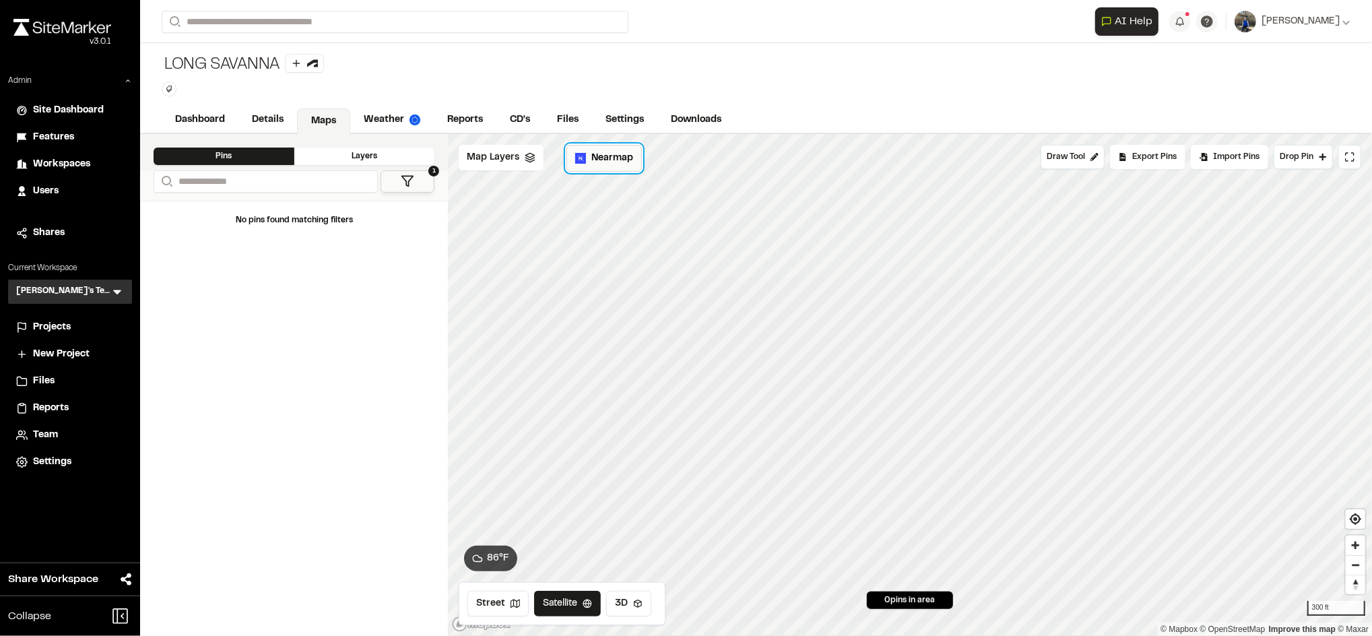
click at [616, 166] on span "Nearmap" at bounding box center [612, 158] width 42 height 15
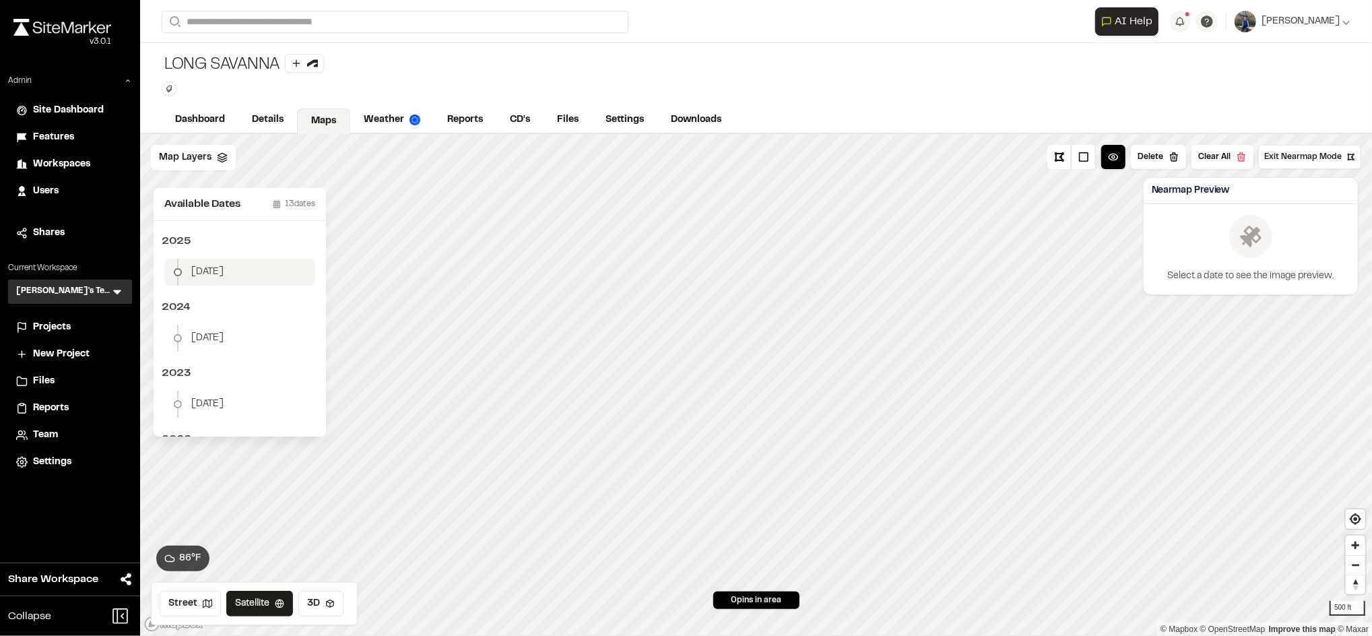
click at [237, 262] on li "January 2" at bounding box center [239, 272] width 151 height 27
click at [1266, 257] on button "Download Map Layer" at bounding box center [1294, 259] width 111 height 24
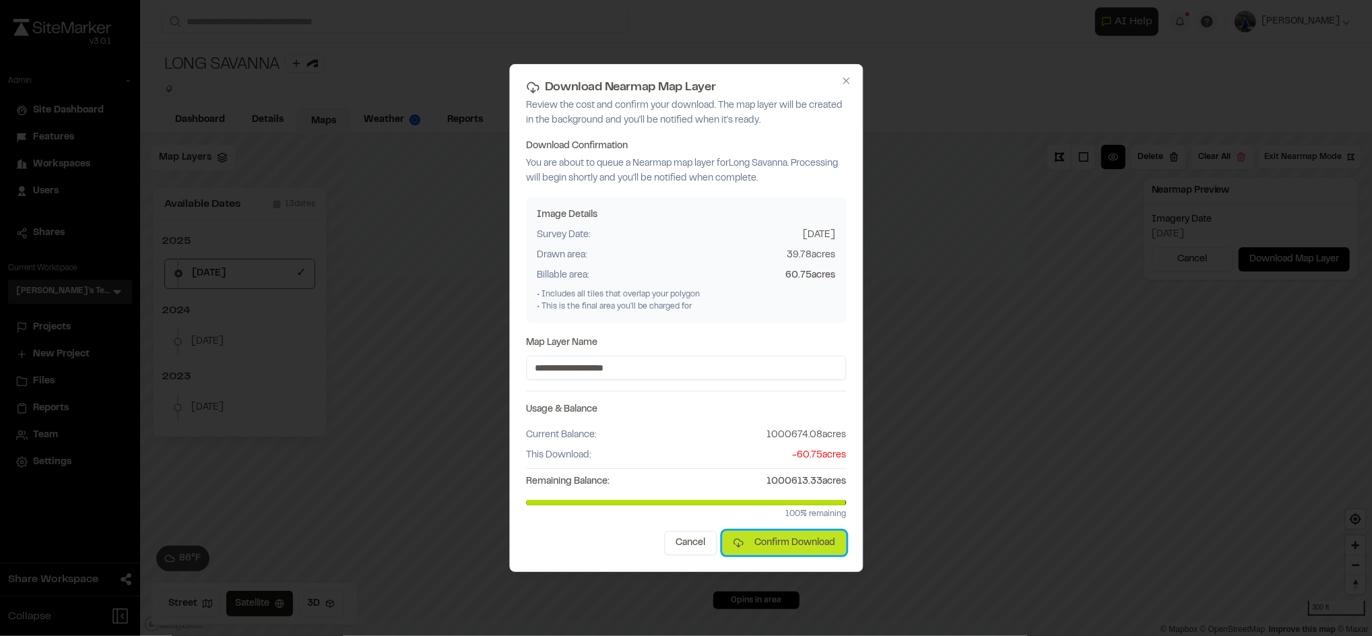
click at [763, 544] on button "Confirm Download" at bounding box center [784, 543] width 124 height 24
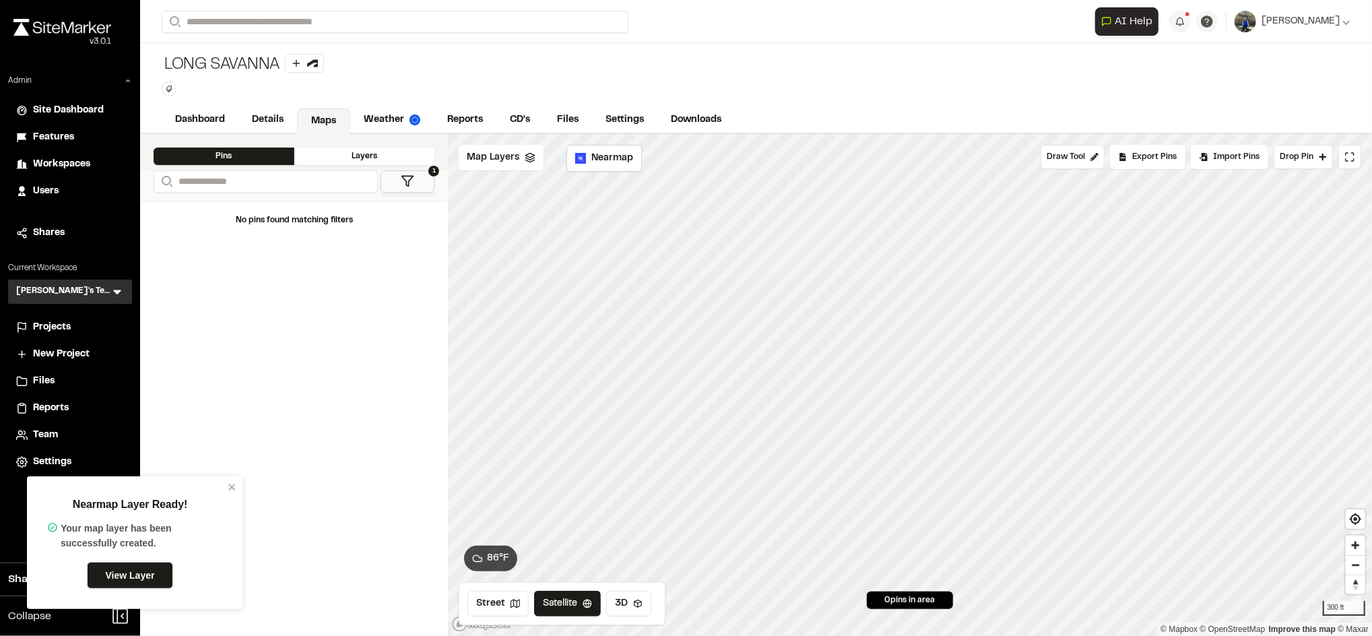
click at [134, 574] on link "View Layer" at bounding box center [130, 575] width 86 height 27
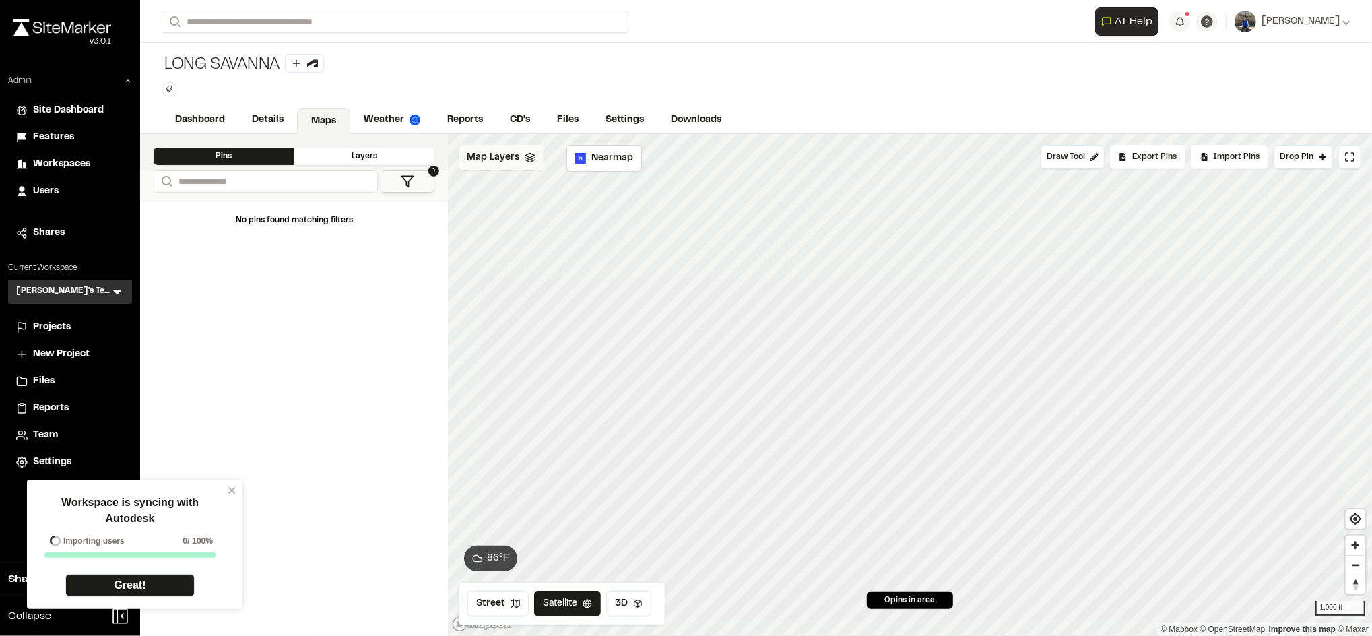
click at [523, 164] on div "Map Layers" at bounding box center [501, 158] width 85 height 26
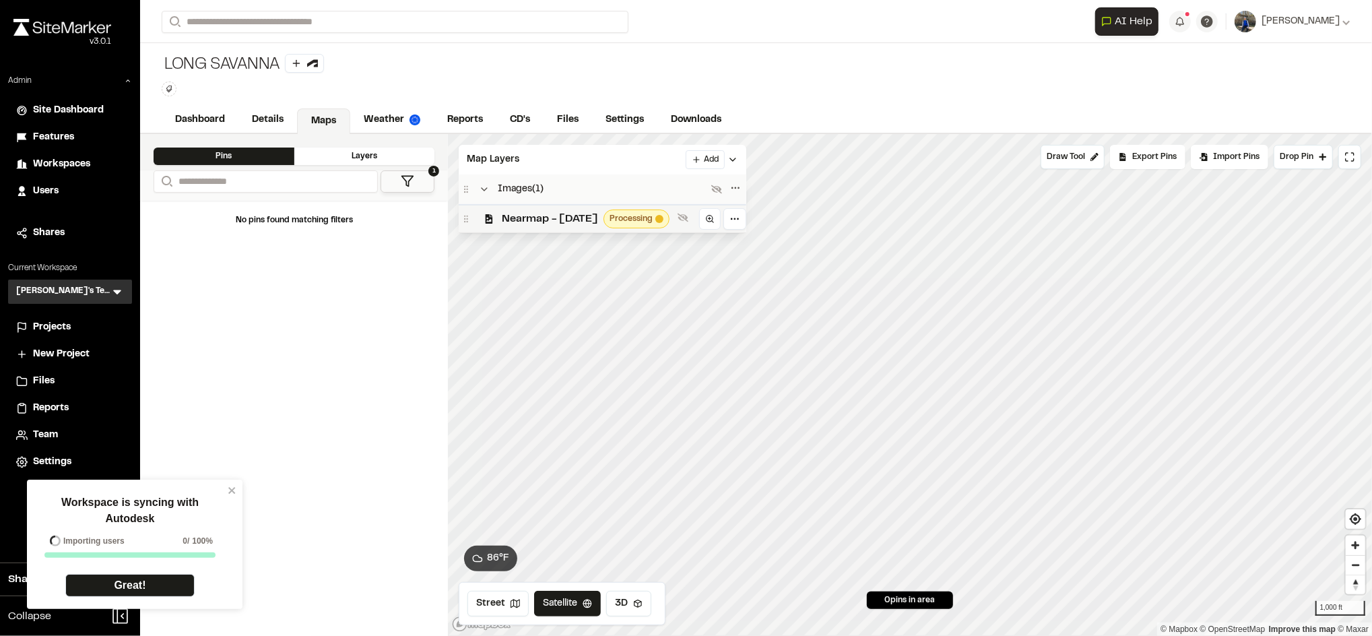
click at [598, 216] on span "Nearmap - [DATE]" at bounding box center [550, 219] width 96 height 16
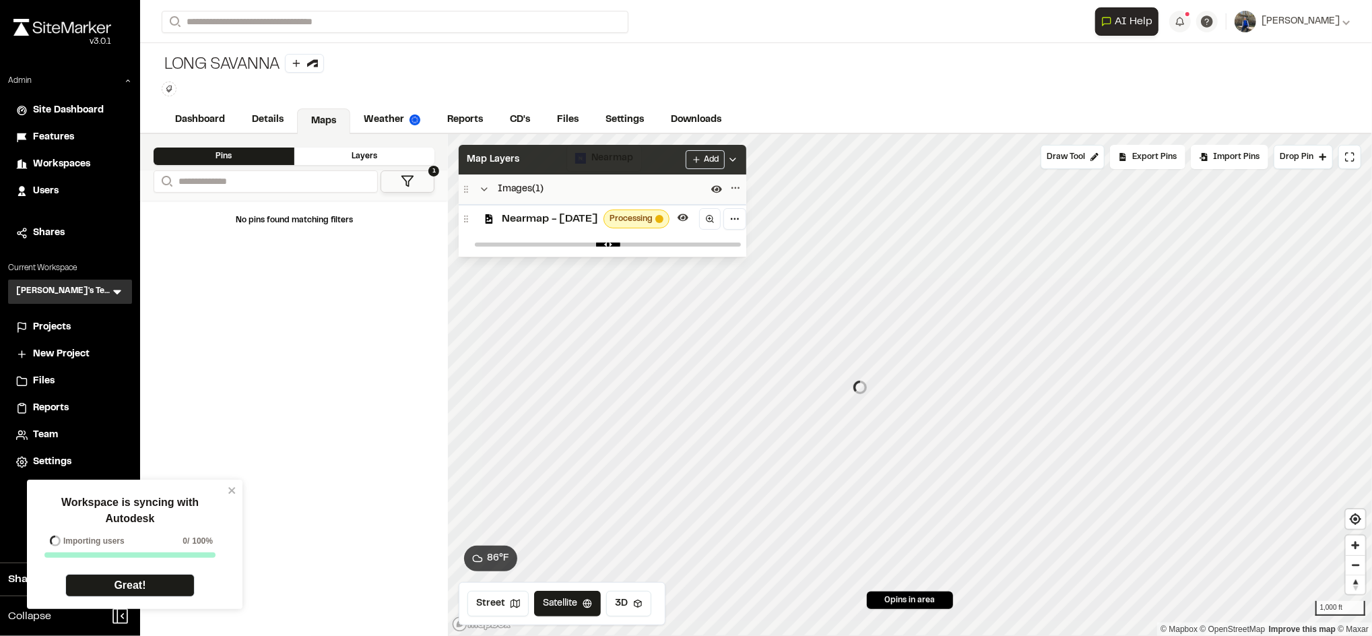
click at [627, 157] on div "Map Layers Add" at bounding box center [603, 160] width 288 height 30
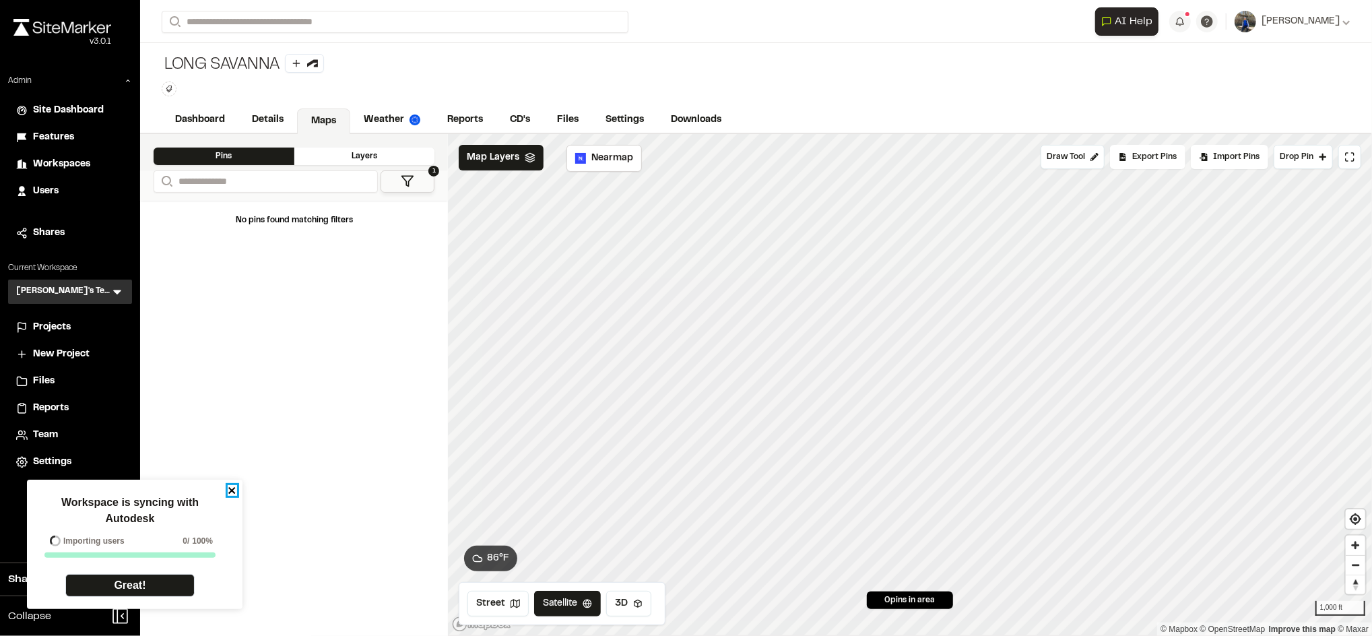
click at [228, 492] on icon "close" at bounding box center [232, 490] width 9 height 11
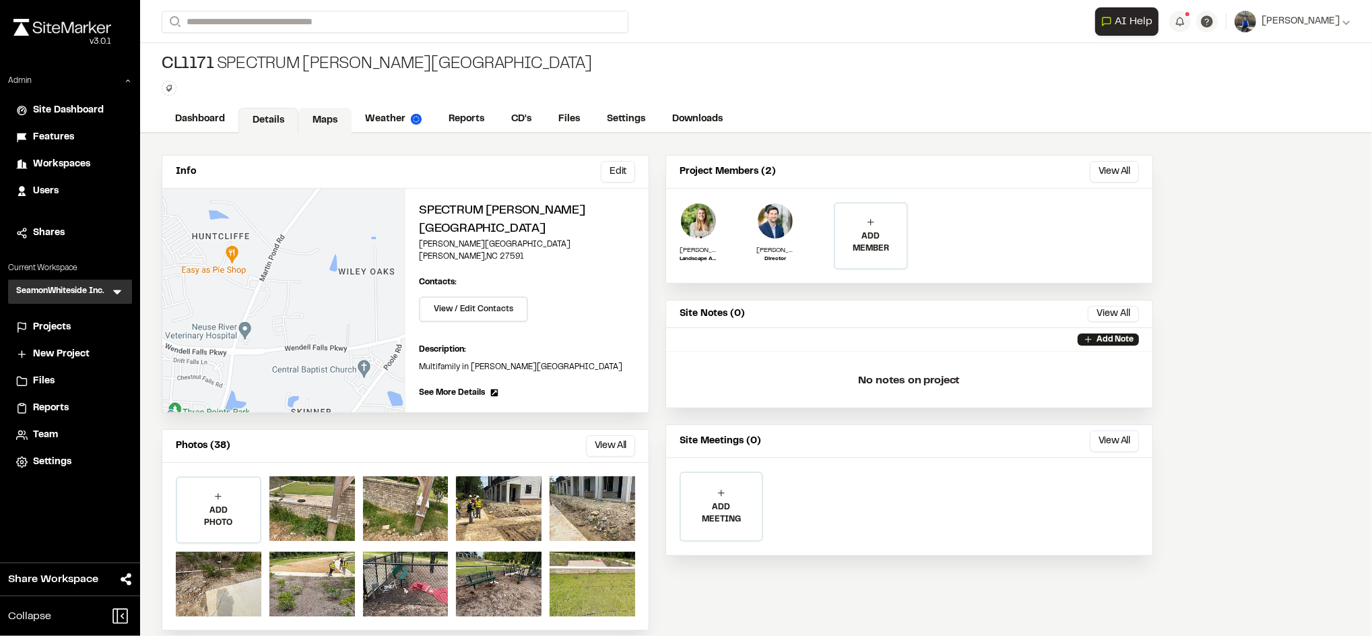
click at [325, 111] on link "Maps" at bounding box center [324, 121] width 53 height 26
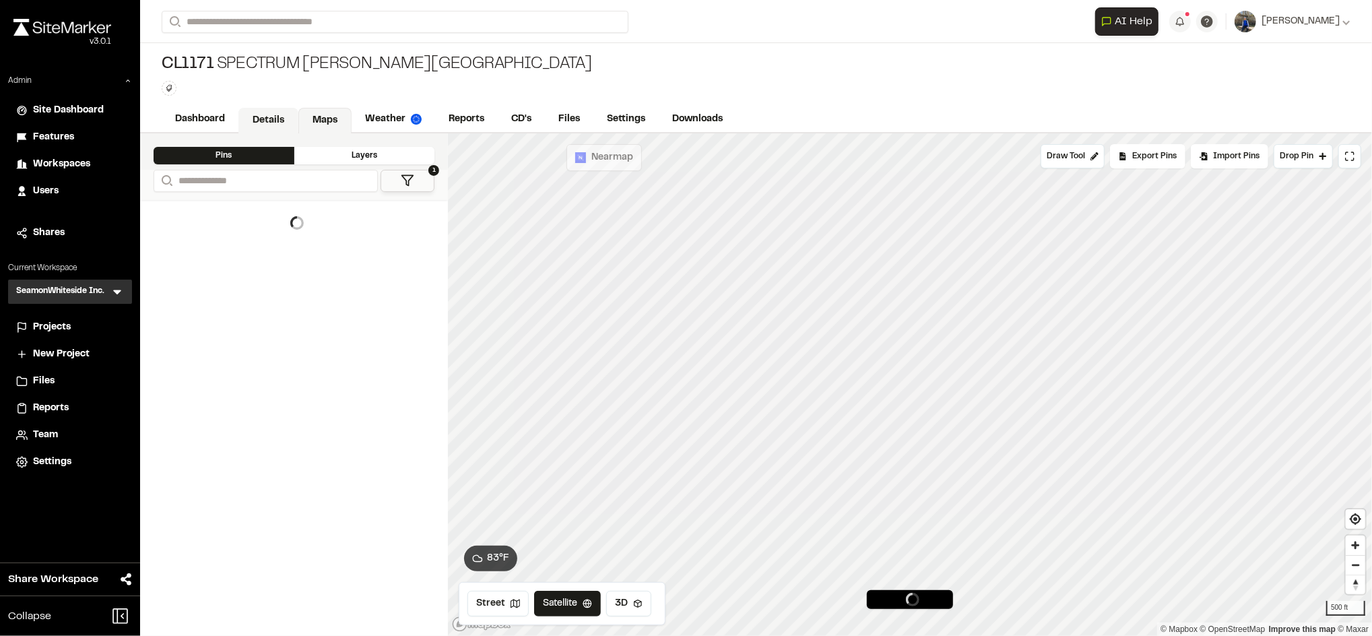
click at [269, 117] on link "Details" at bounding box center [268, 121] width 60 height 26
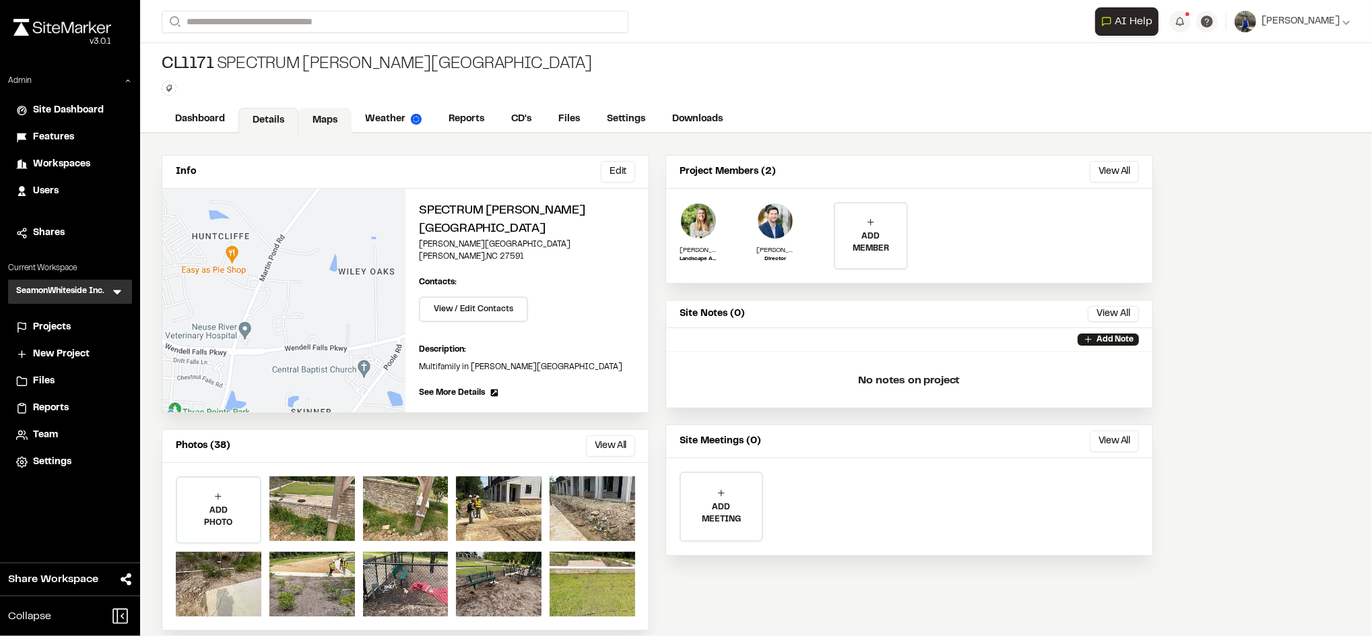
click at [313, 117] on link "Maps" at bounding box center [324, 121] width 53 height 26
